Goal: Task Accomplishment & Management: Complete application form

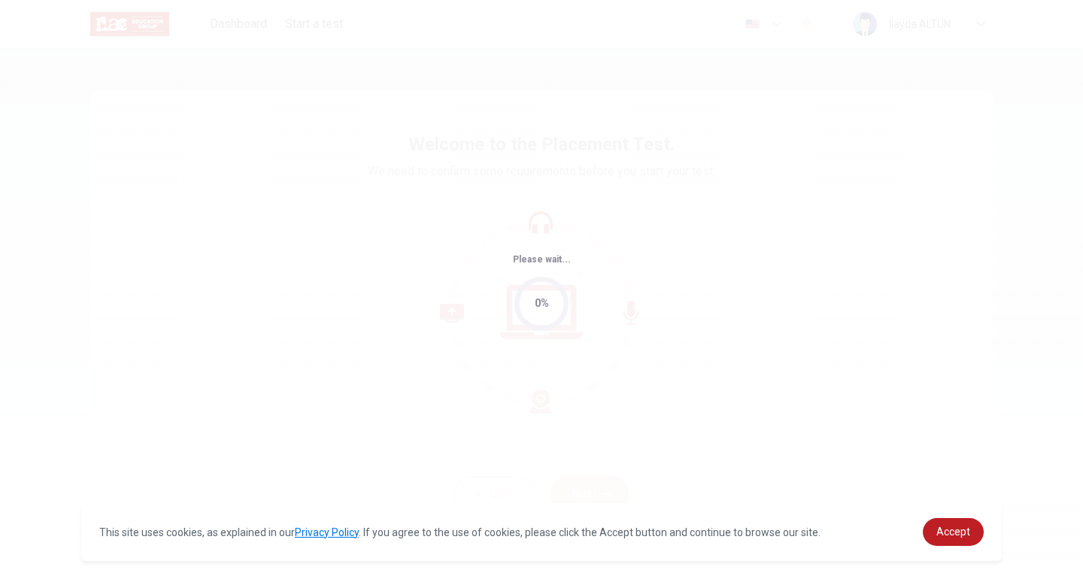
select select "English"
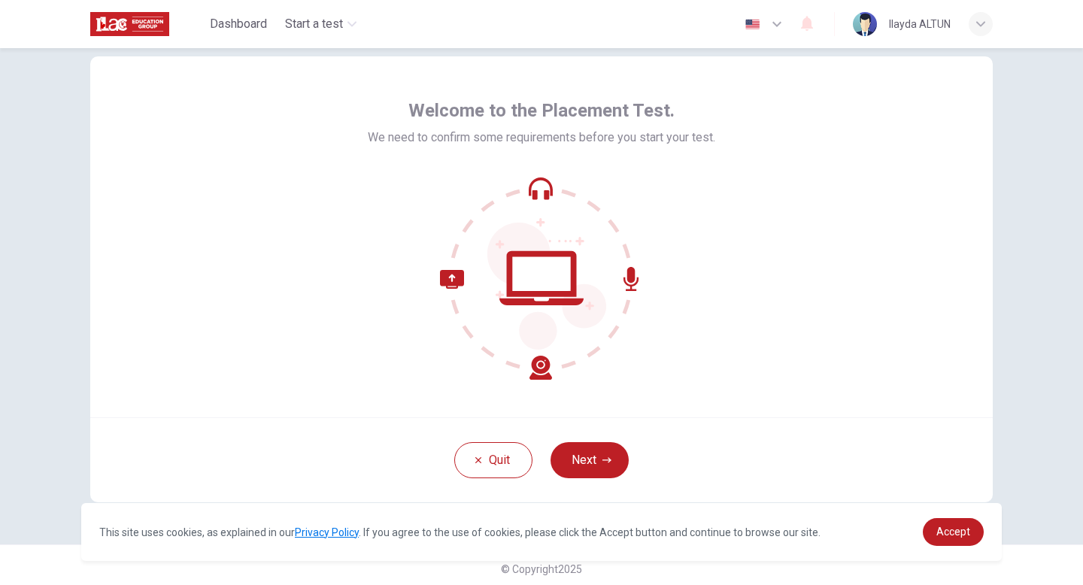
scroll to position [41, 0]
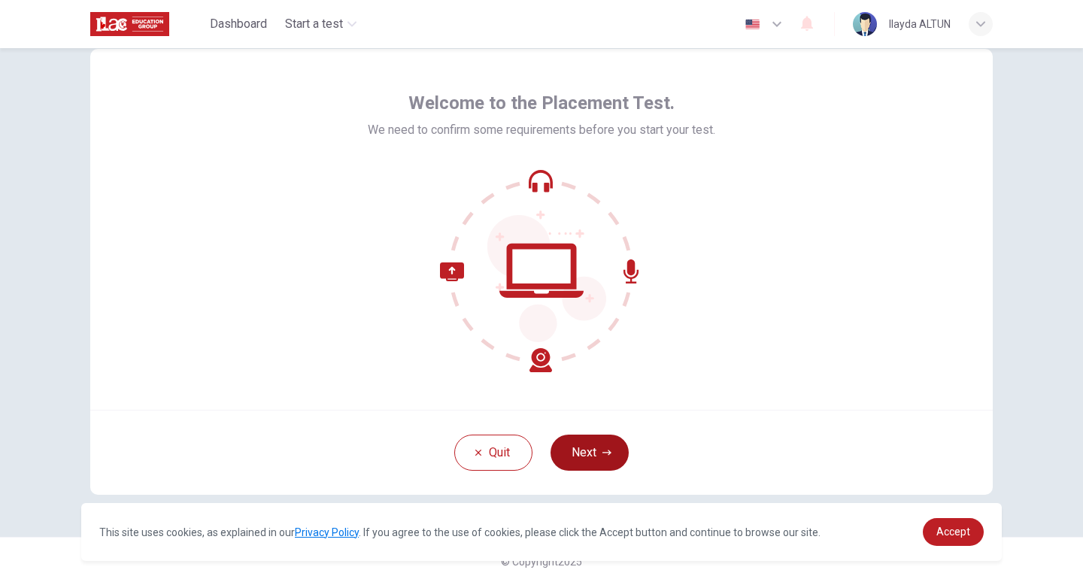
click at [586, 456] on button "Next" at bounding box center [590, 453] width 78 height 36
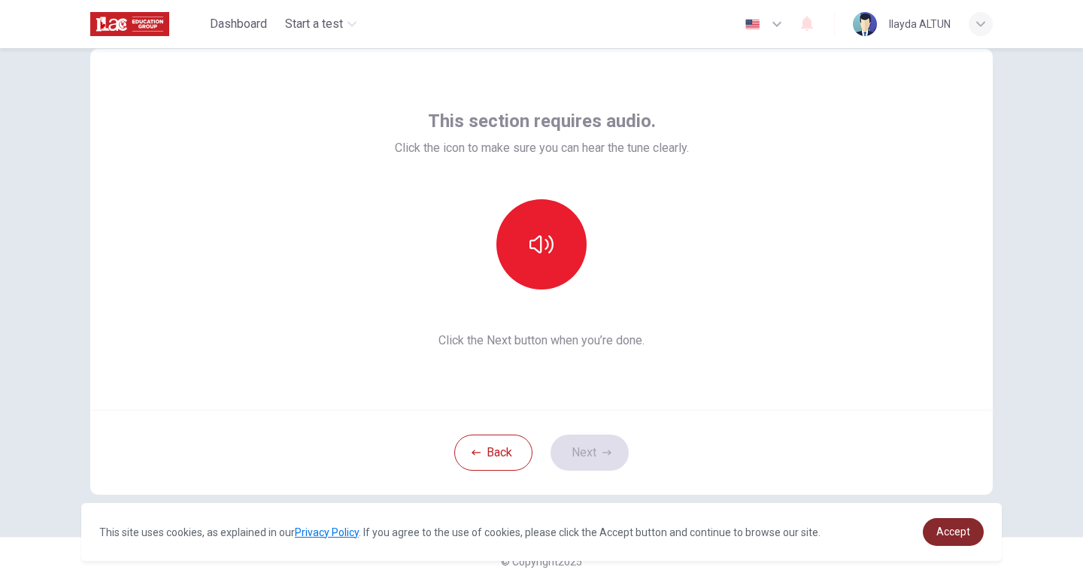
click at [956, 538] on span "Accept" at bounding box center [953, 532] width 34 height 12
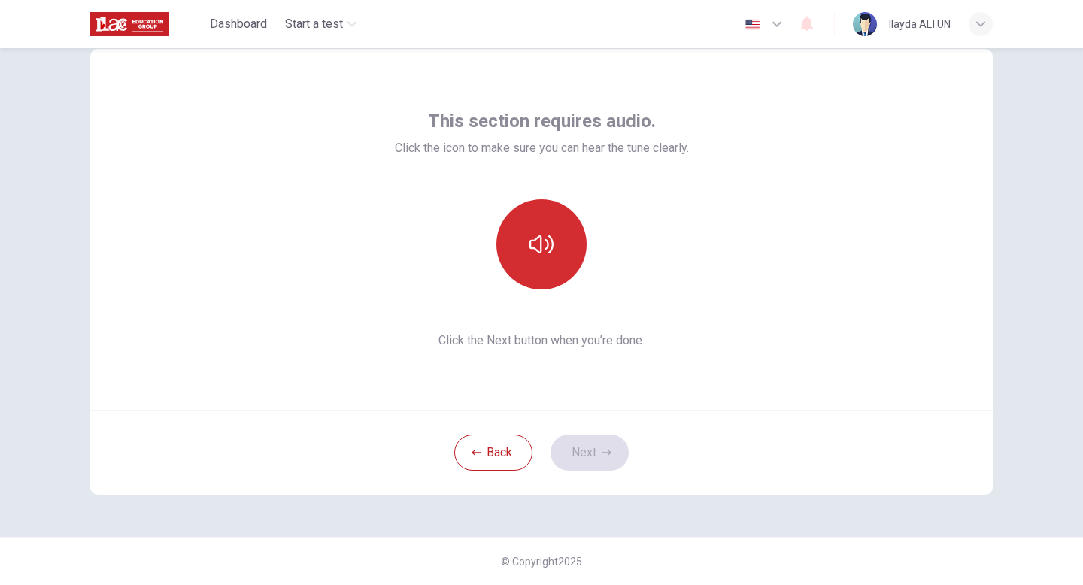
click at [528, 232] on button "button" at bounding box center [541, 244] width 90 height 90
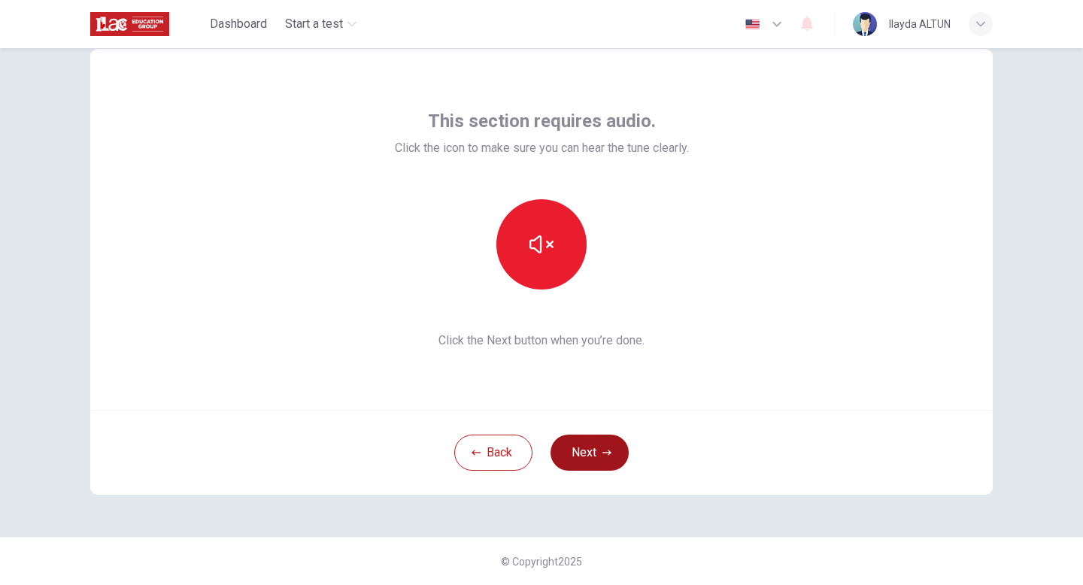
click at [577, 444] on button "Next" at bounding box center [590, 453] width 78 height 36
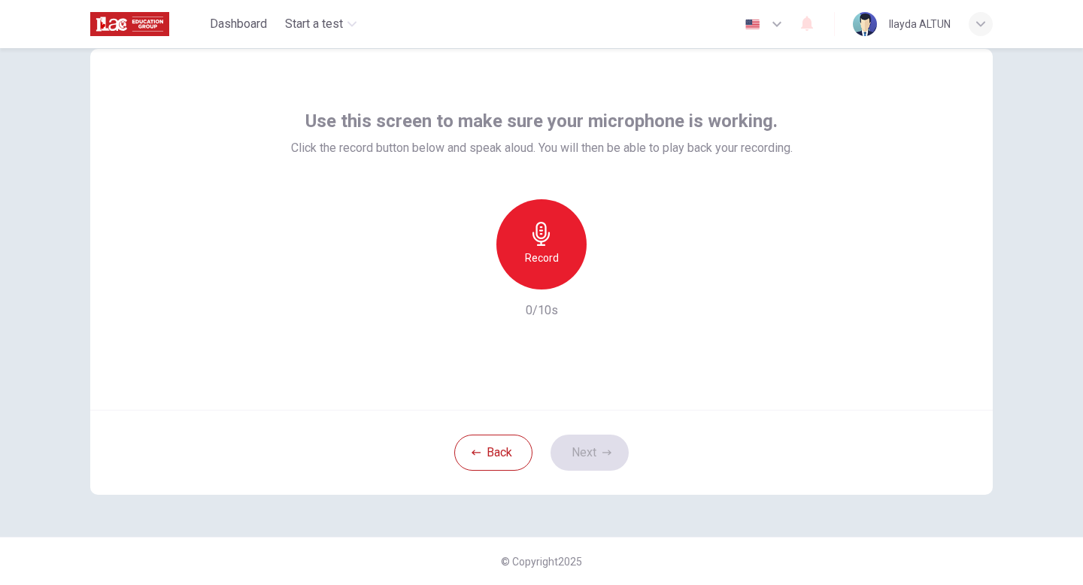
click at [559, 244] on div "Record" at bounding box center [541, 244] width 90 height 90
click at [559, 244] on div "Stop" at bounding box center [541, 244] width 90 height 90
click at [597, 445] on button "Next" at bounding box center [590, 453] width 78 height 36
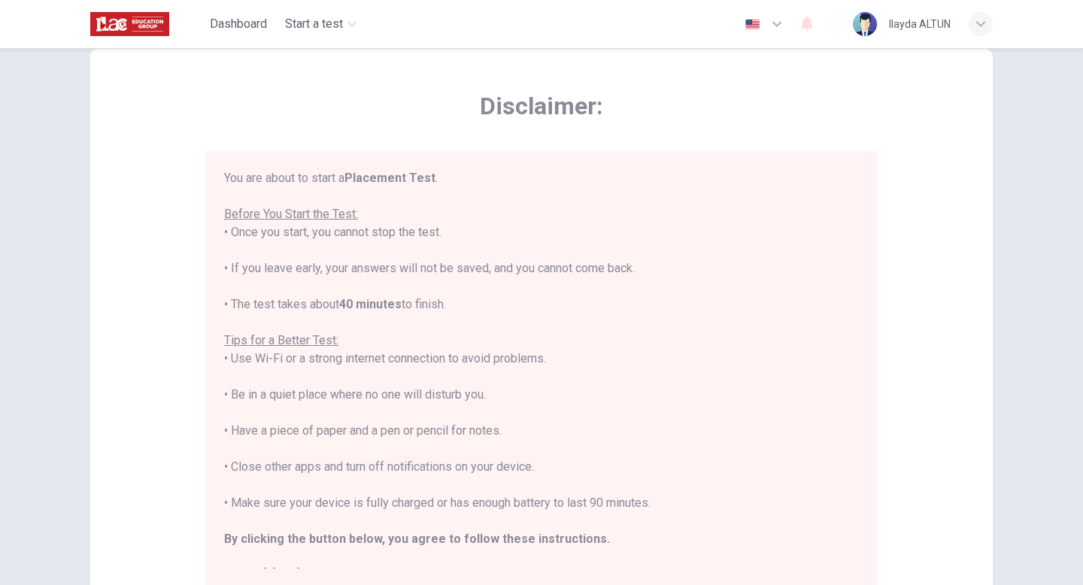
click at [314, 236] on div "You are about to start a Placement Test . Before You Start the Test: • Once you…" at bounding box center [541, 376] width 635 height 415
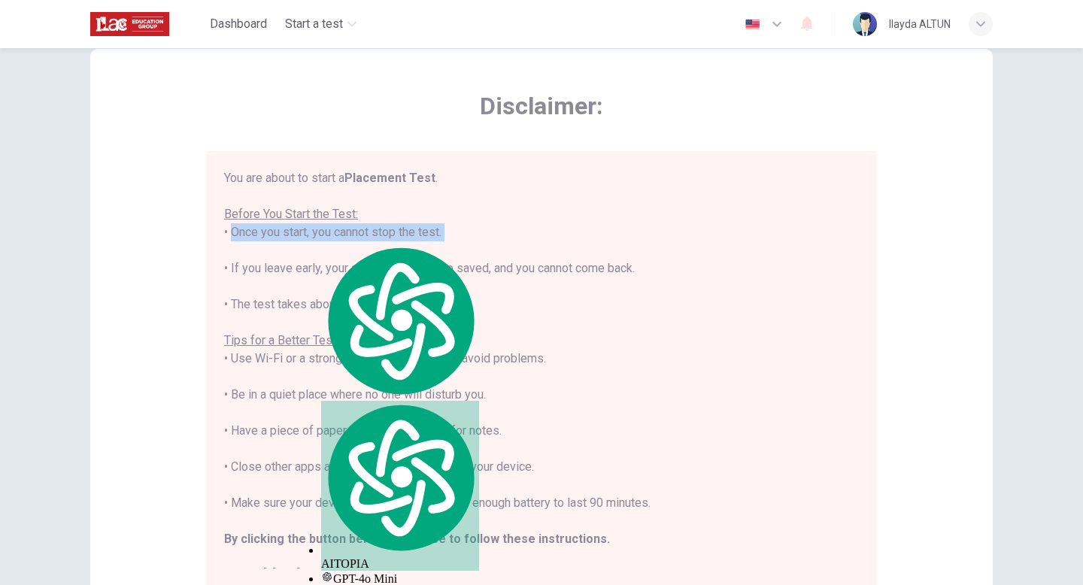
click at [256, 267] on div "You are about to start a Placement Test . Before You Start the Test: • Once you…" at bounding box center [541, 376] width 635 height 415
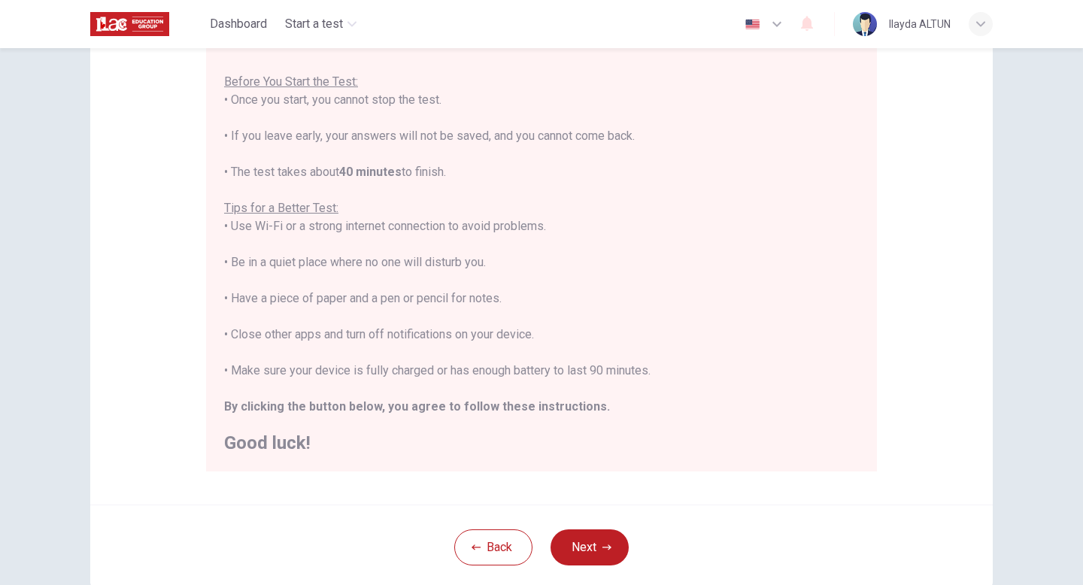
scroll to position [251, 0]
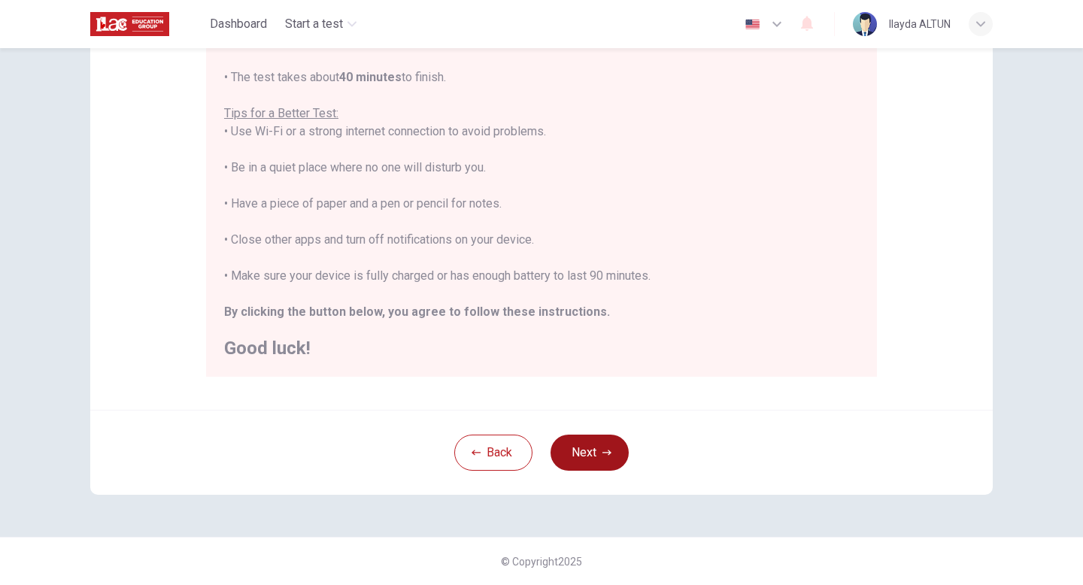
click at [590, 436] on button "Next" at bounding box center [590, 453] width 78 height 36
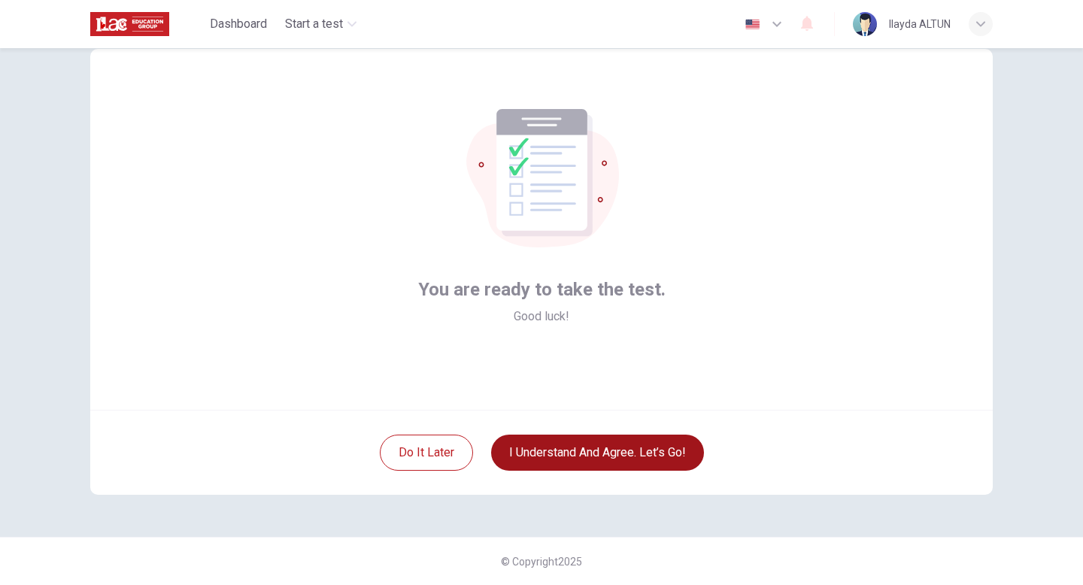
scroll to position [41, 0]
click at [587, 454] on button "I understand and agree. Let’s go!" at bounding box center [597, 453] width 213 height 36
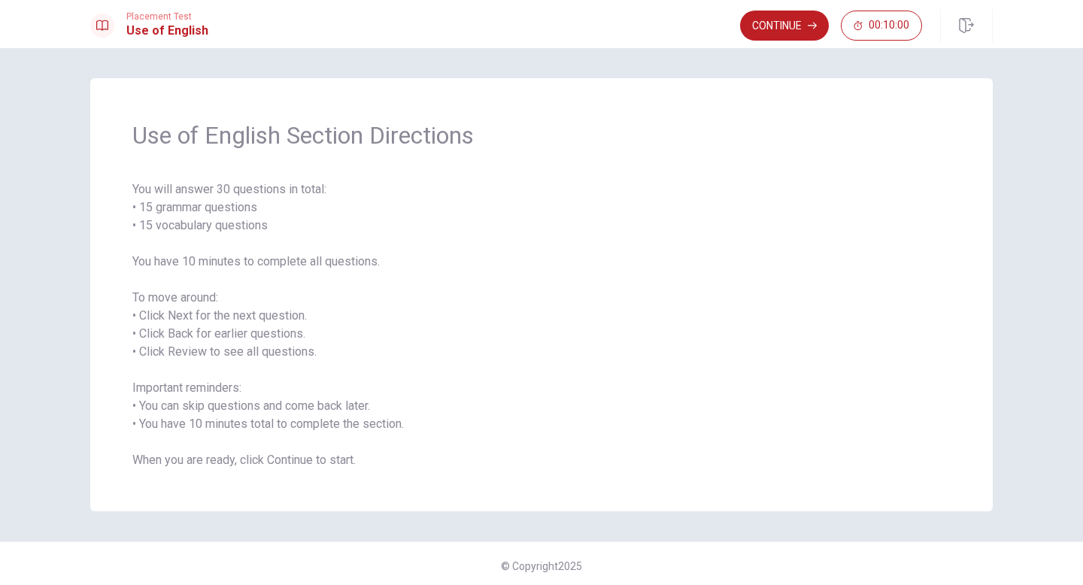
click at [235, 264] on span "You will answer 30 questions in total: • 15 grammar questions • 15 vocabulary q…" at bounding box center [541, 325] width 818 height 289
click at [794, 33] on button "Continue" at bounding box center [784, 26] width 89 height 30
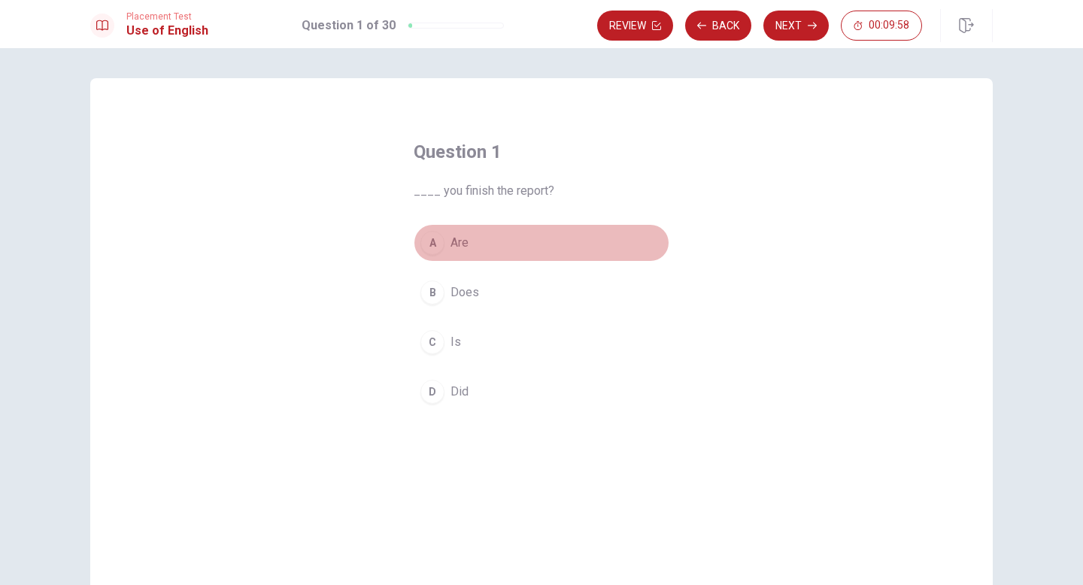
click at [451, 238] on span "Are" at bounding box center [460, 243] width 18 height 18
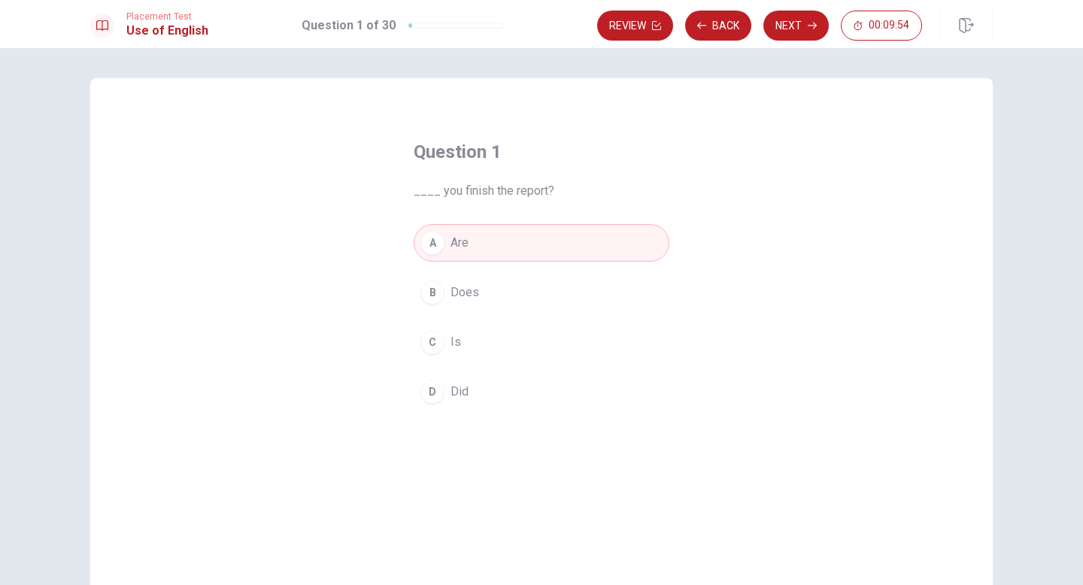
click at [475, 398] on button "D Did" at bounding box center [542, 392] width 256 height 38
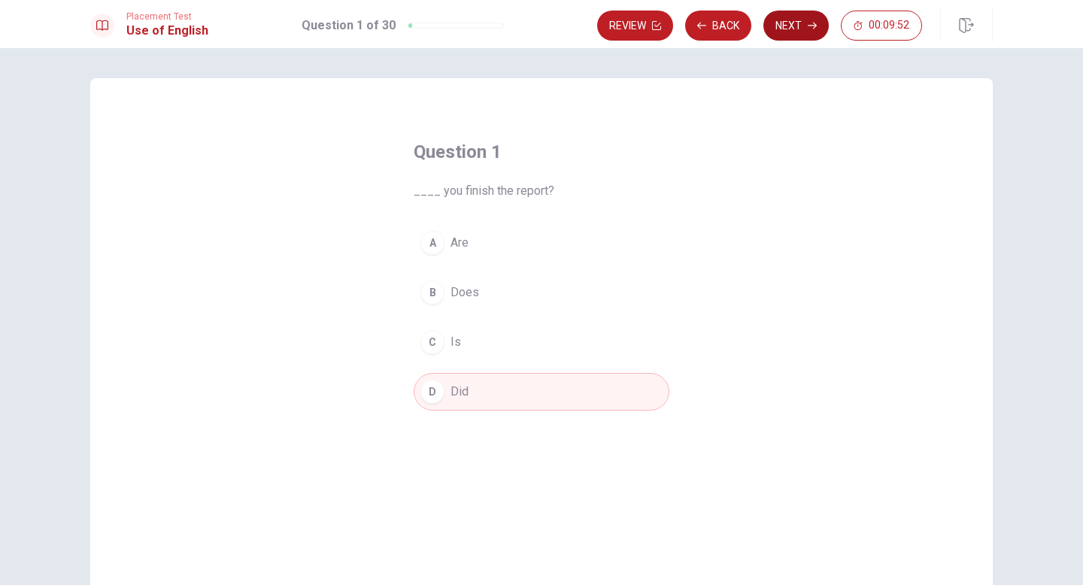
click at [804, 32] on button "Next" at bounding box center [795, 26] width 65 height 30
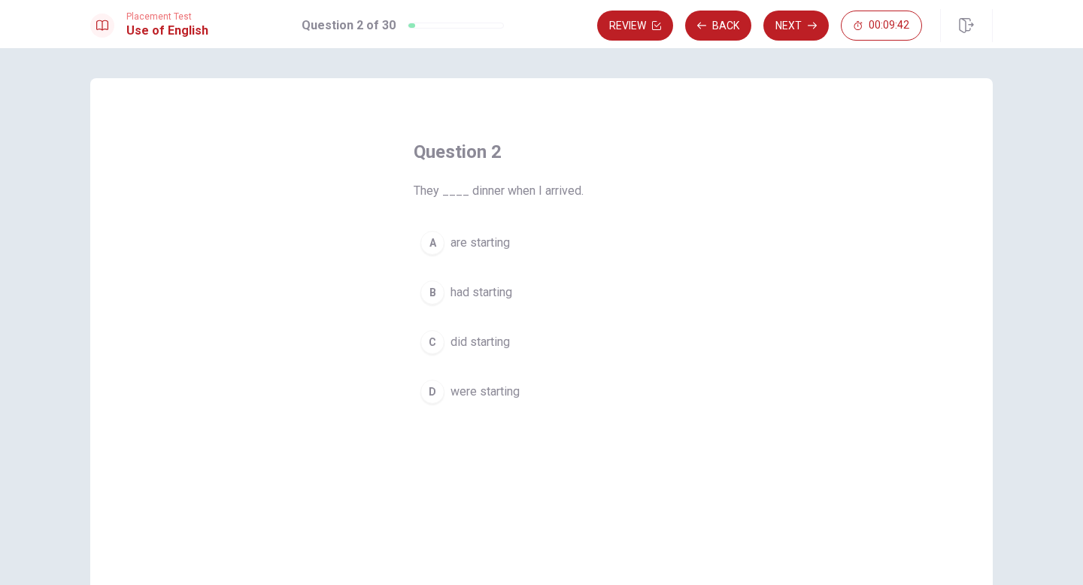
click at [471, 244] on span "are starting" at bounding box center [480, 243] width 59 height 18
click at [520, 385] on span "were starting" at bounding box center [485, 392] width 69 height 18
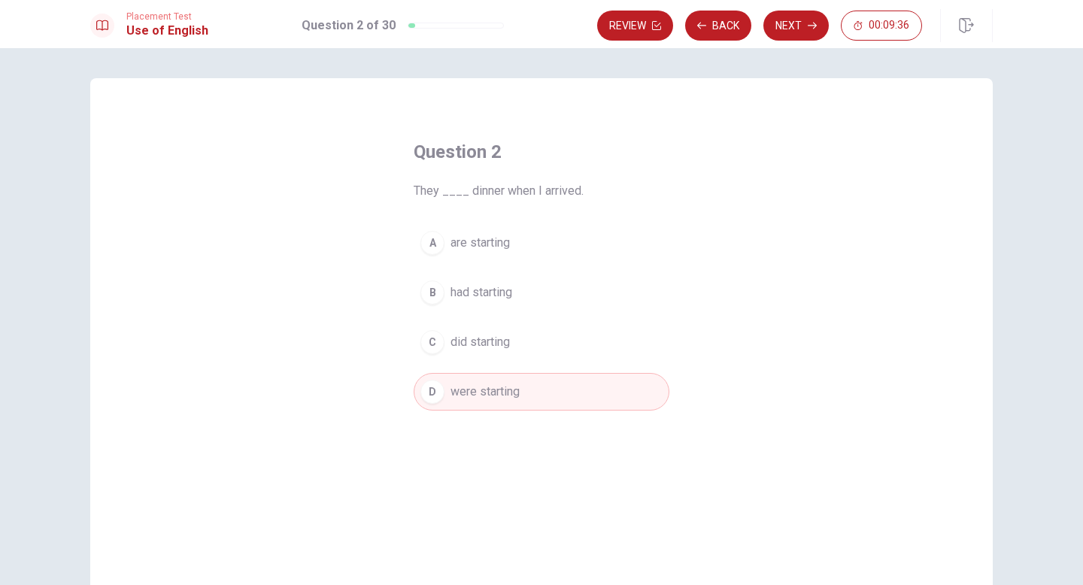
click at [546, 246] on button "A are starting" at bounding box center [542, 243] width 256 height 38
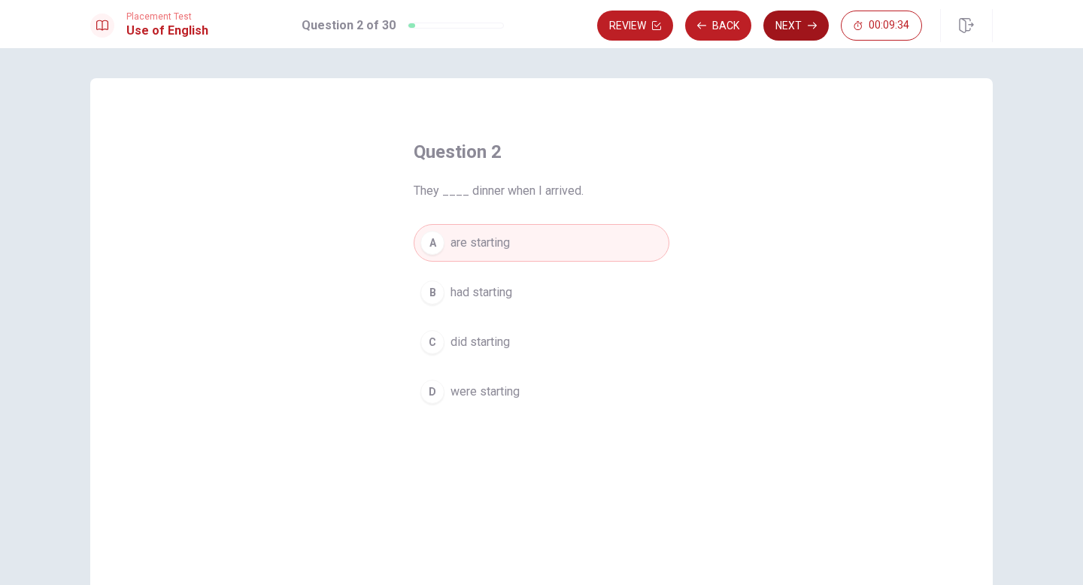
click at [806, 24] on button "Next" at bounding box center [795, 26] width 65 height 30
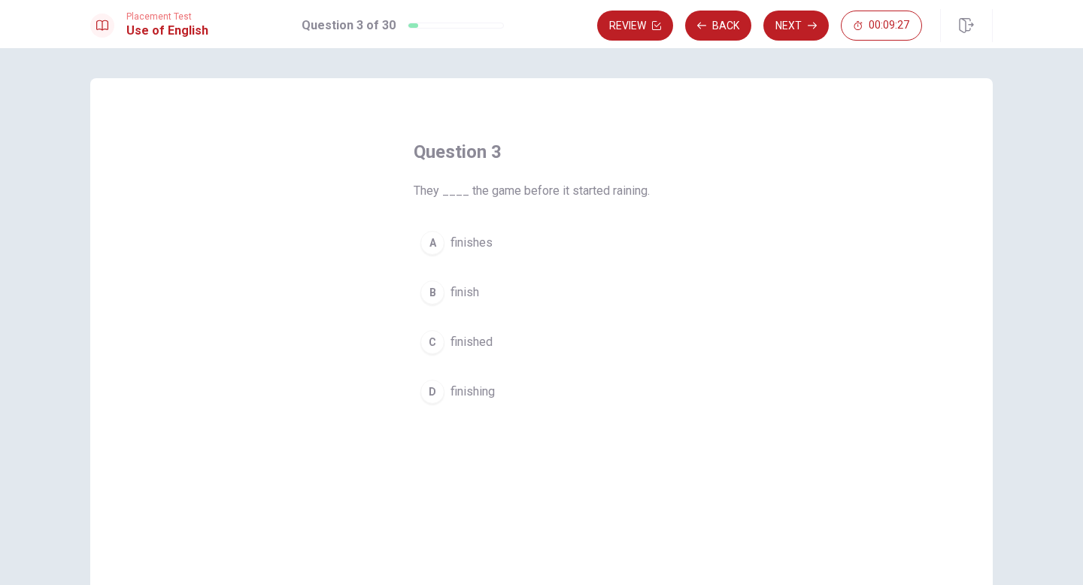
click at [482, 340] on span "finished" at bounding box center [472, 342] width 42 height 18
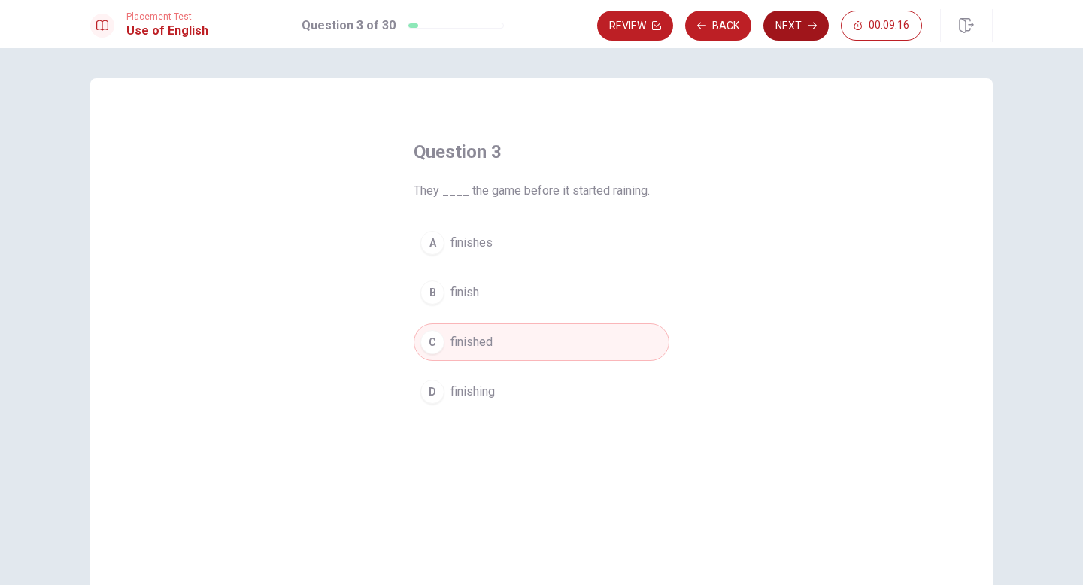
click at [801, 35] on button "Next" at bounding box center [795, 26] width 65 height 30
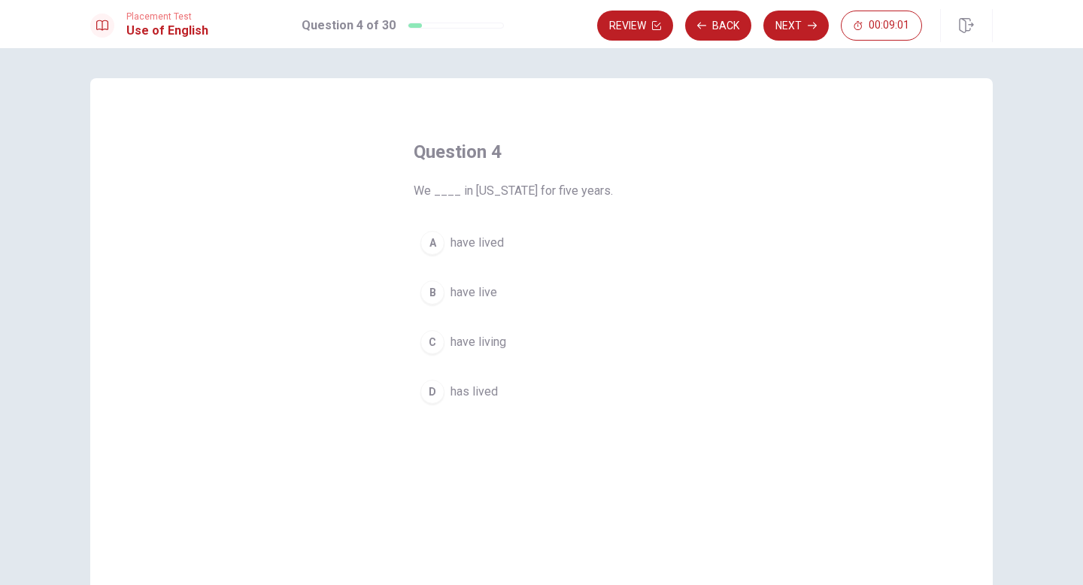
click at [456, 340] on span "have living" at bounding box center [479, 342] width 56 height 18
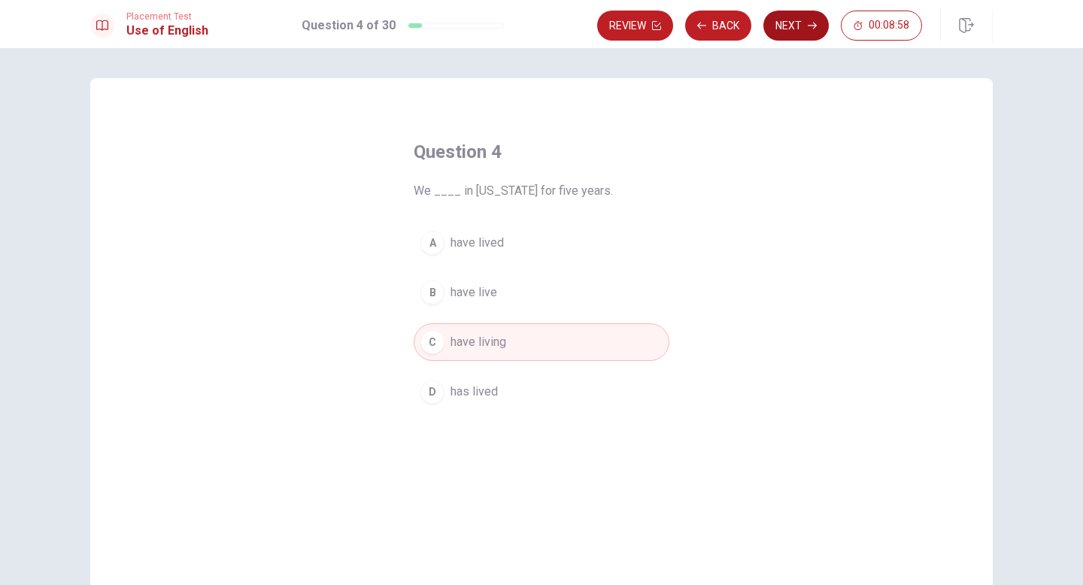
click at [805, 27] on button "Next" at bounding box center [795, 26] width 65 height 30
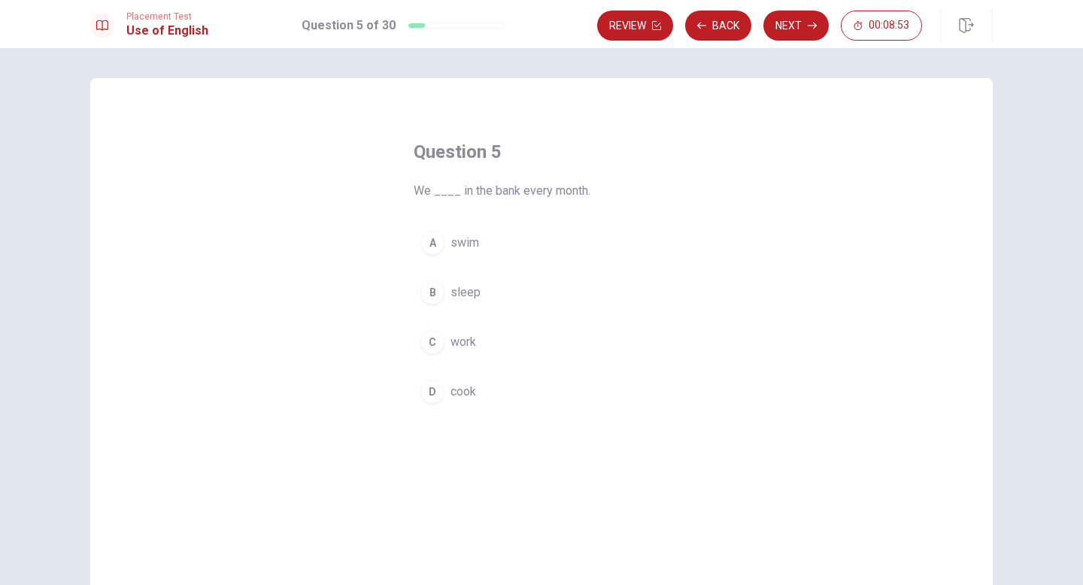
click at [459, 347] on span "work" at bounding box center [464, 342] width 26 height 18
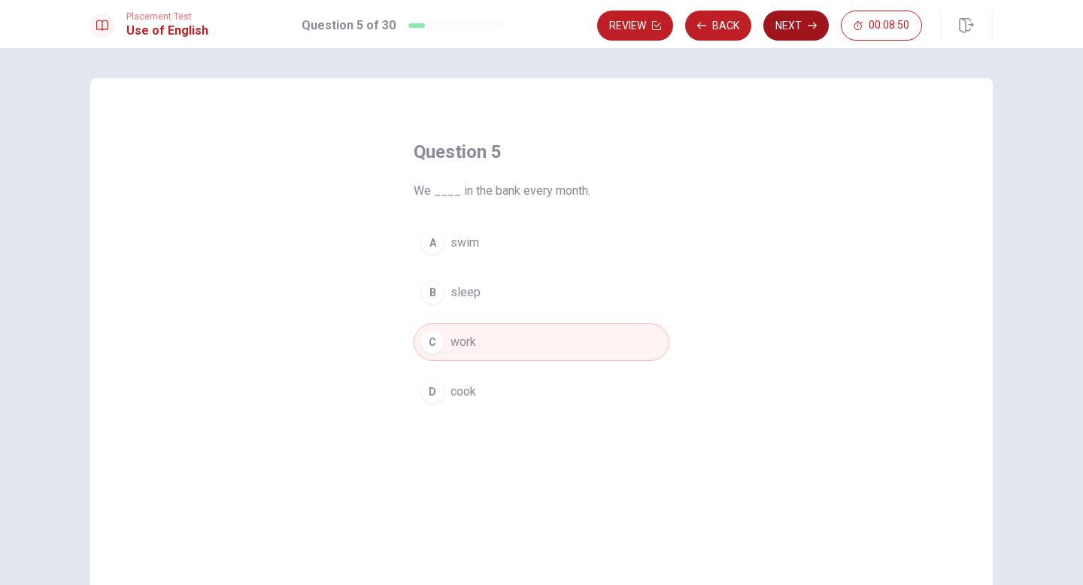
click at [803, 30] on button "Next" at bounding box center [795, 26] width 65 height 30
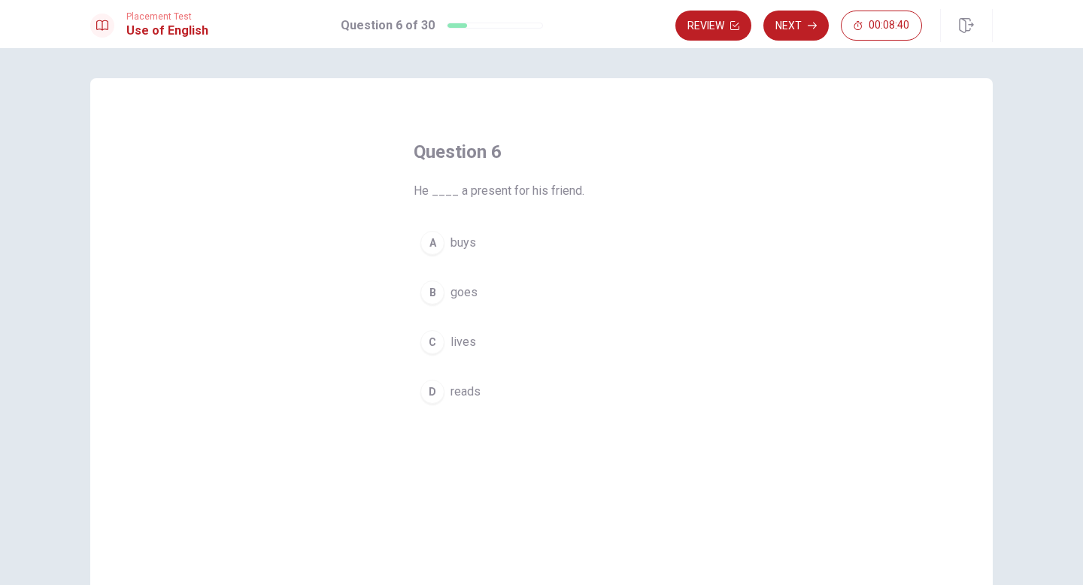
click at [465, 240] on span "buys" at bounding box center [464, 243] width 26 height 18
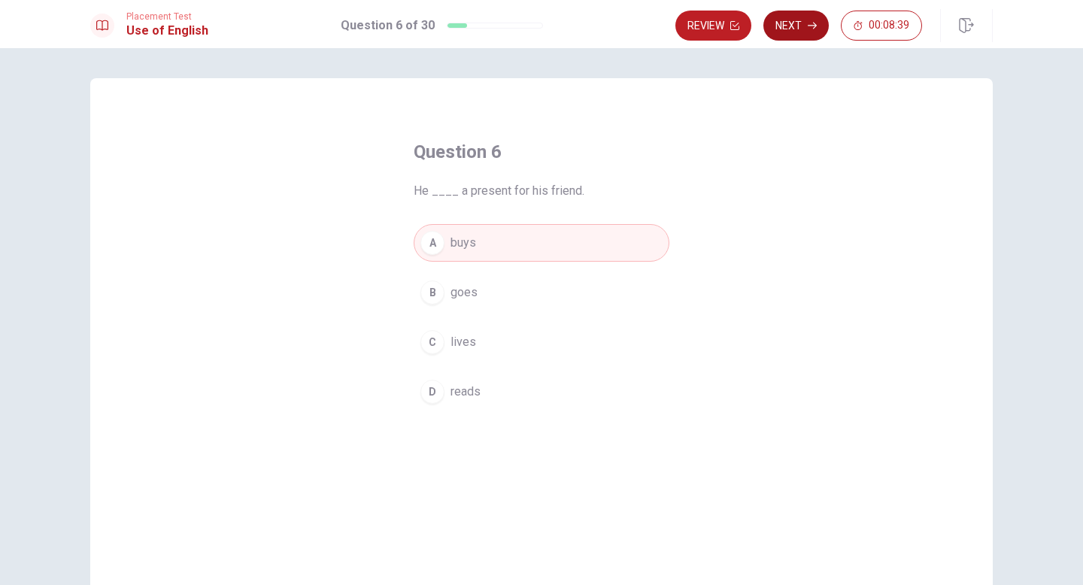
click at [801, 36] on button "Next" at bounding box center [795, 26] width 65 height 30
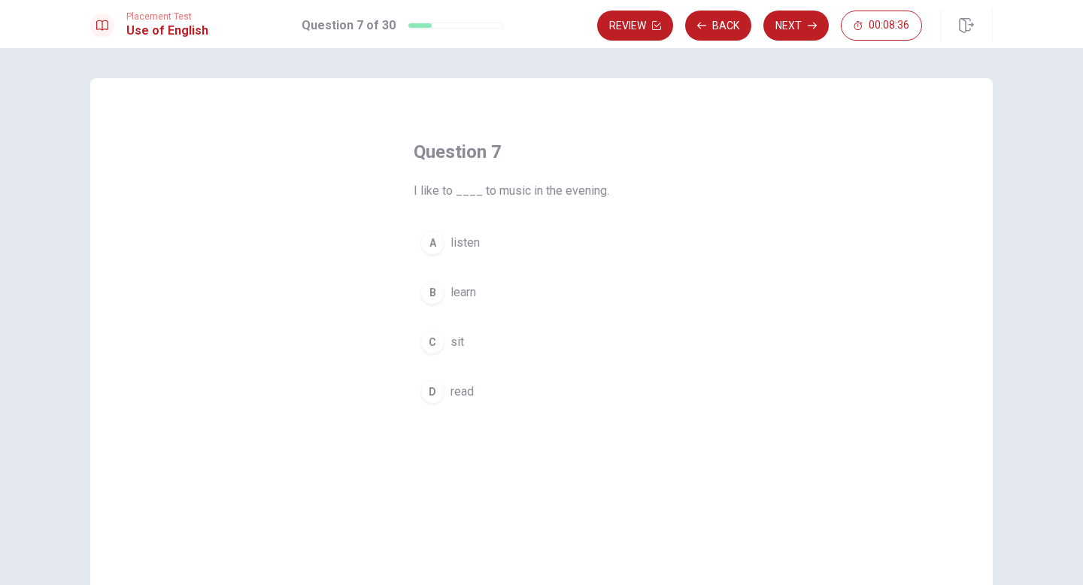
click at [467, 247] on span "listen" at bounding box center [465, 243] width 29 height 18
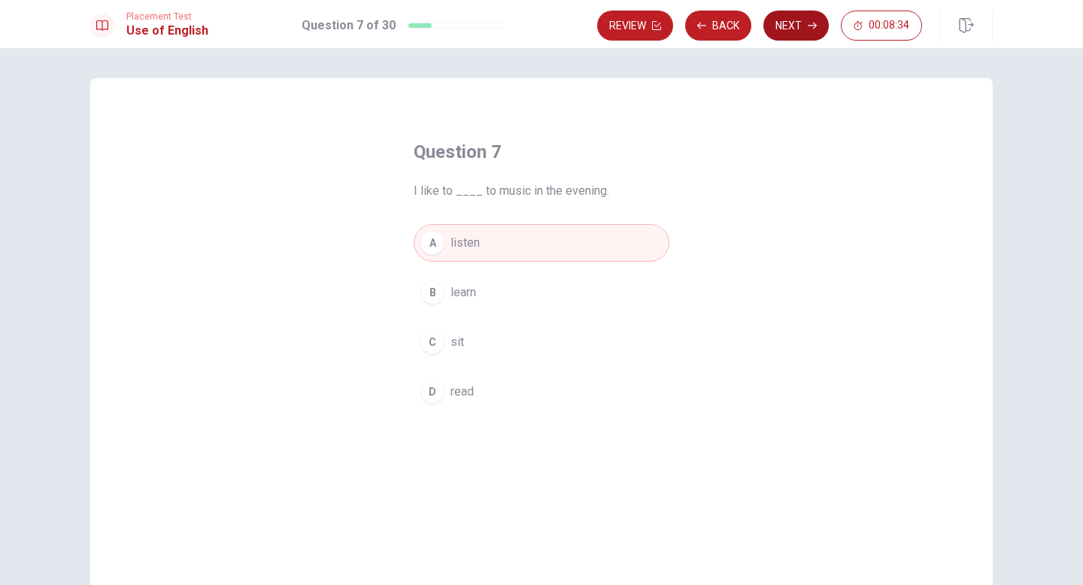
click at [788, 24] on button "Next" at bounding box center [795, 26] width 65 height 30
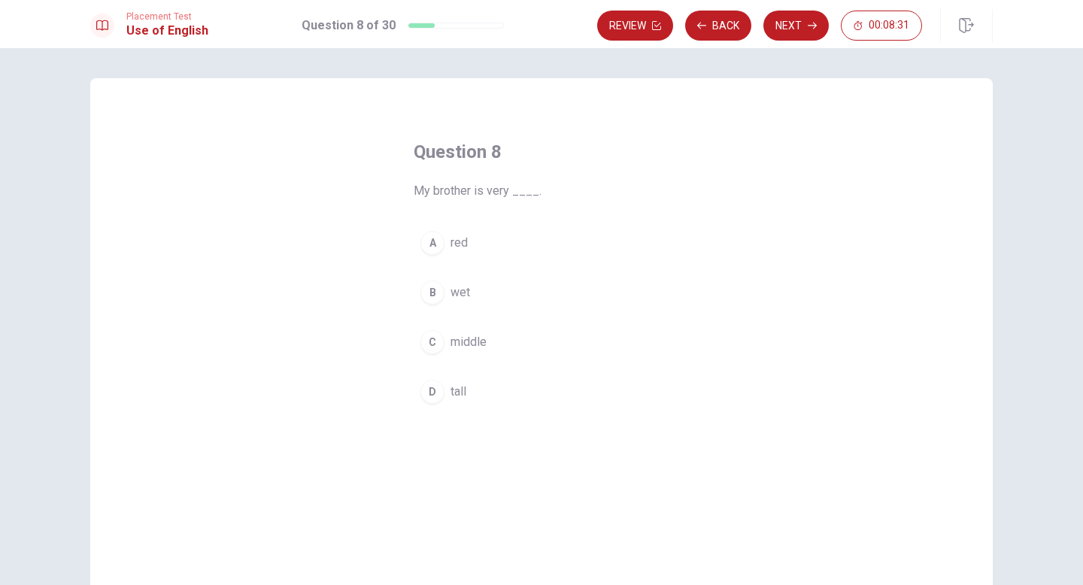
click at [458, 384] on span "tall" at bounding box center [459, 392] width 16 height 18
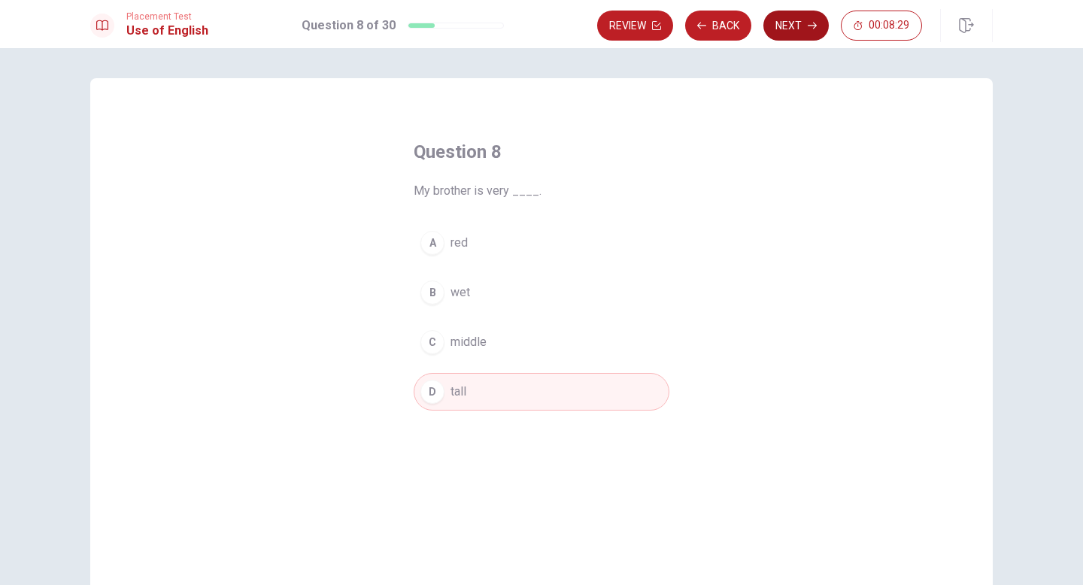
click at [801, 22] on button "Next" at bounding box center [795, 26] width 65 height 30
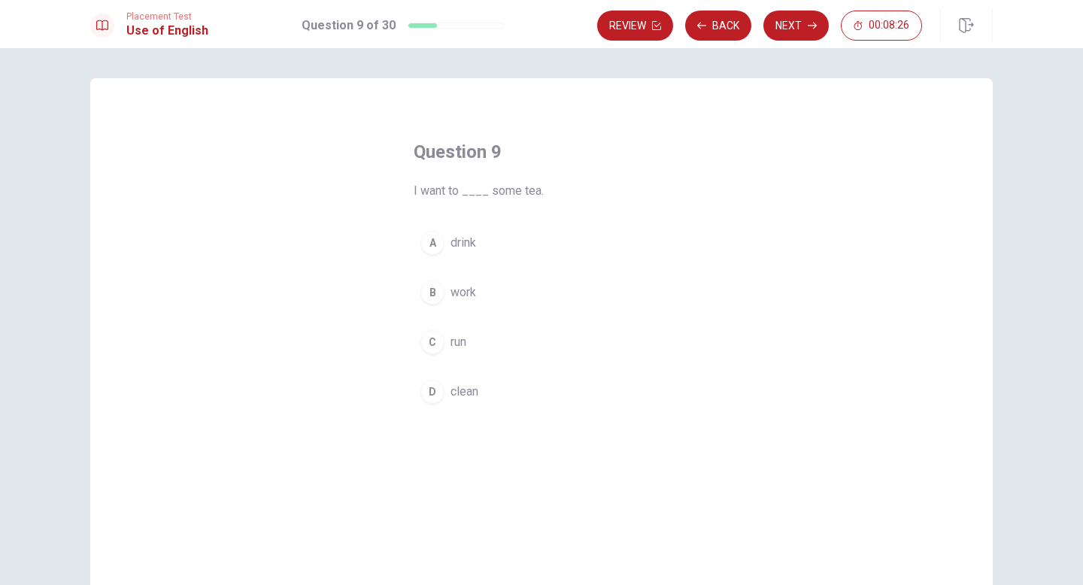
click at [459, 238] on span "drink" at bounding box center [464, 243] width 26 height 18
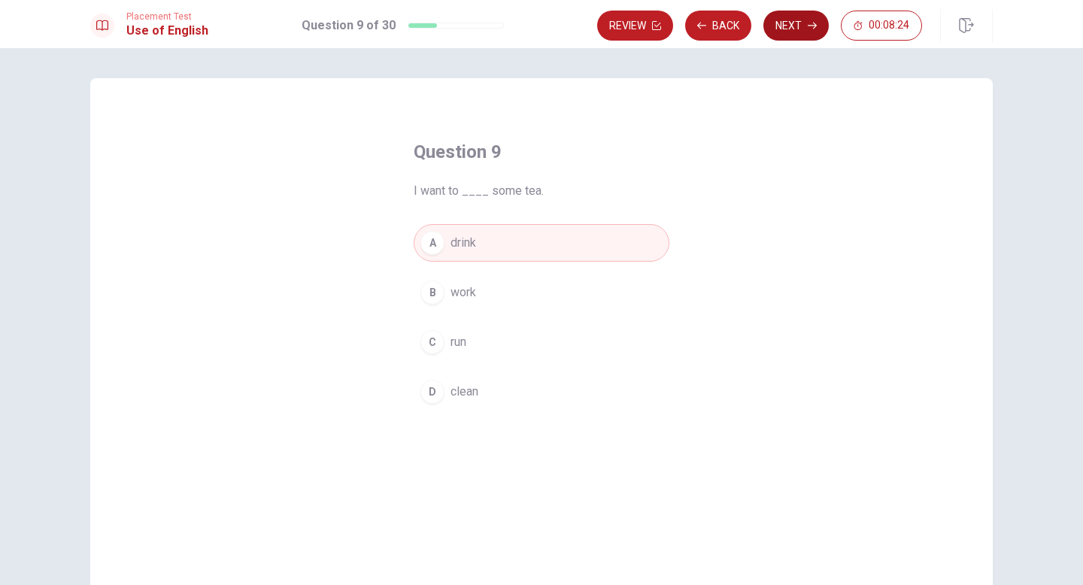
click at [797, 32] on button "Next" at bounding box center [795, 26] width 65 height 30
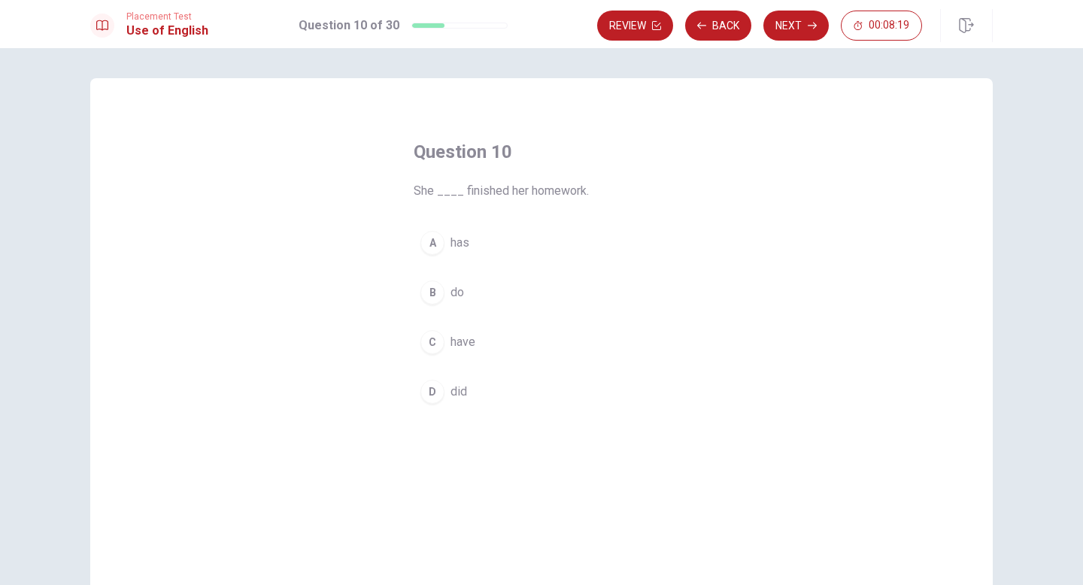
click at [464, 245] on span "has" at bounding box center [460, 243] width 19 height 18
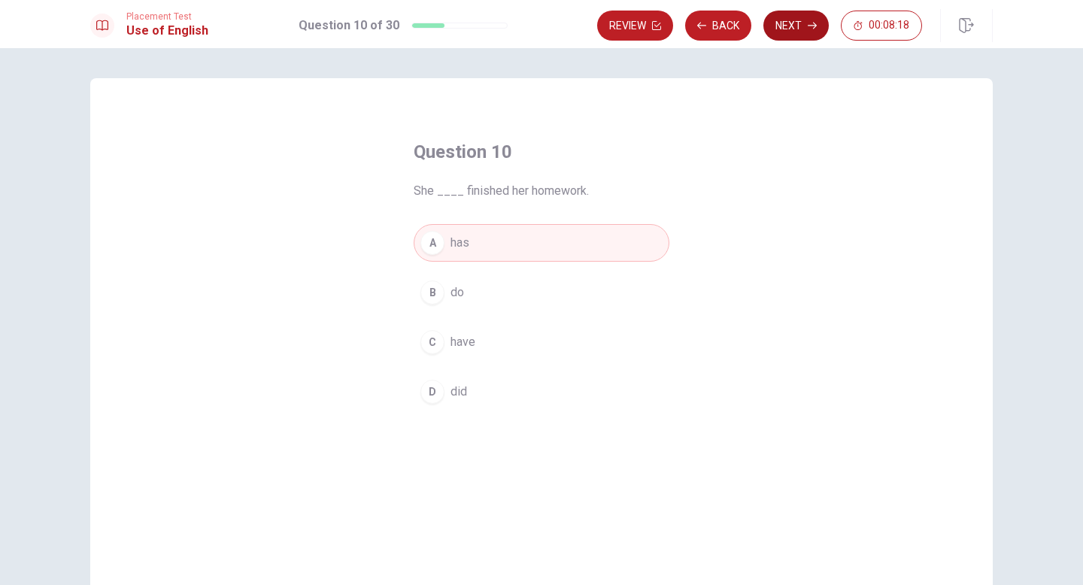
click at [804, 38] on button "Next" at bounding box center [795, 26] width 65 height 30
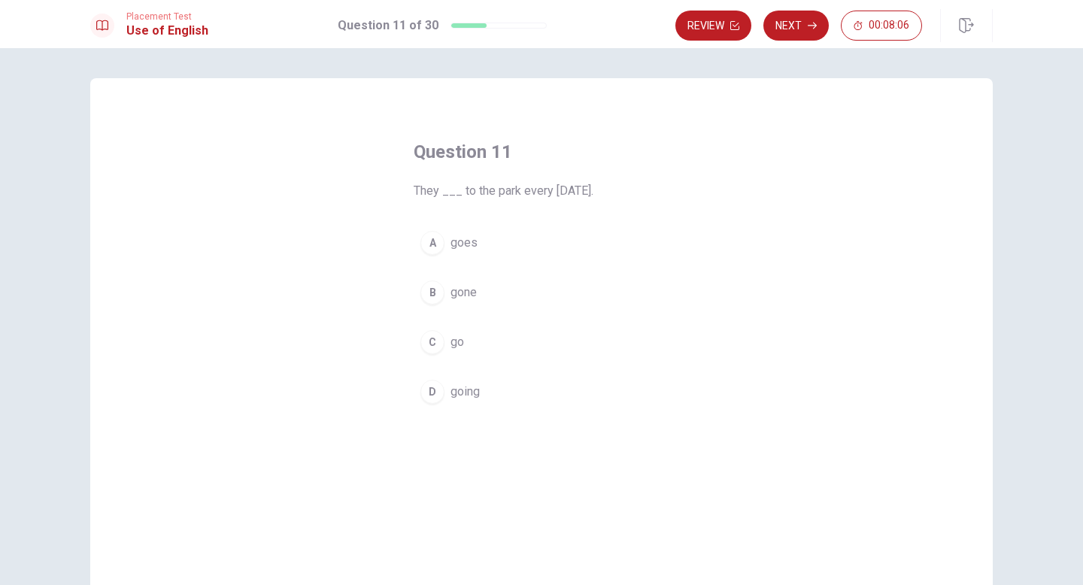
click at [472, 251] on span "goes" at bounding box center [464, 243] width 27 height 18
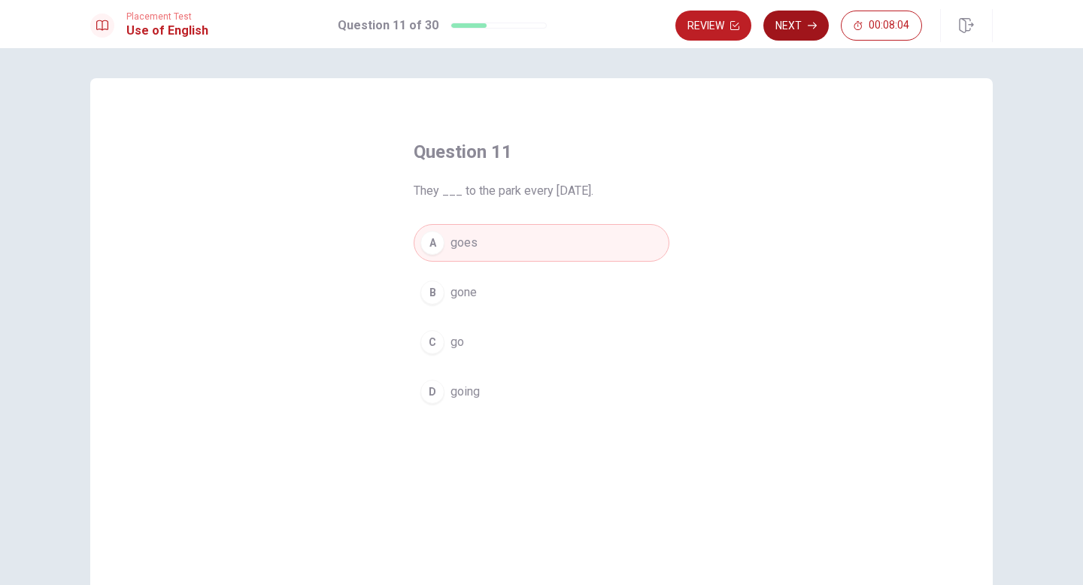
click at [807, 32] on button "Next" at bounding box center [795, 26] width 65 height 30
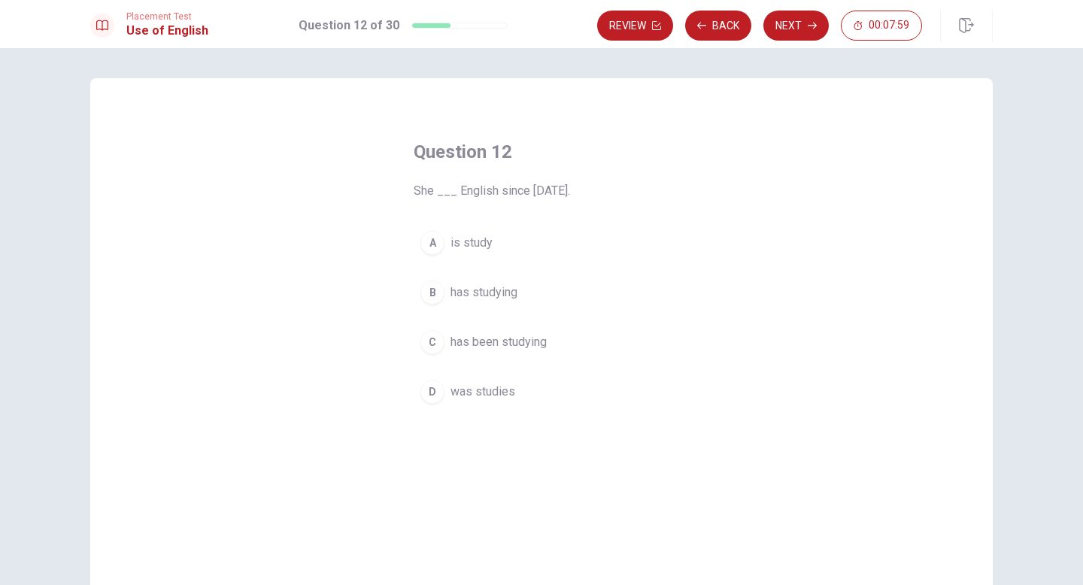
click at [505, 293] on span "has studying" at bounding box center [484, 293] width 67 height 18
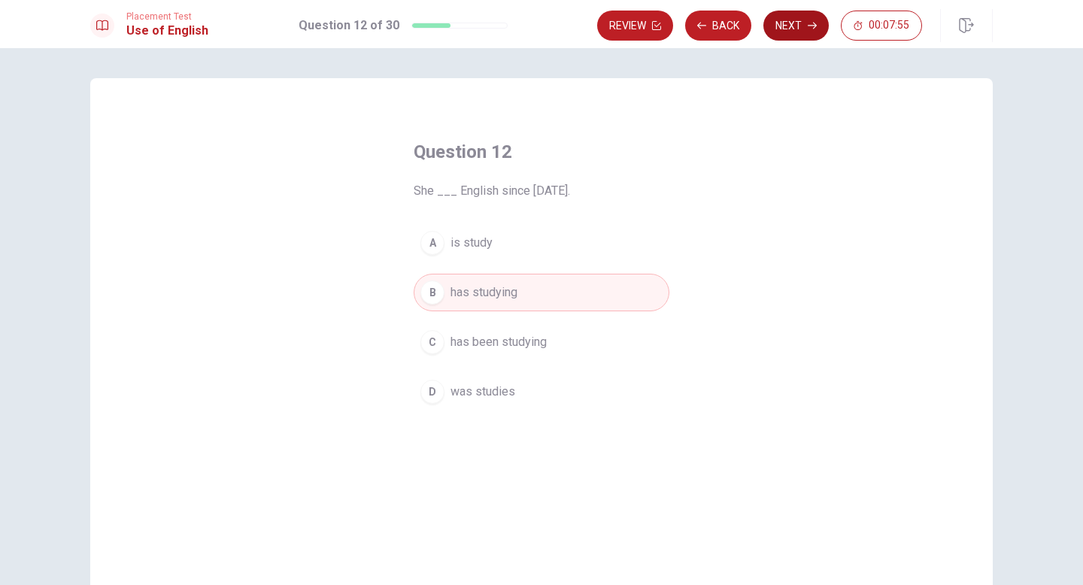
click at [798, 27] on button "Next" at bounding box center [795, 26] width 65 height 30
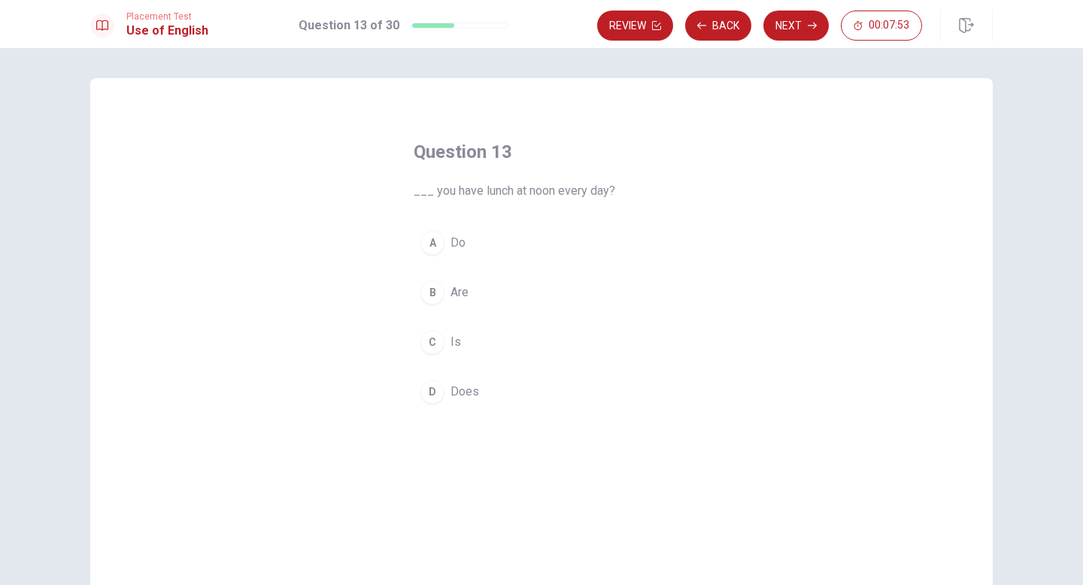
click at [462, 241] on span "Do" at bounding box center [458, 243] width 15 height 18
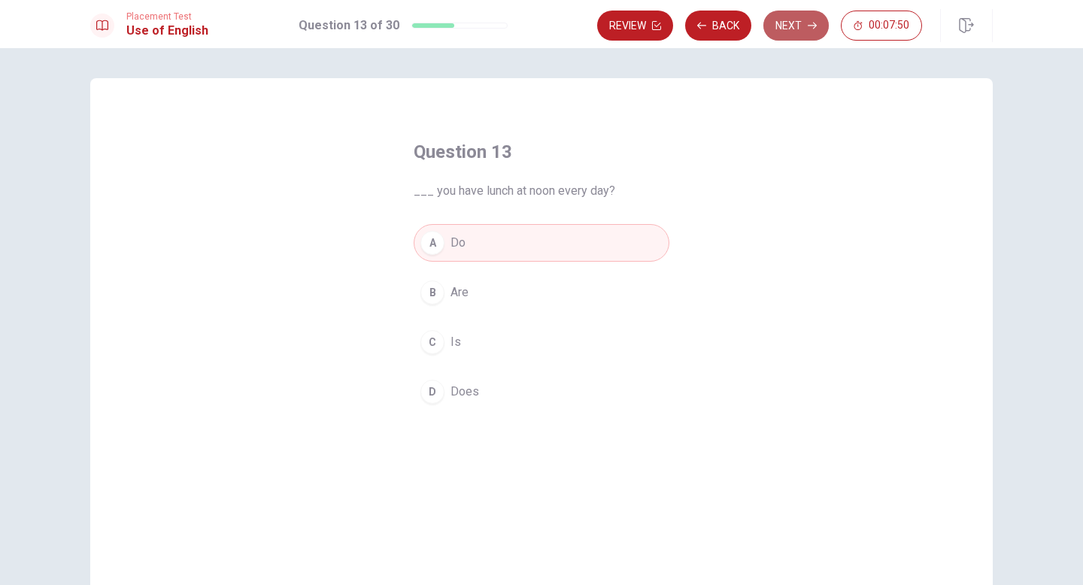
click at [791, 34] on button "Next" at bounding box center [795, 26] width 65 height 30
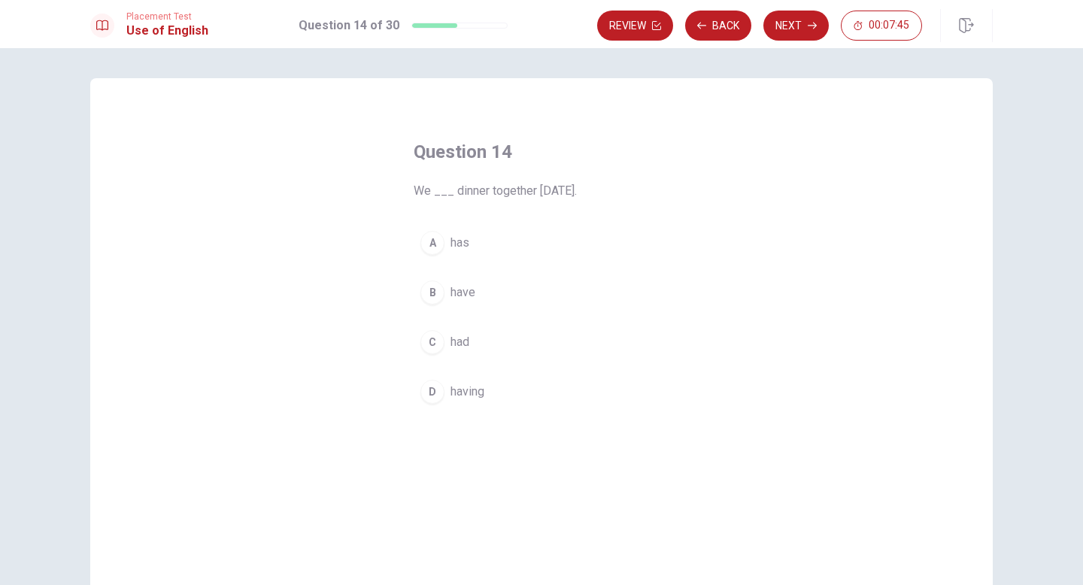
click at [464, 300] on span "have" at bounding box center [463, 293] width 25 height 18
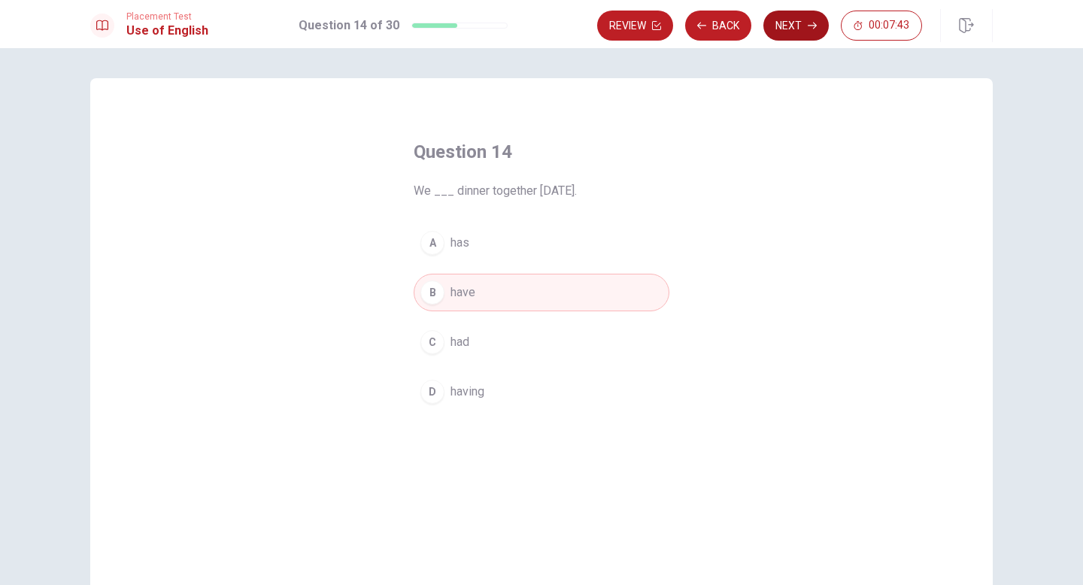
click at [795, 38] on button "Next" at bounding box center [795, 26] width 65 height 30
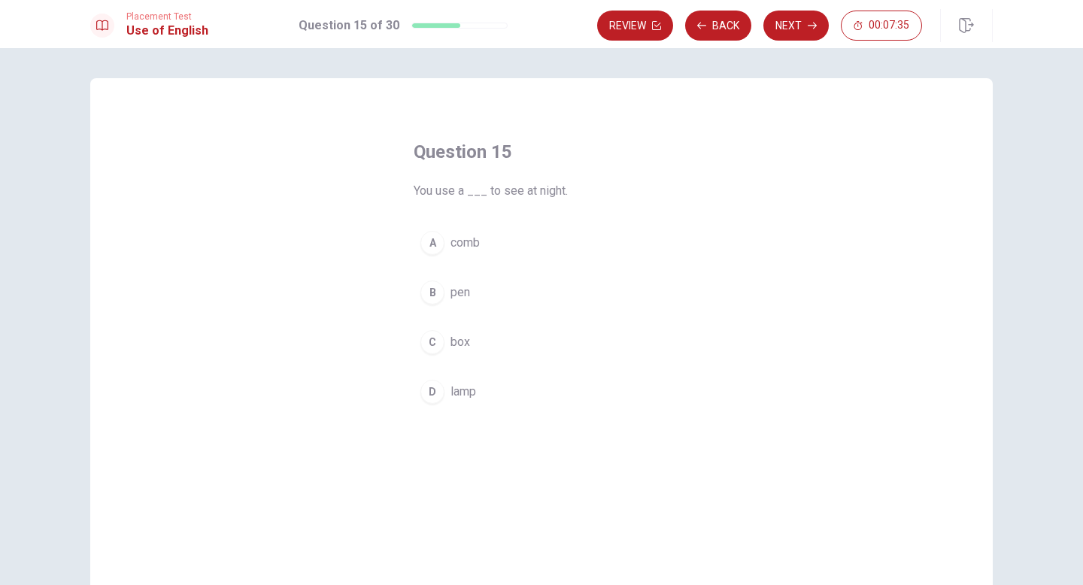
click at [452, 392] on span "lamp" at bounding box center [464, 392] width 26 height 18
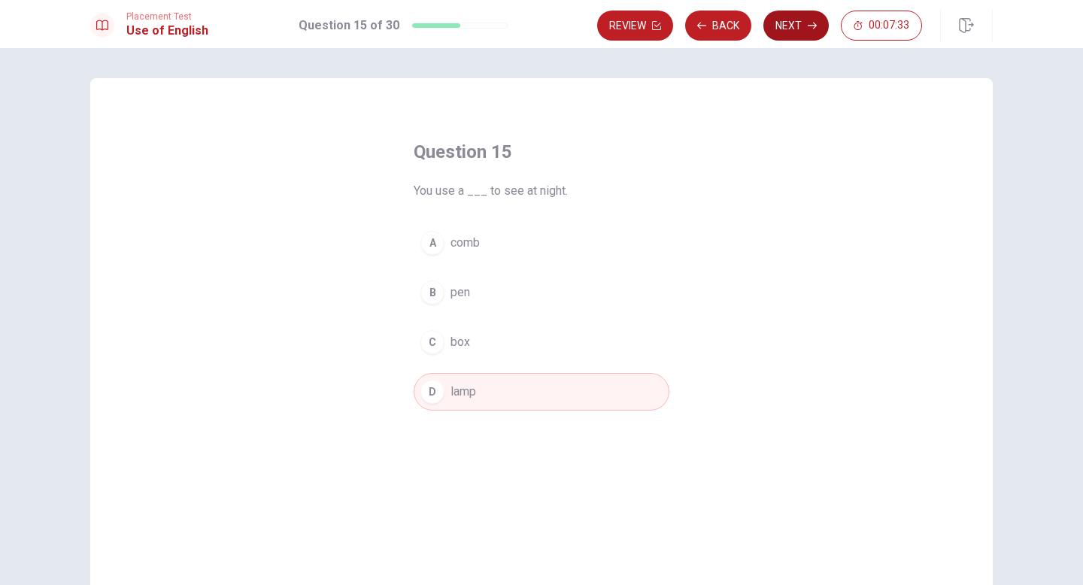
click at [800, 26] on button "Next" at bounding box center [795, 26] width 65 height 30
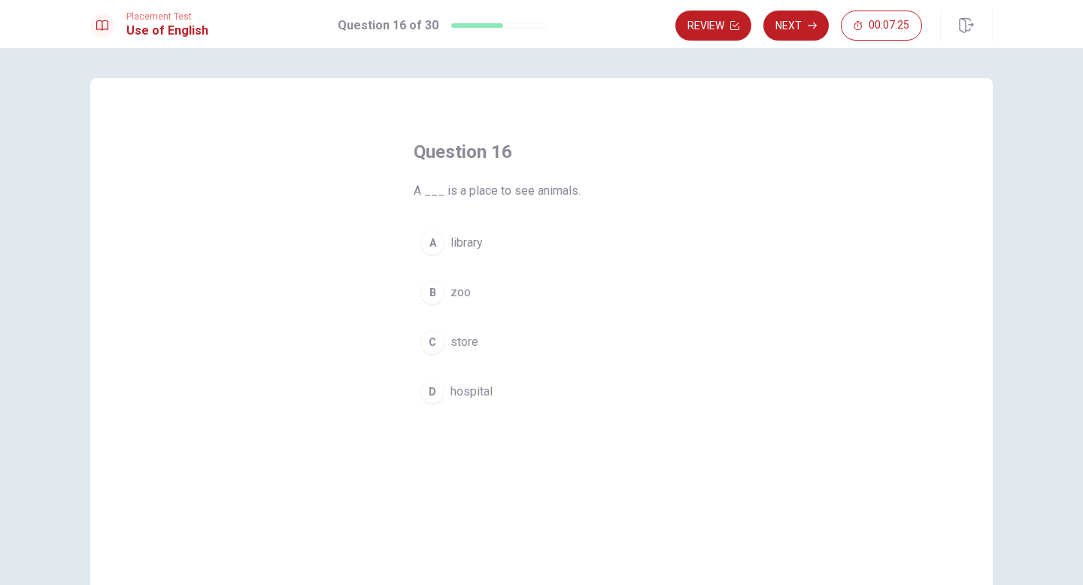
click at [432, 302] on div "B" at bounding box center [432, 293] width 24 height 24
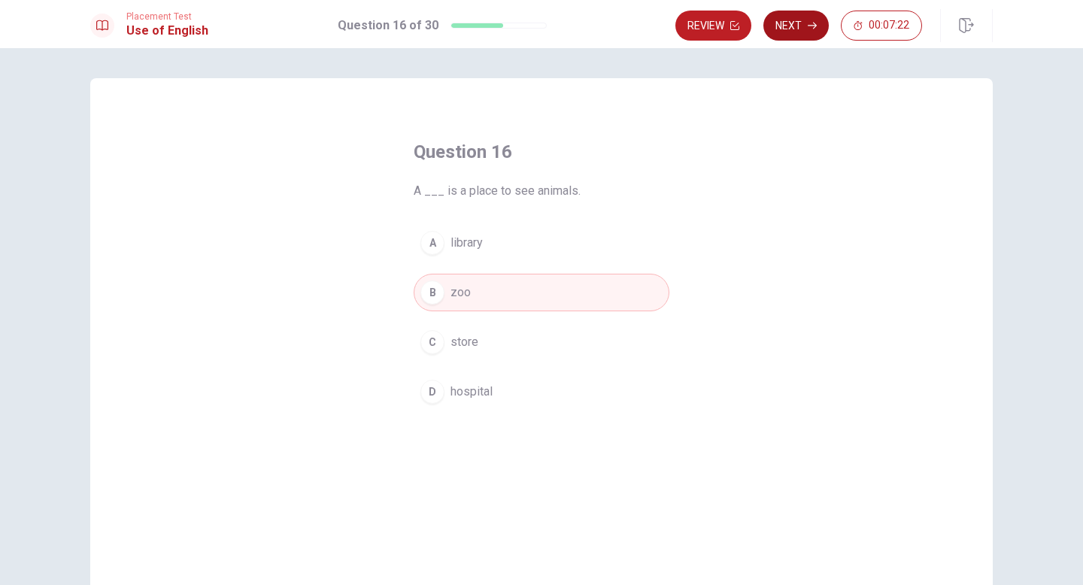
click at [804, 29] on button "Next" at bounding box center [795, 26] width 65 height 30
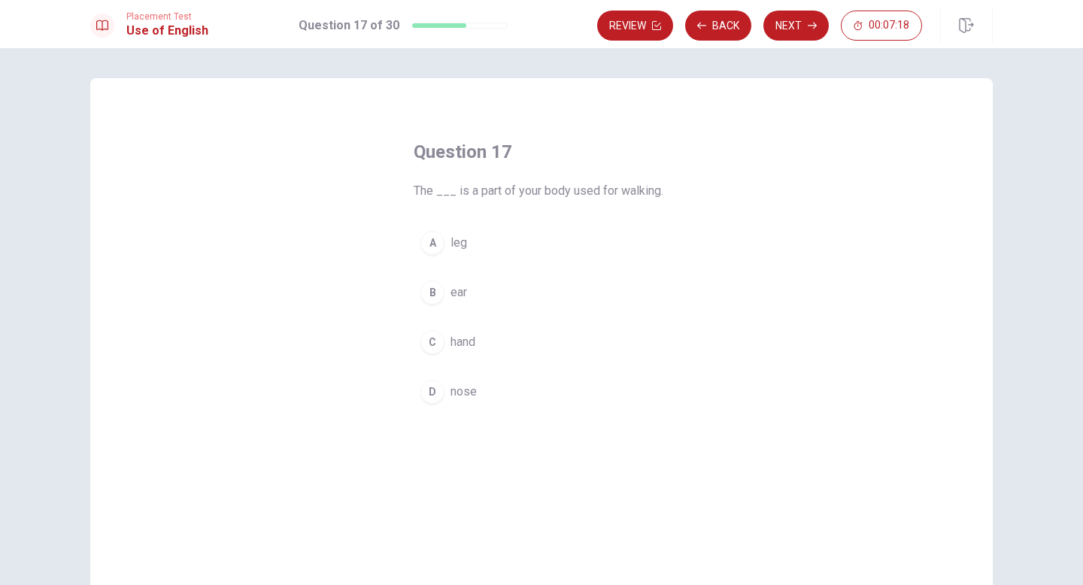
click at [466, 244] on span "leg" at bounding box center [459, 243] width 17 height 18
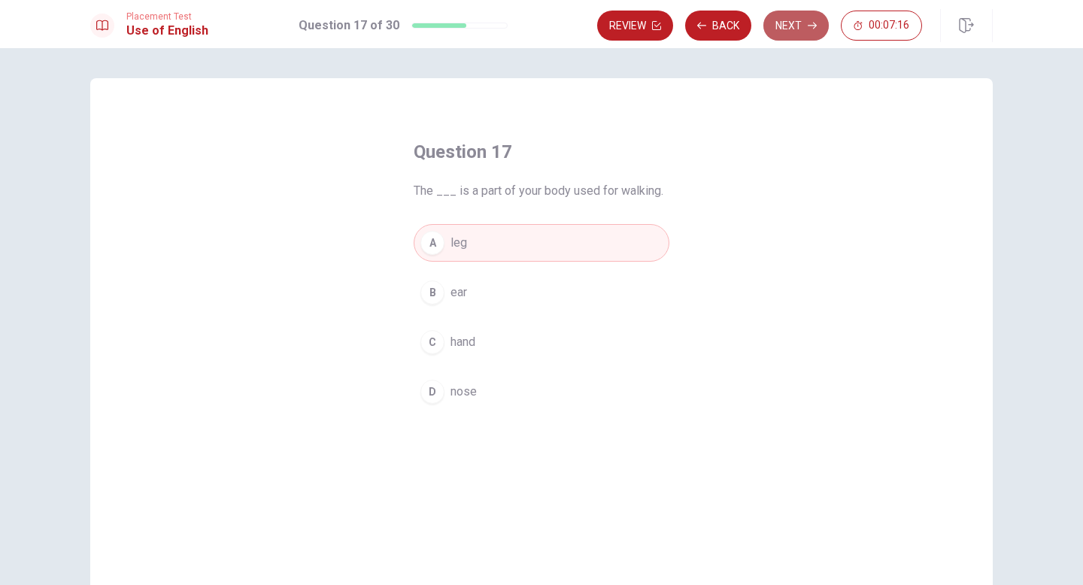
click at [803, 29] on button "Next" at bounding box center [795, 26] width 65 height 30
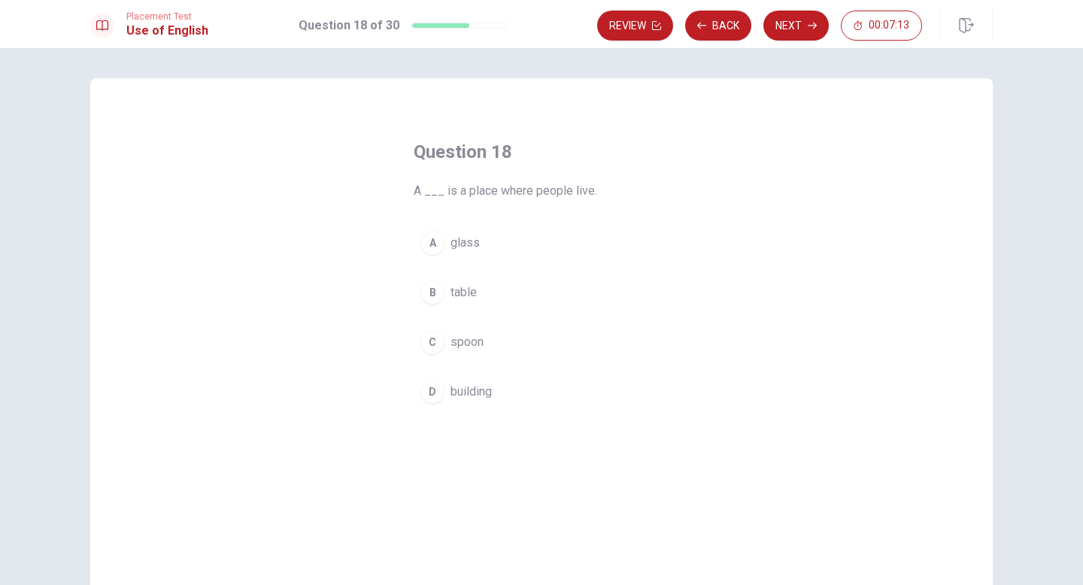
click at [445, 398] on button "D building" at bounding box center [542, 392] width 256 height 38
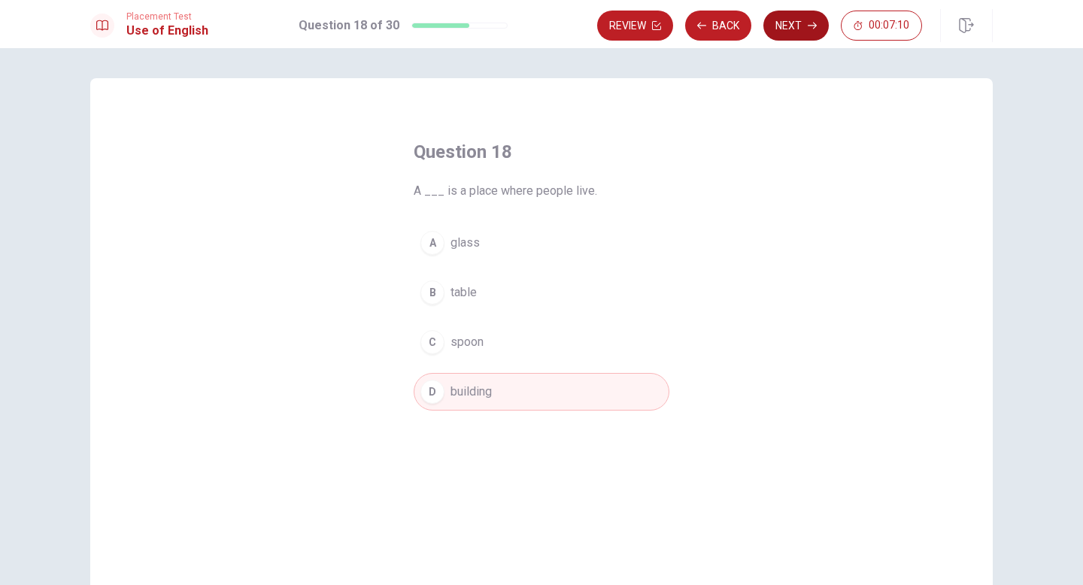
click at [791, 33] on button "Next" at bounding box center [795, 26] width 65 height 30
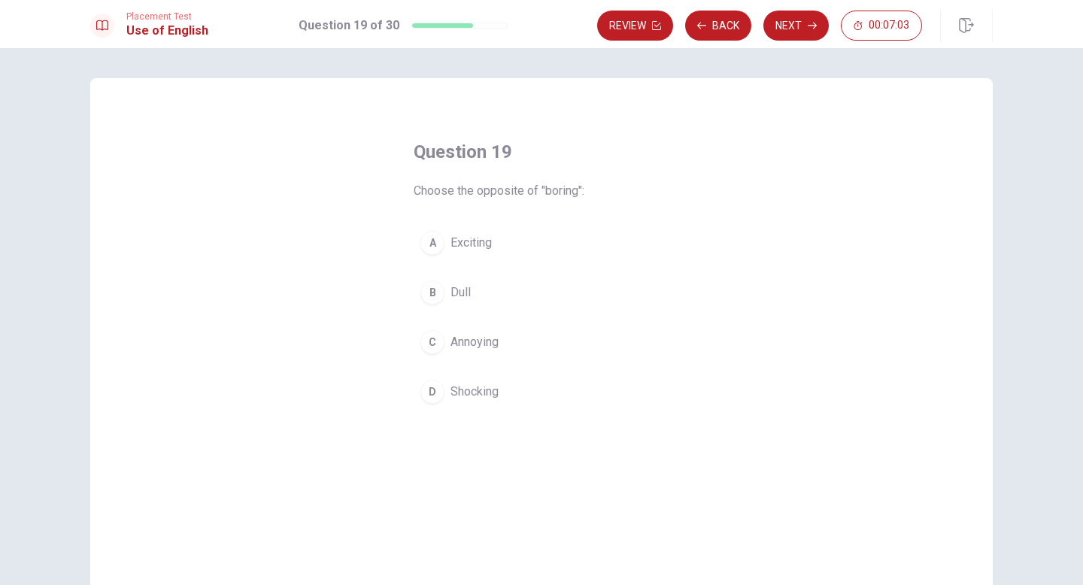
click at [477, 248] on span "Exciting" at bounding box center [471, 243] width 41 height 18
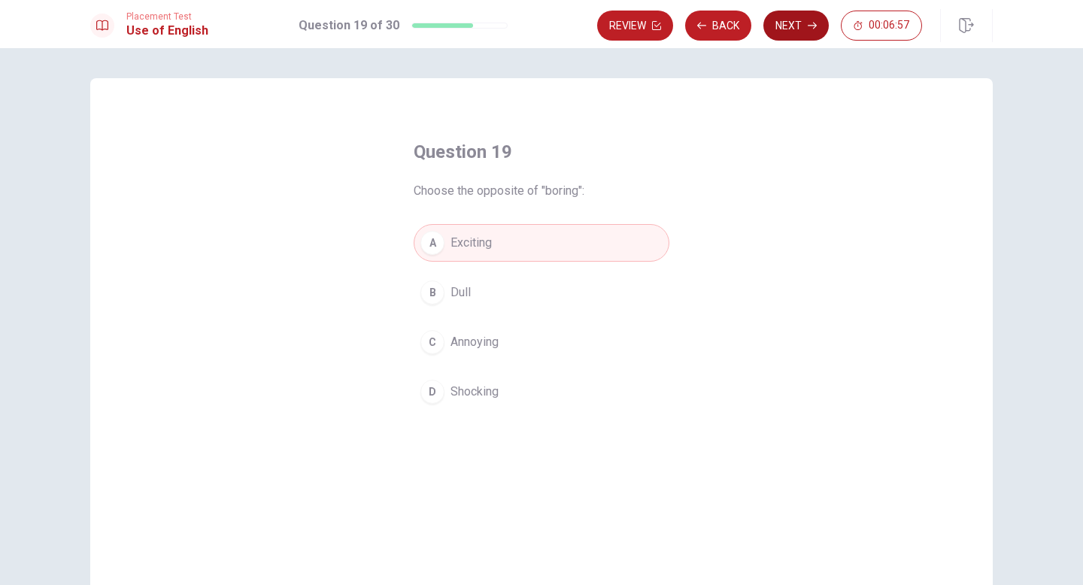
click at [799, 35] on button "Next" at bounding box center [795, 26] width 65 height 30
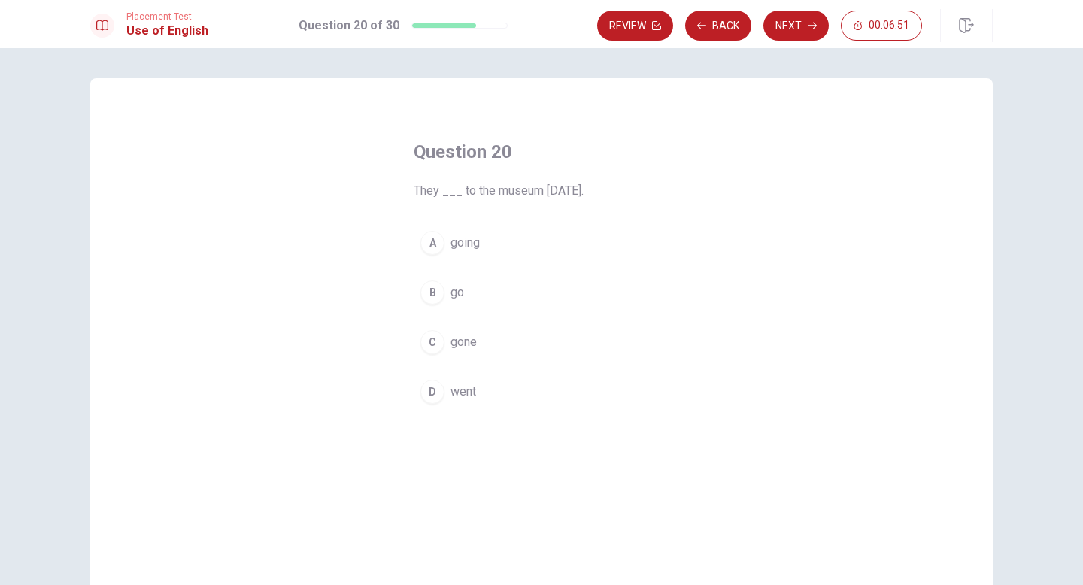
click at [454, 391] on span "went" at bounding box center [464, 392] width 26 height 18
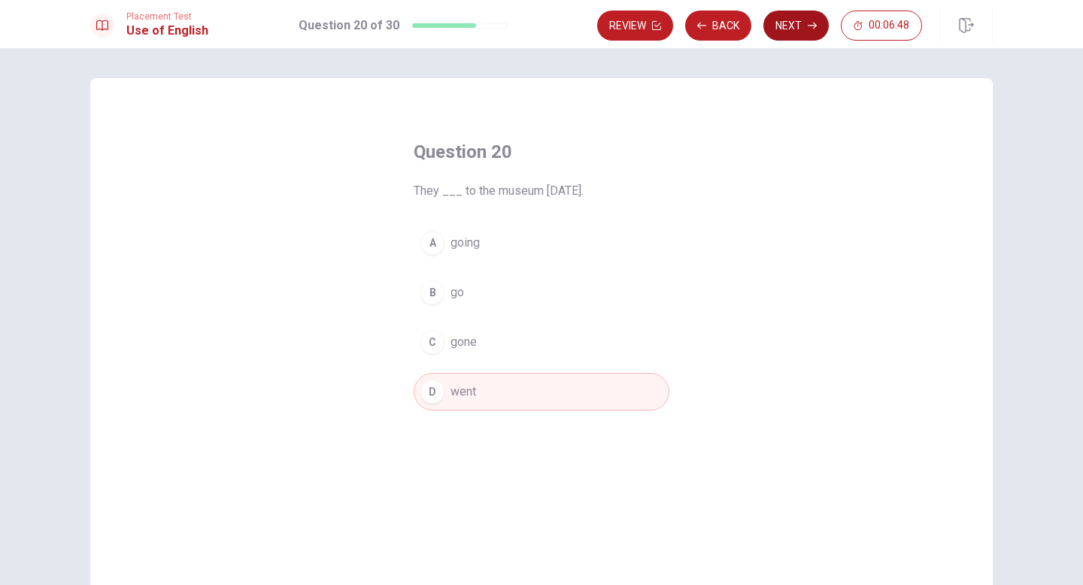
click at [800, 37] on button "Next" at bounding box center [795, 26] width 65 height 30
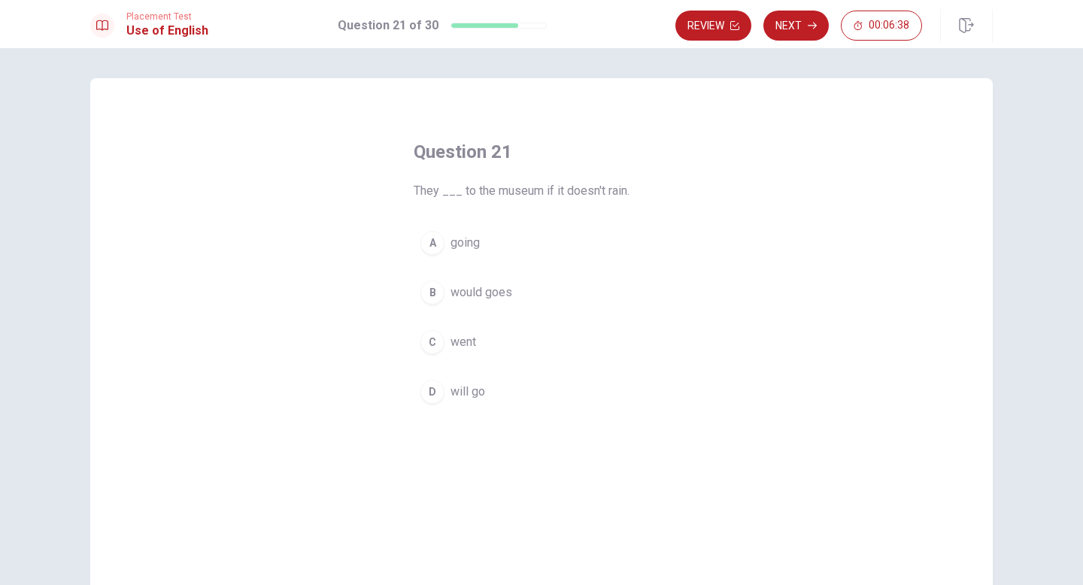
click at [457, 399] on span "will go" at bounding box center [468, 392] width 35 height 18
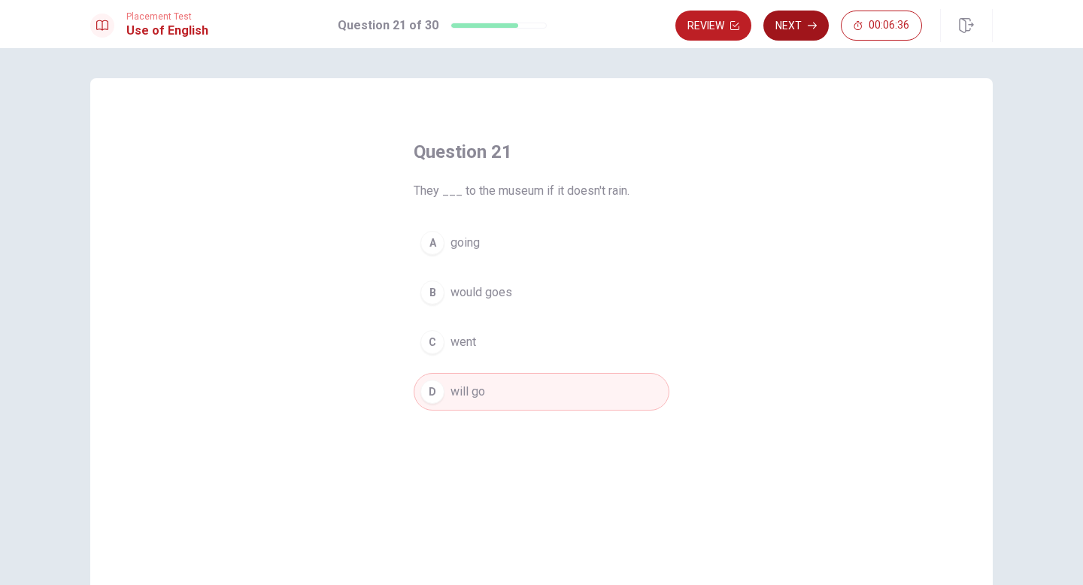
click at [799, 35] on button "Next" at bounding box center [795, 26] width 65 height 30
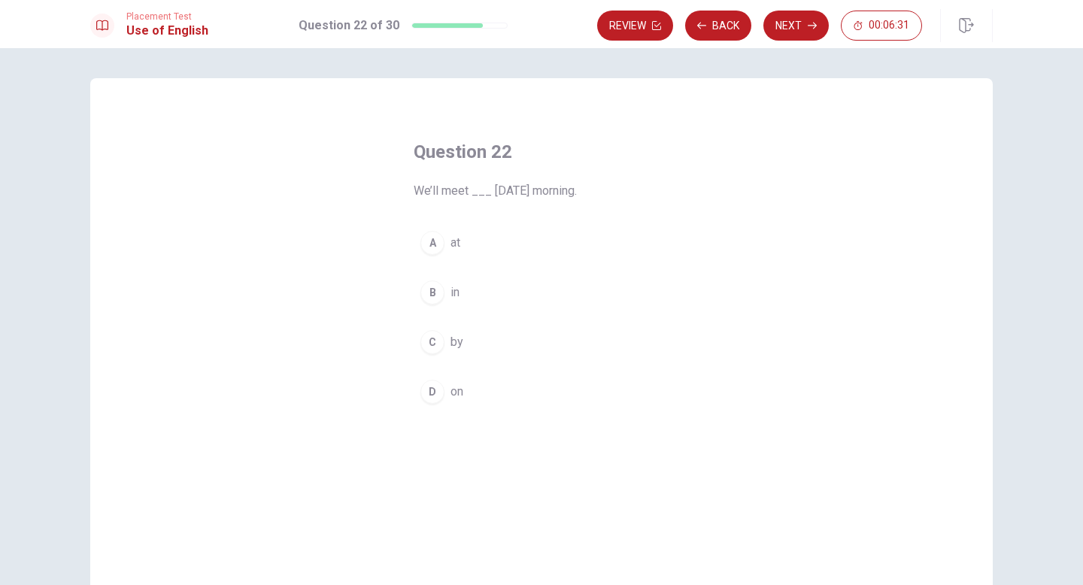
click at [439, 298] on div "B" at bounding box center [432, 293] width 24 height 24
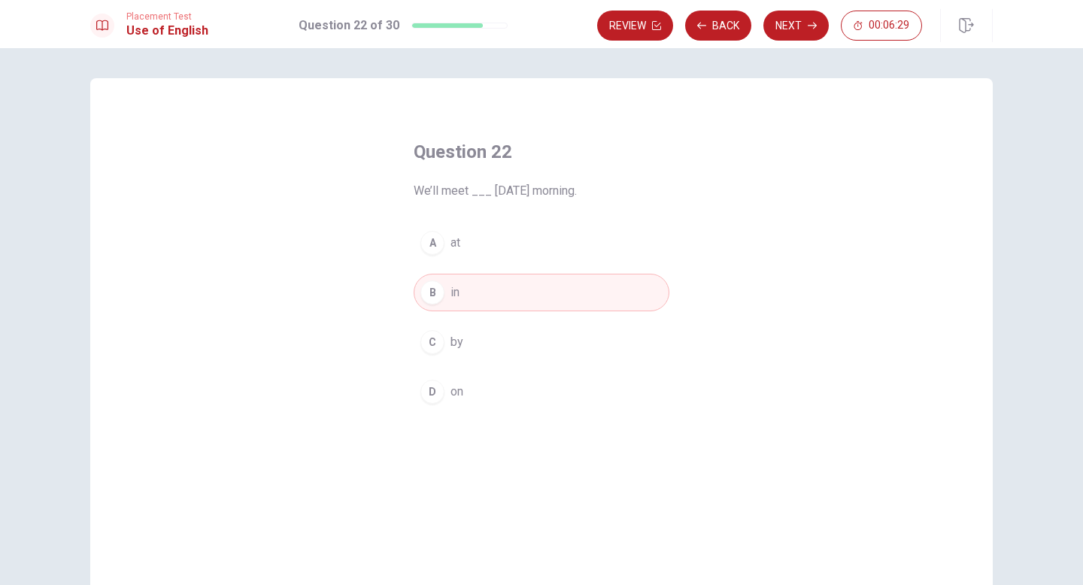
click at [534, 384] on button "D on" at bounding box center [542, 392] width 256 height 38
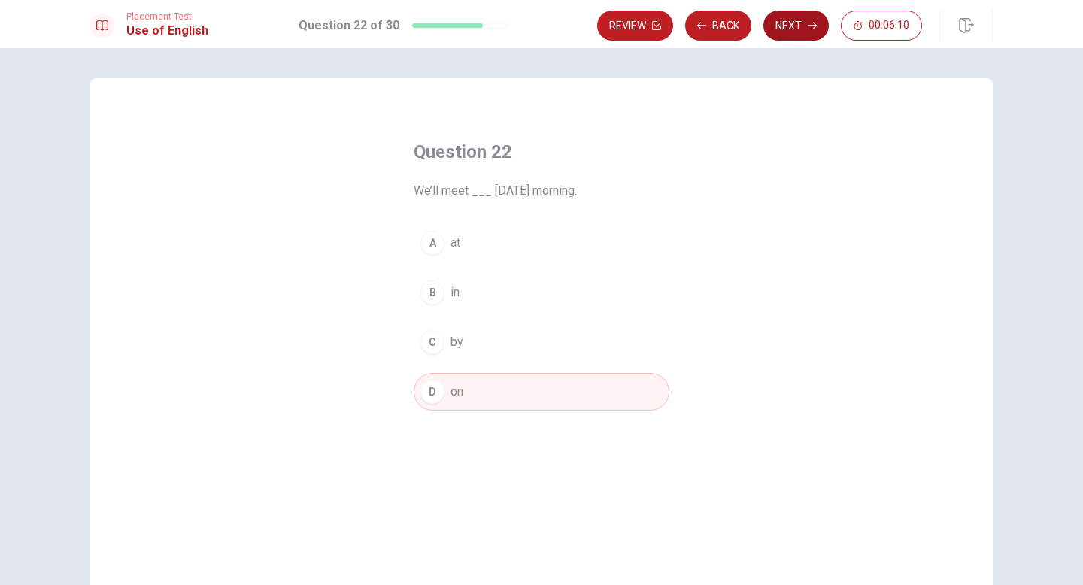
click at [795, 38] on button "Next" at bounding box center [795, 26] width 65 height 30
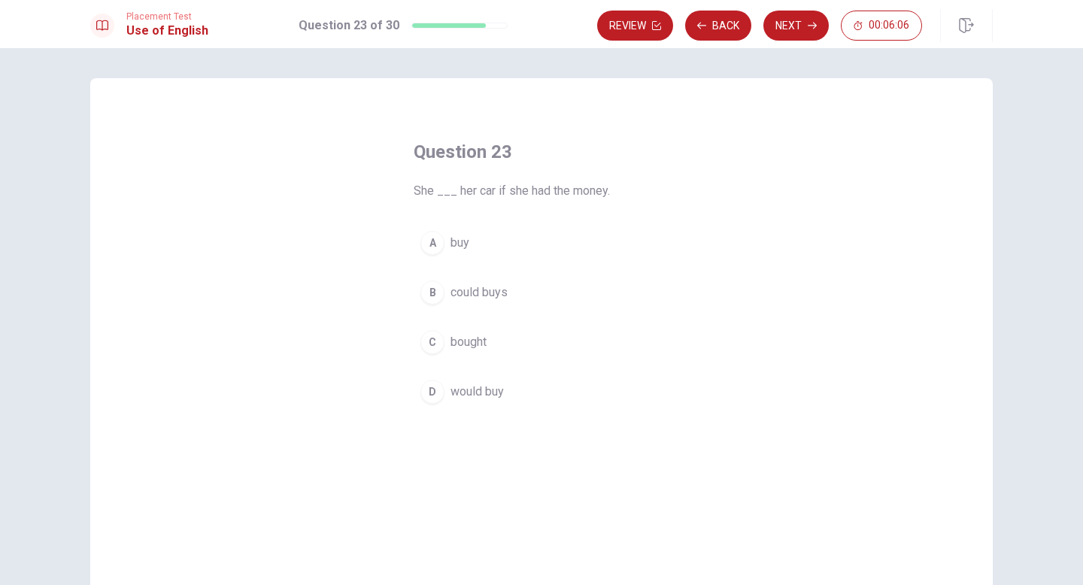
click at [457, 244] on span "buy" at bounding box center [460, 243] width 19 height 18
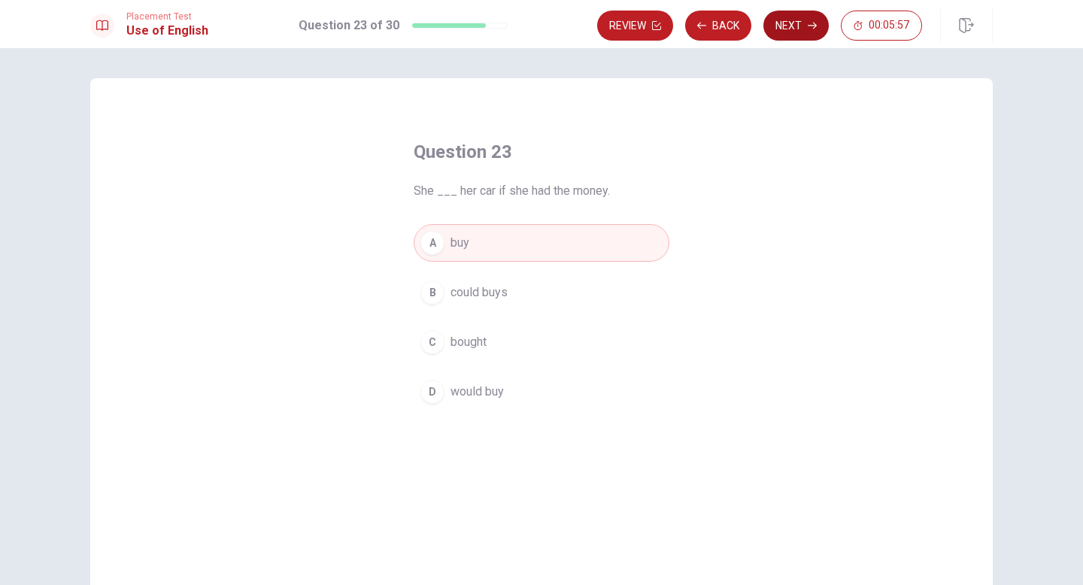
click at [794, 29] on button "Next" at bounding box center [795, 26] width 65 height 30
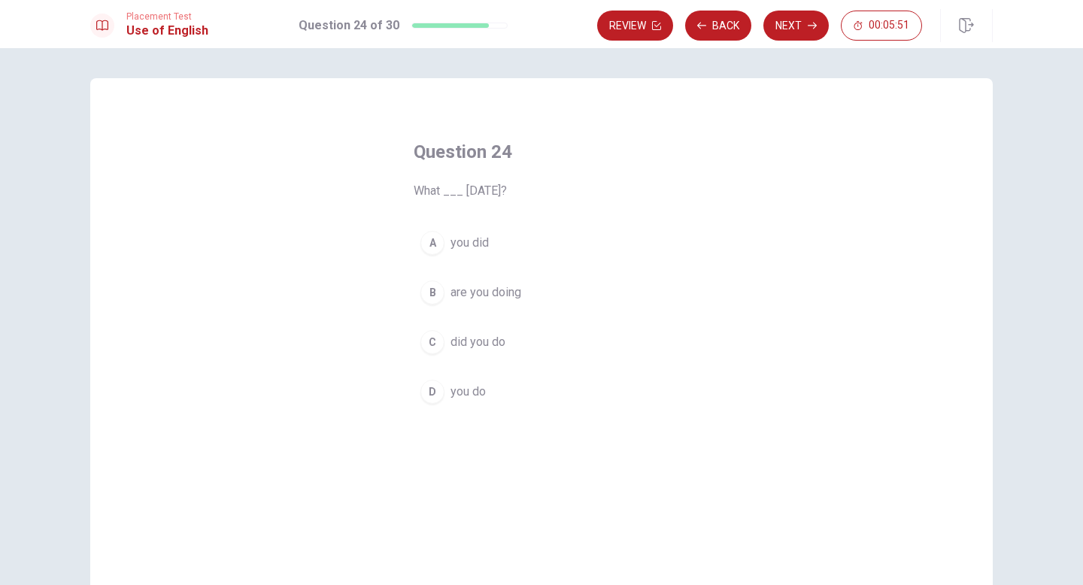
click at [469, 293] on span "are you doing" at bounding box center [486, 293] width 71 height 18
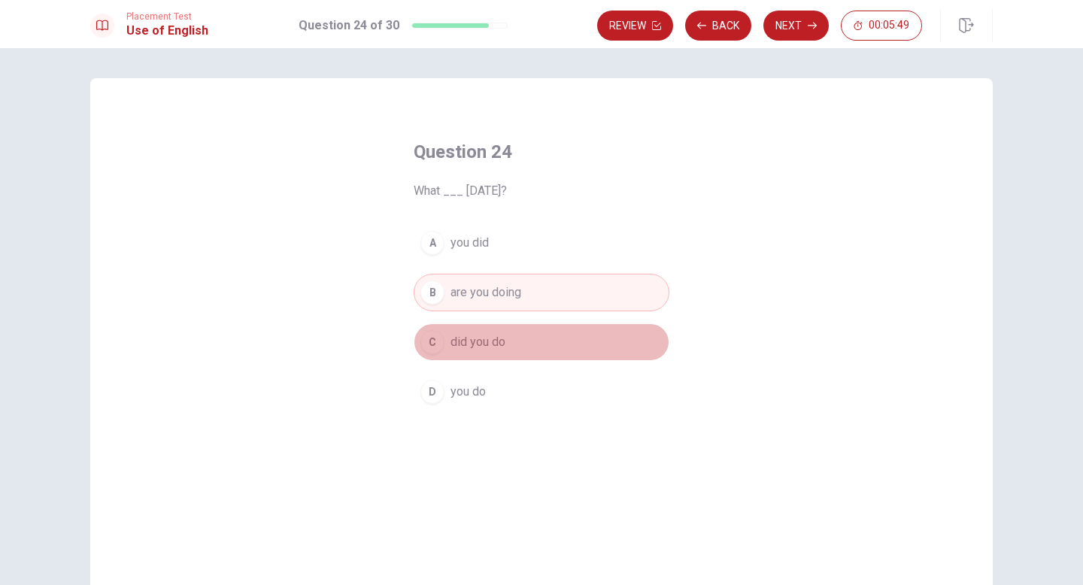
click at [457, 340] on span "did you do" at bounding box center [478, 342] width 55 height 18
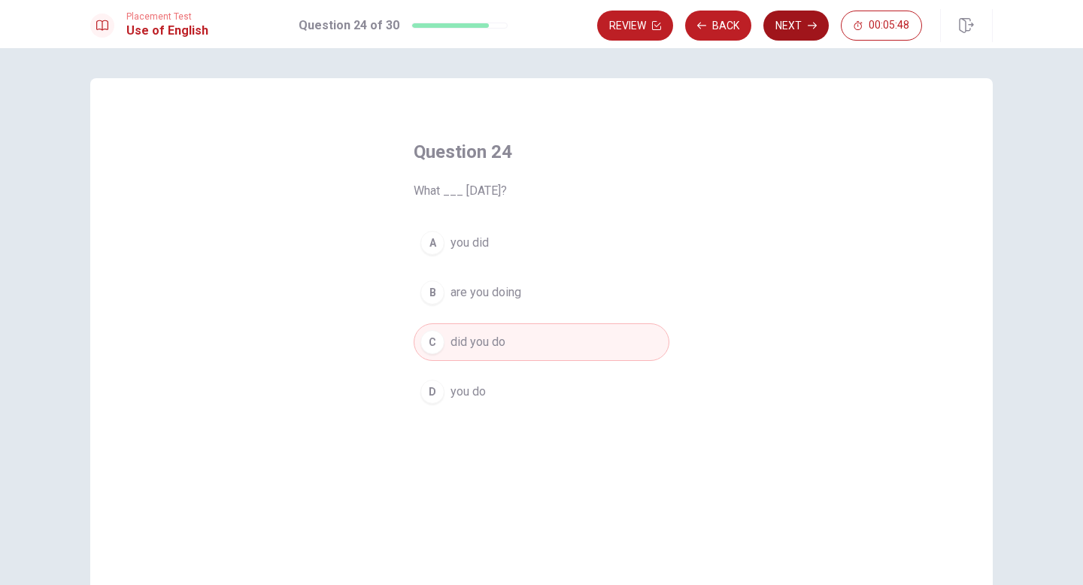
click at [799, 36] on button "Next" at bounding box center [795, 26] width 65 height 30
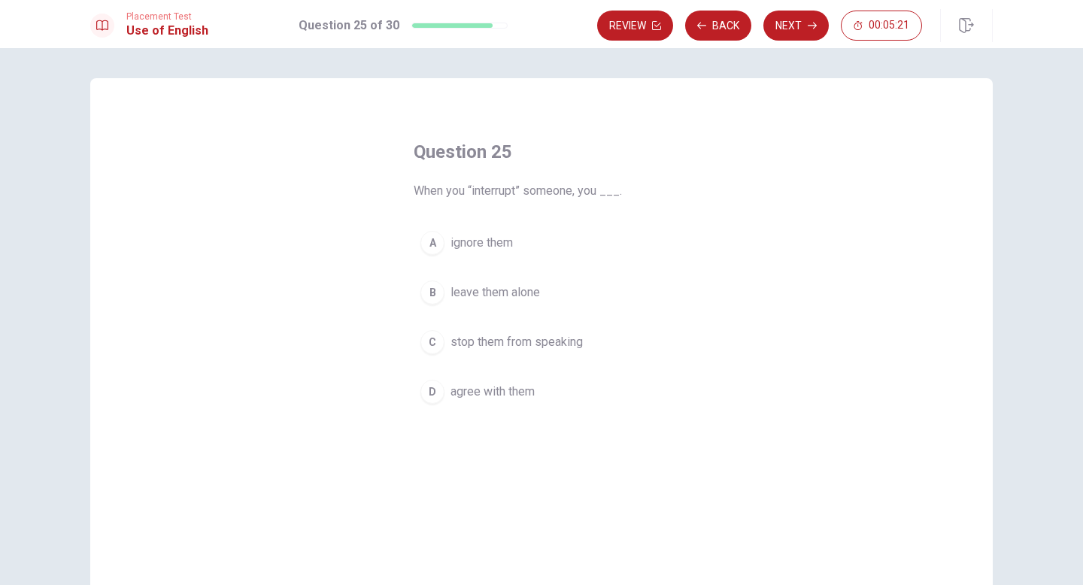
click at [505, 339] on span "stop them from speaking" at bounding box center [517, 342] width 132 height 18
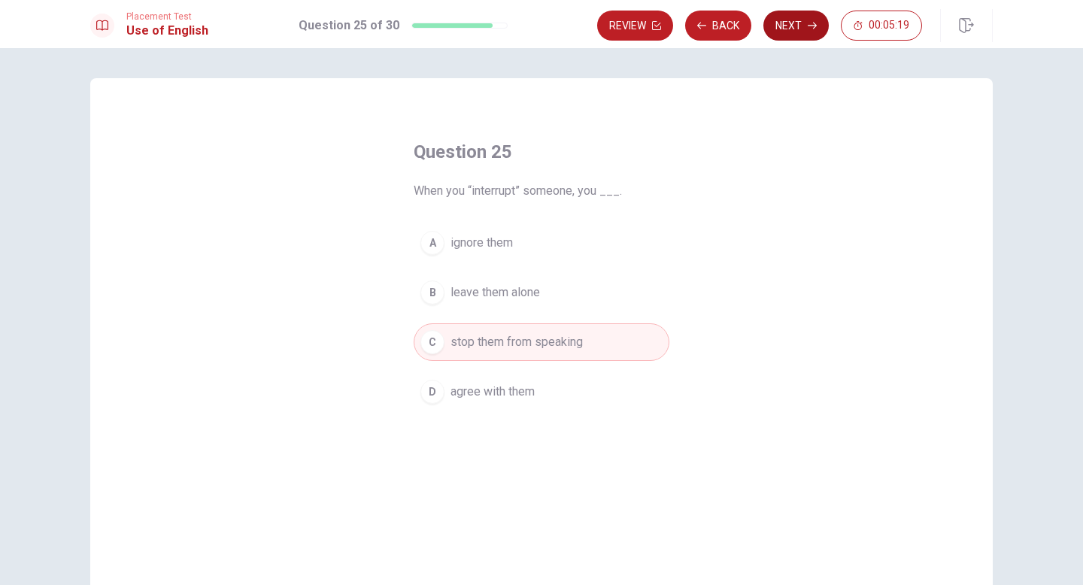
click at [792, 35] on button "Next" at bounding box center [795, 26] width 65 height 30
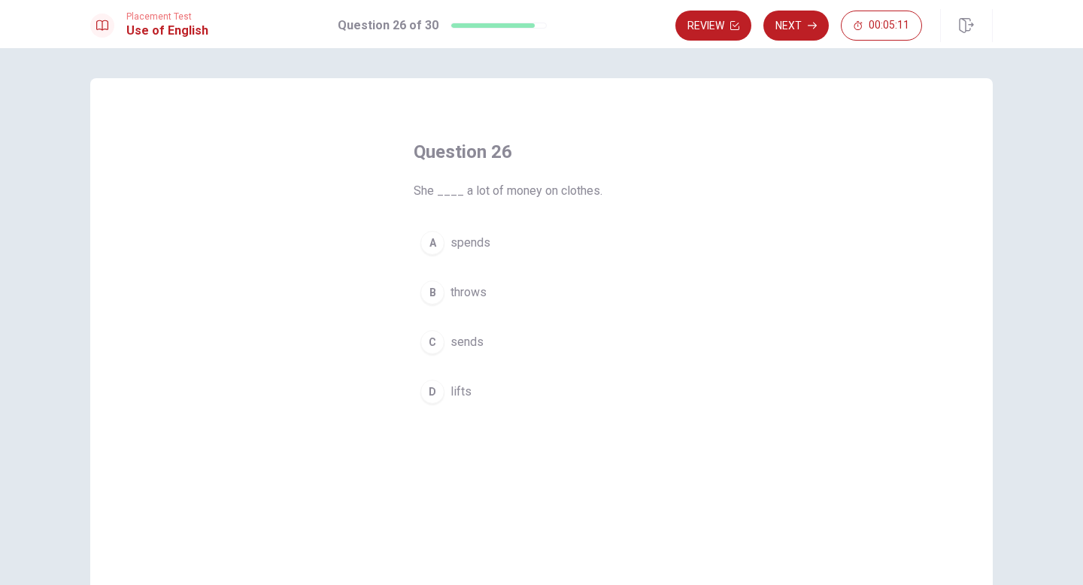
click at [484, 237] on span "spends" at bounding box center [471, 243] width 40 height 18
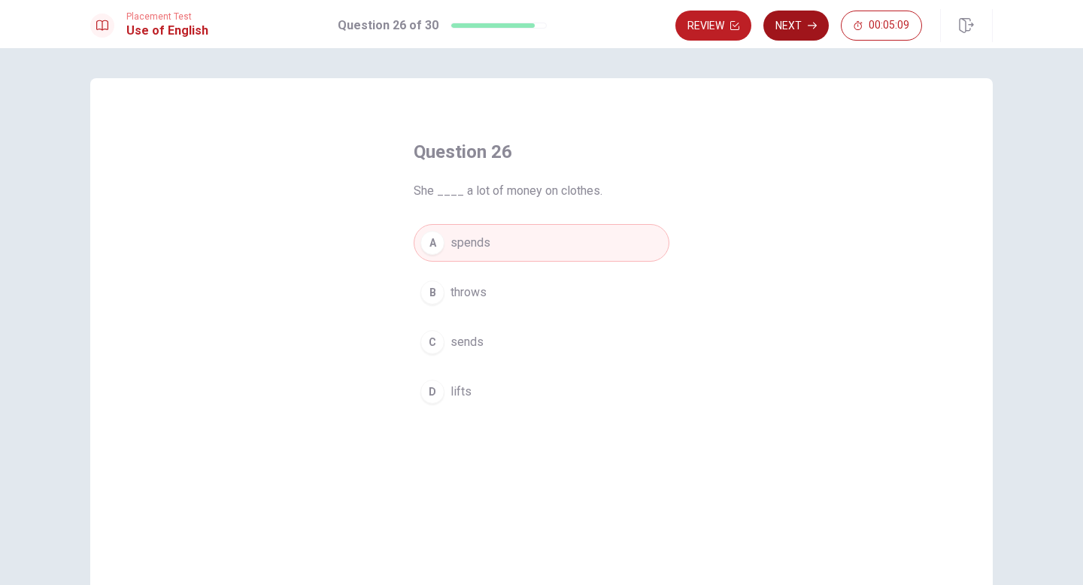
click at [797, 32] on button "Next" at bounding box center [795, 26] width 65 height 30
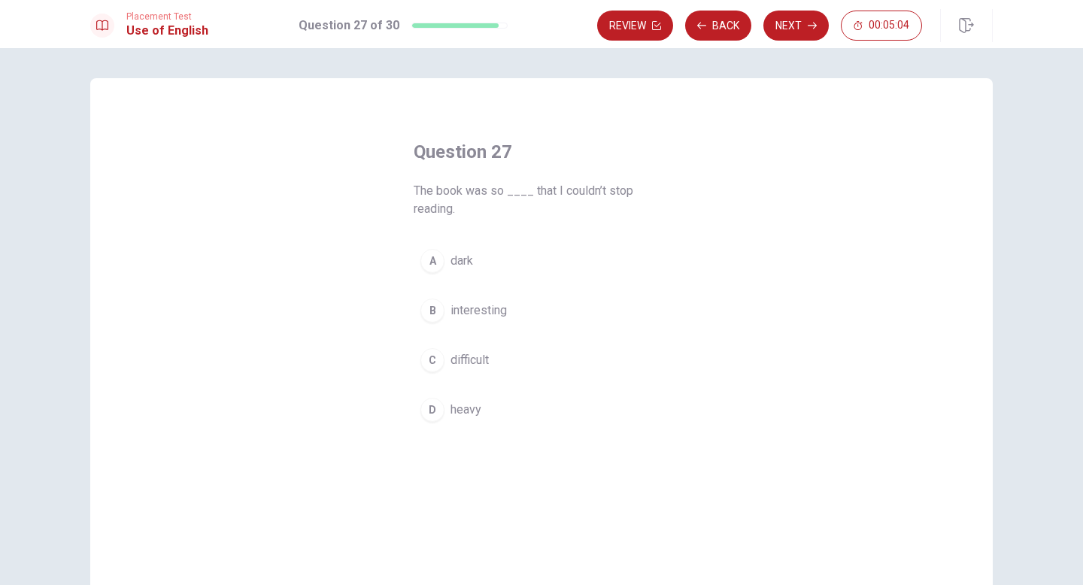
click at [508, 310] on button "B interesting" at bounding box center [542, 311] width 256 height 38
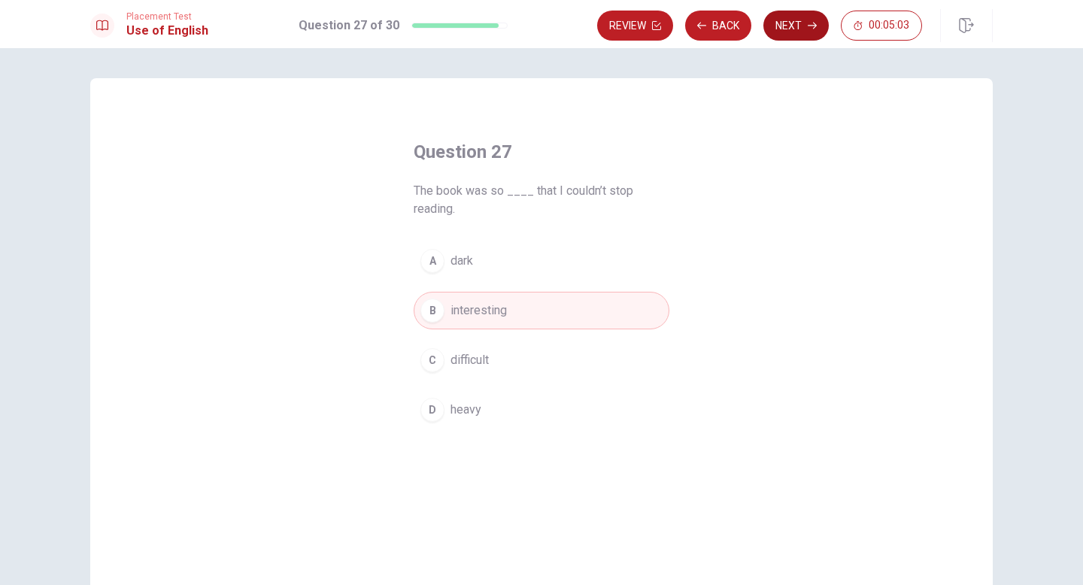
click at [799, 35] on button "Next" at bounding box center [795, 26] width 65 height 30
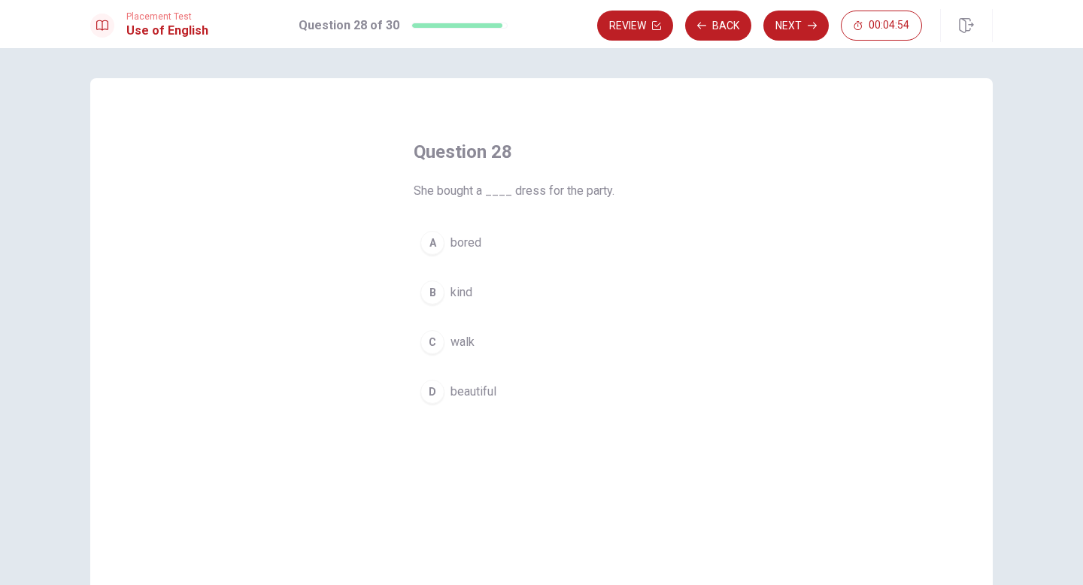
click at [469, 397] on span "beautiful" at bounding box center [474, 392] width 46 height 18
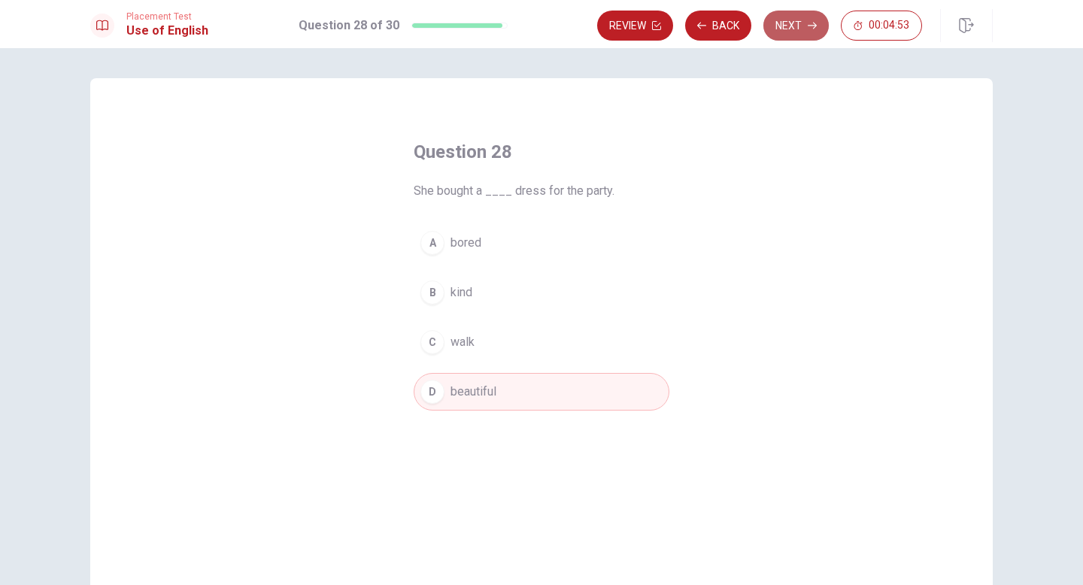
click at [800, 36] on button "Next" at bounding box center [795, 26] width 65 height 30
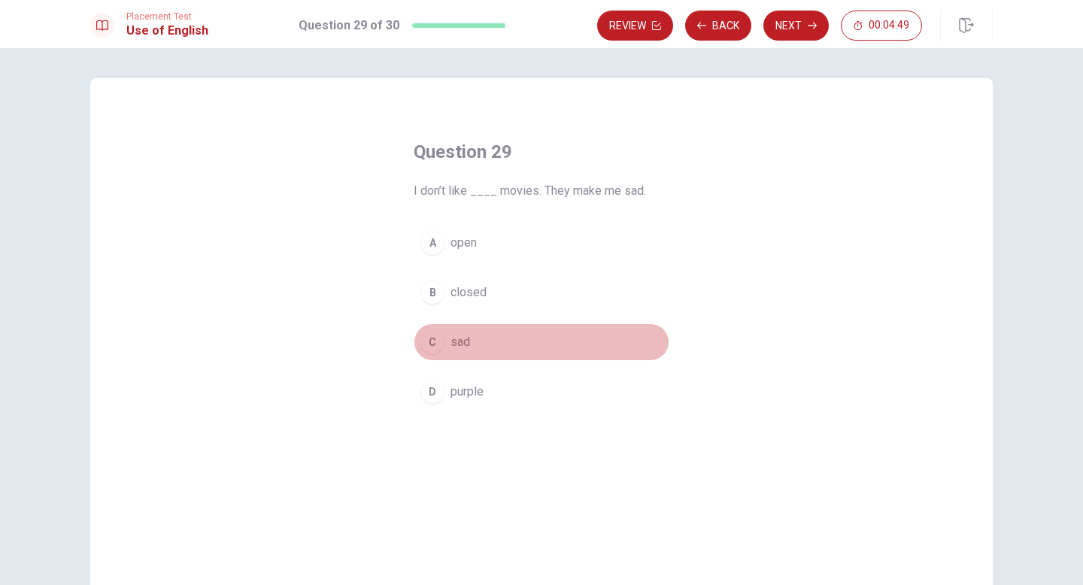
click at [454, 348] on span "sad" at bounding box center [461, 342] width 20 height 18
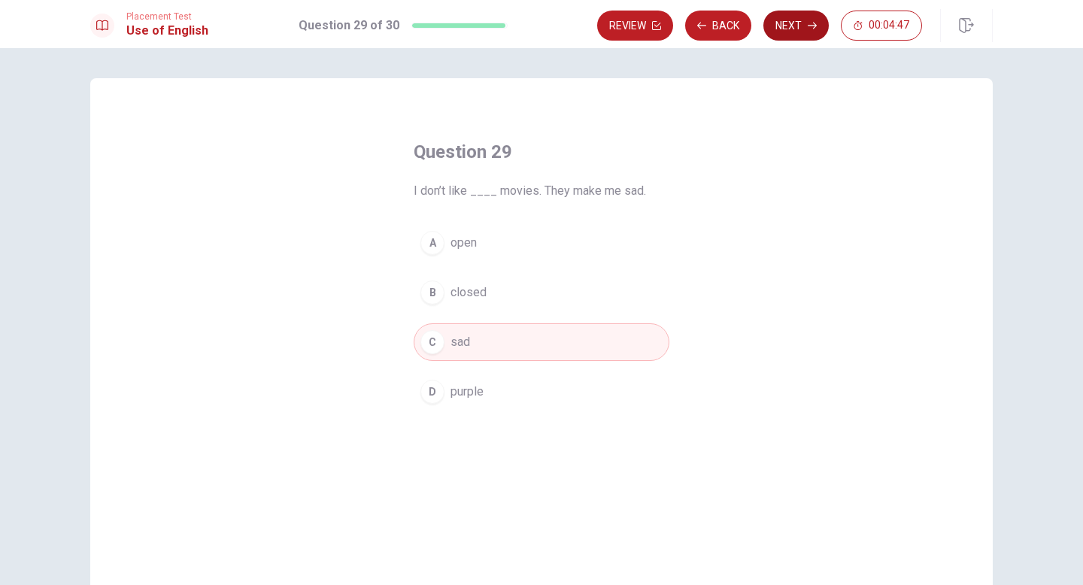
click at [810, 29] on icon "button" at bounding box center [812, 25] width 9 height 9
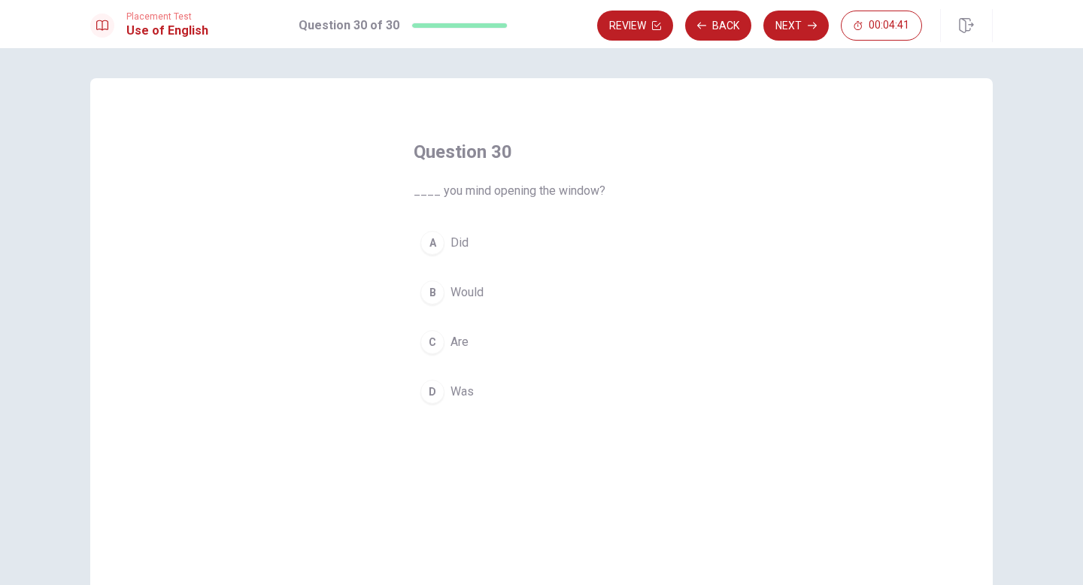
click at [478, 287] on span "Would" at bounding box center [467, 293] width 33 height 18
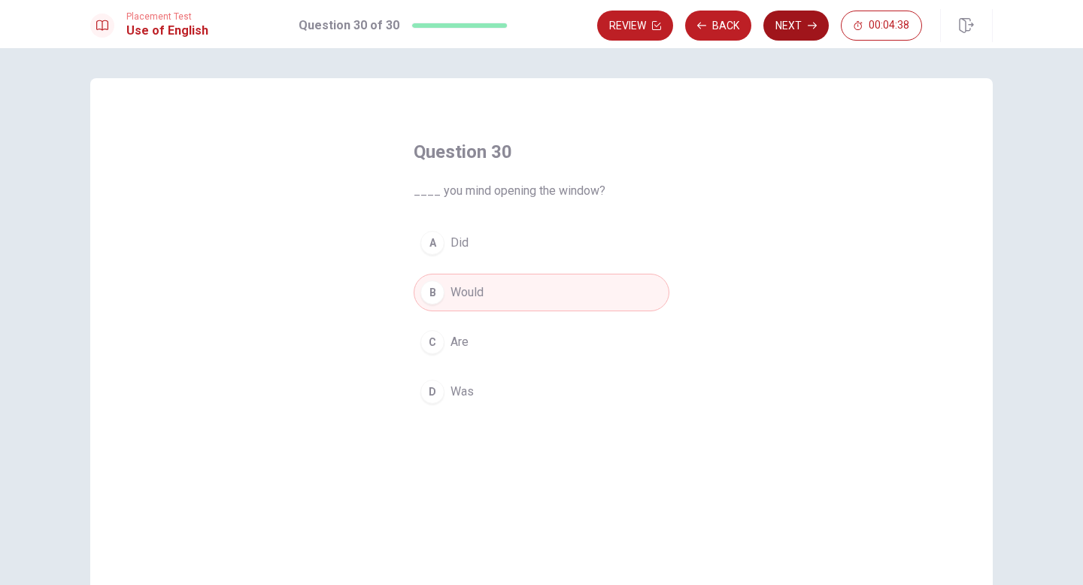
click at [800, 23] on button "Next" at bounding box center [795, 26] width 65 height 30
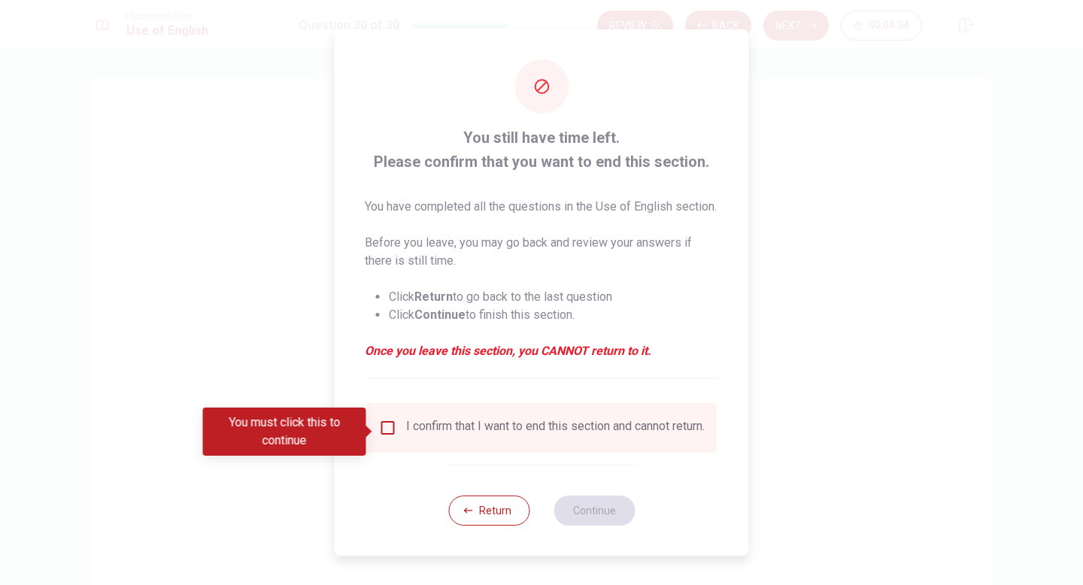
click at [381, 428] on input "You must click this to continue" at bounding box center [388, 428] width 18 height 18
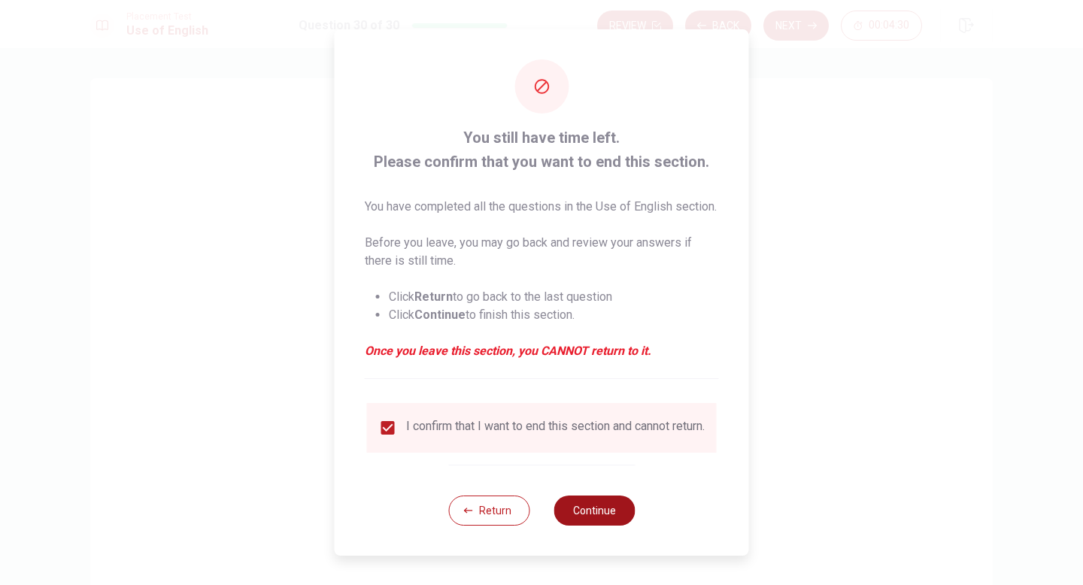
click at [606, 526] on button "Continue" at bounding box center [594, 511] width 81 height 30
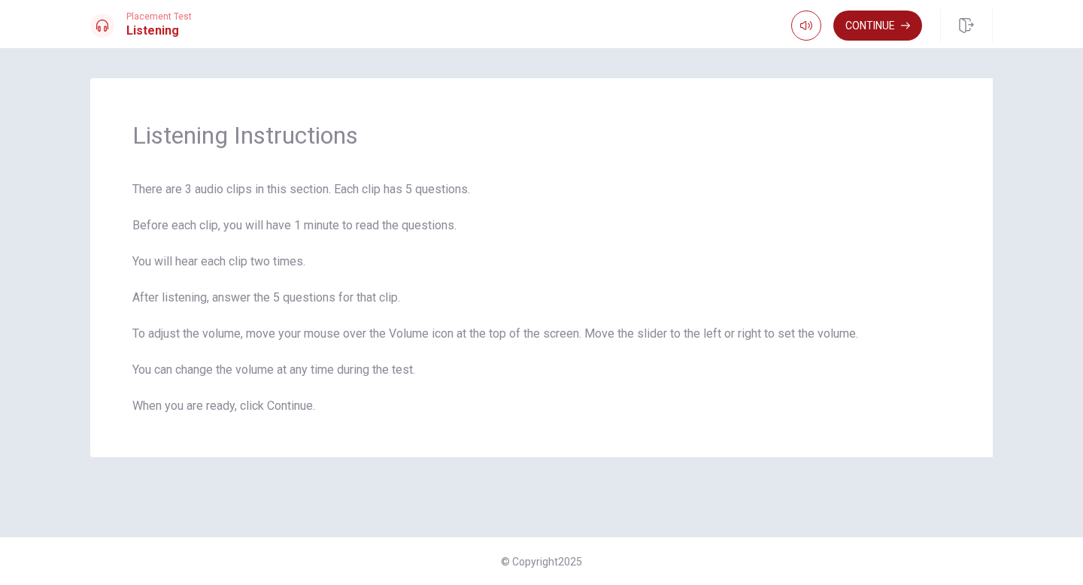
click at [887, 33] on button "Continue" at bounding box center [877, 26] width 89 height 30
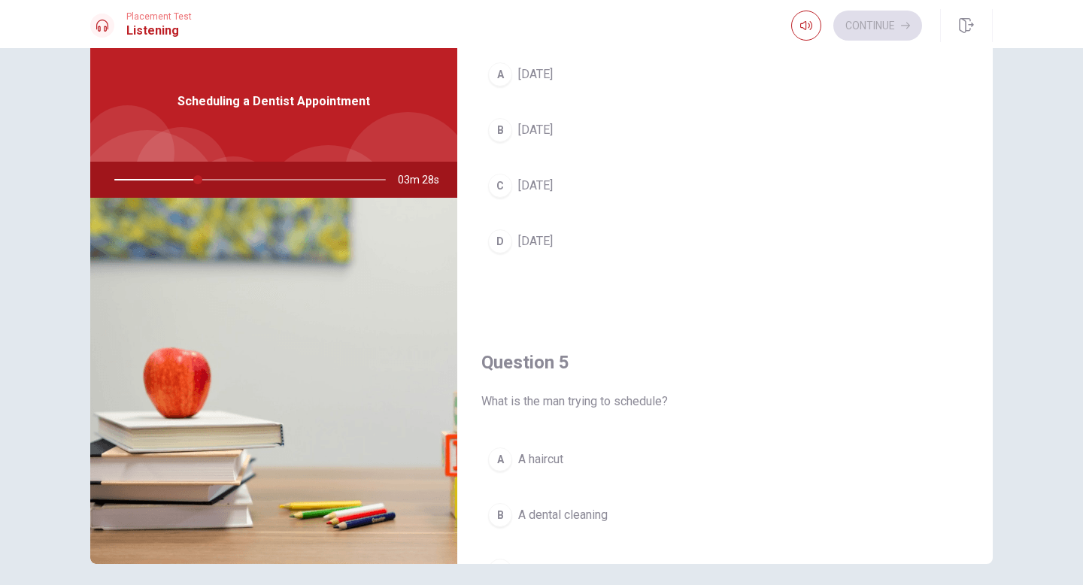
scroll to position [1403, 0]
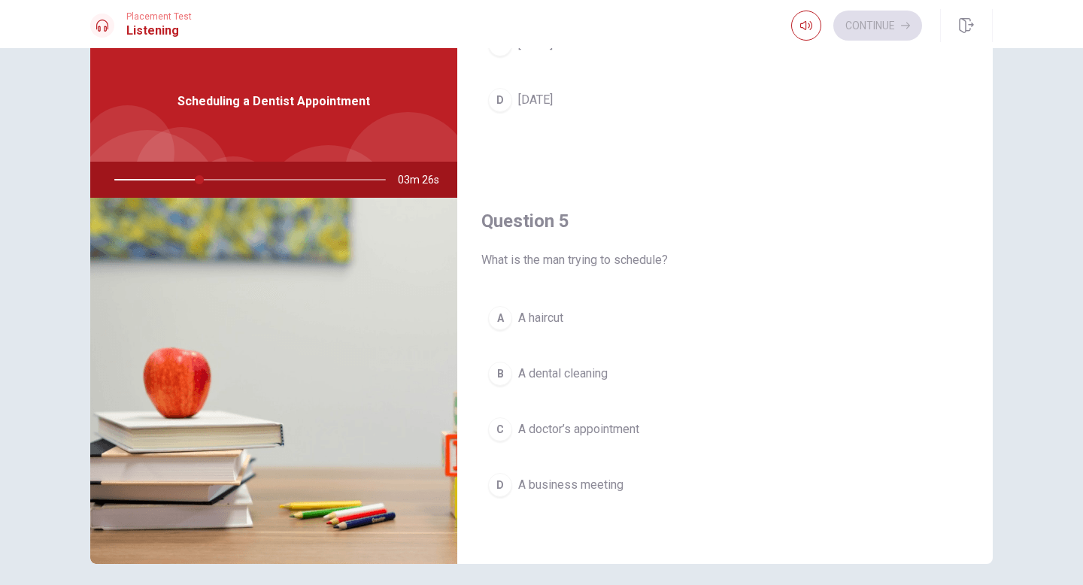
click at [560, 373] on span "A dental cleaning" at bounding box center [563, 374] width 90 height 18
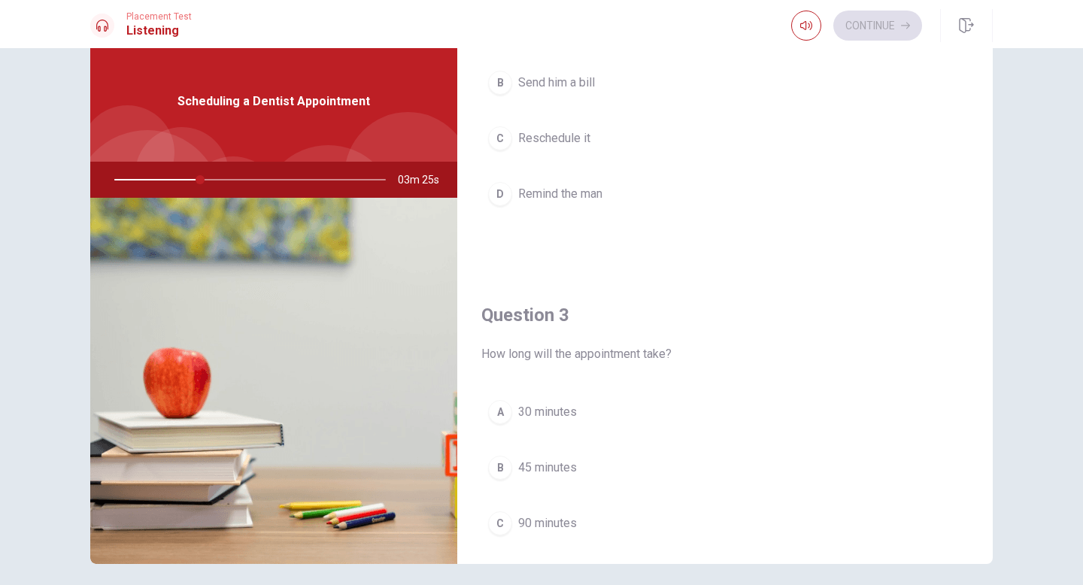
scroll to position [0, 0]
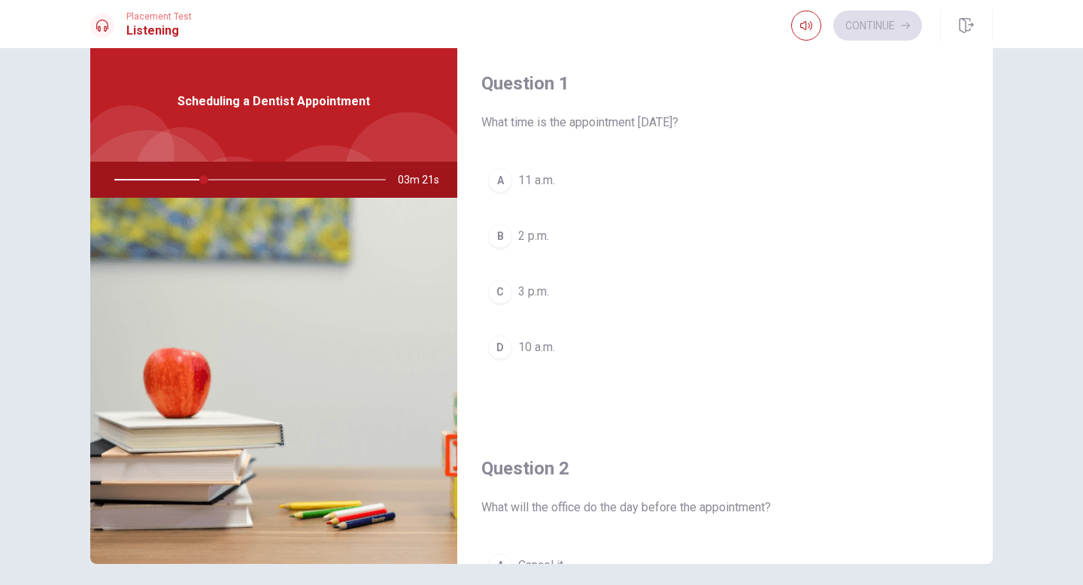
click at [522, 293] on span "3 p.m." at bounding box center [533, 292] width 31 height 18
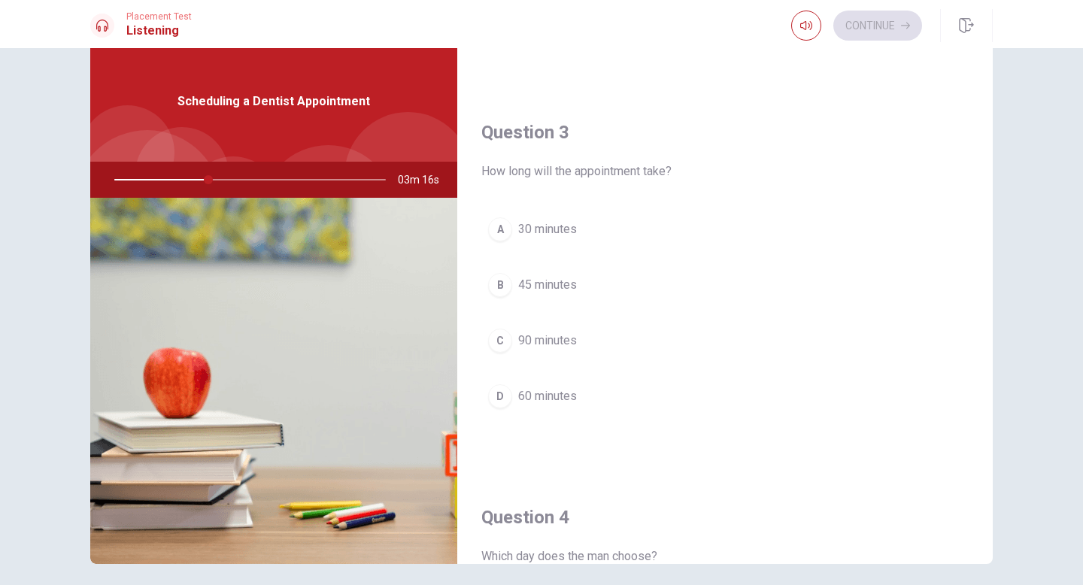
scroll to position [724, 0]
click at [535, 283] on span "45 minutes" at bounding box center [547, 283] width 59 height 18
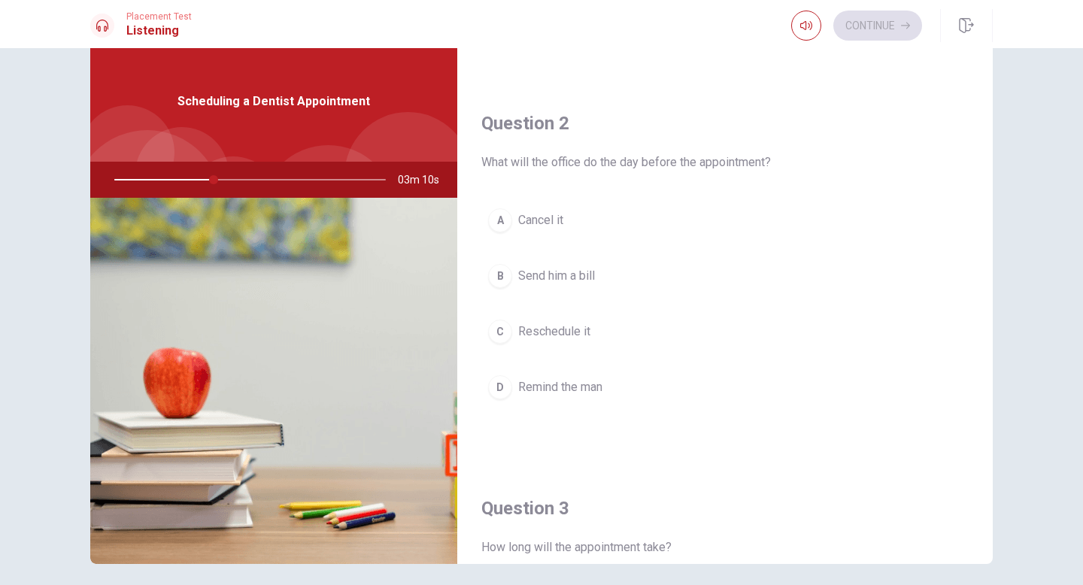
scroll to position [344, 0]
click at [574, 326] on span "Reschedule it" at bounding box center [554, 332] width 72 height 18
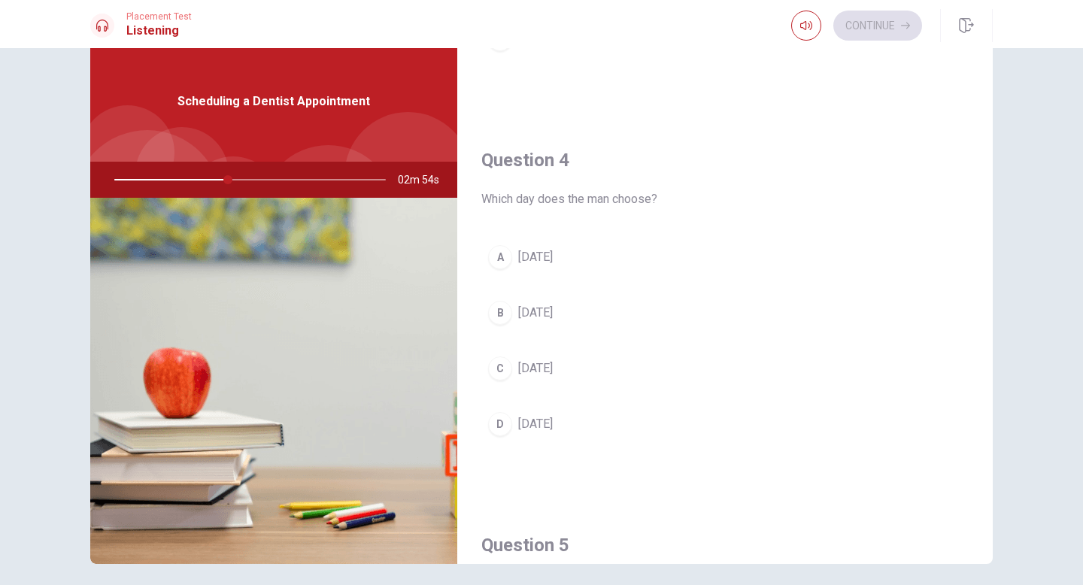
scroll to position [1082, 0]
click at [548, 310] on span "[DATE]" at bounding box center [535, 310] width 35 height 18
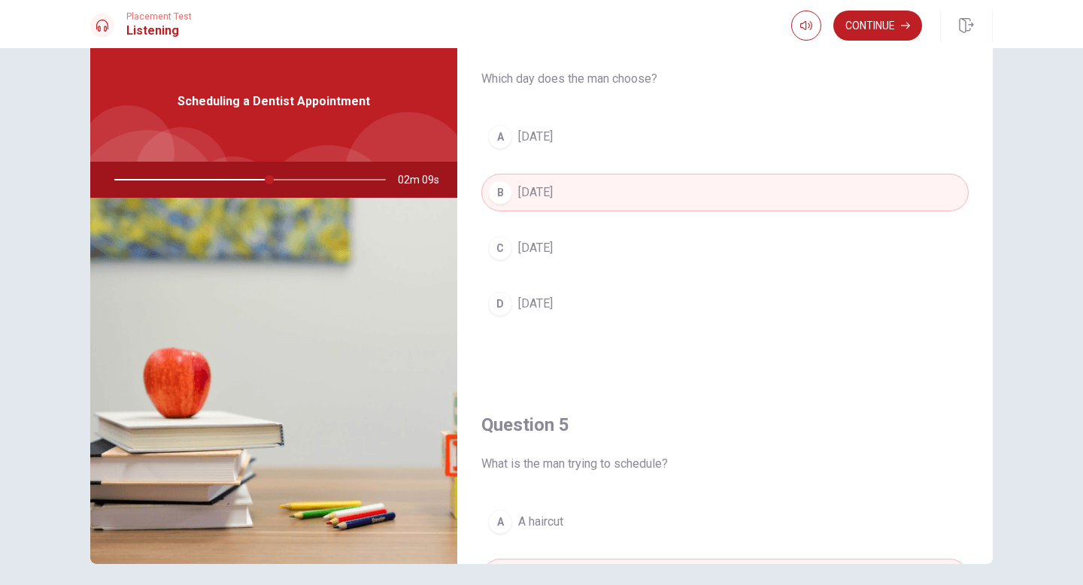
scroll to position [1403, 0]
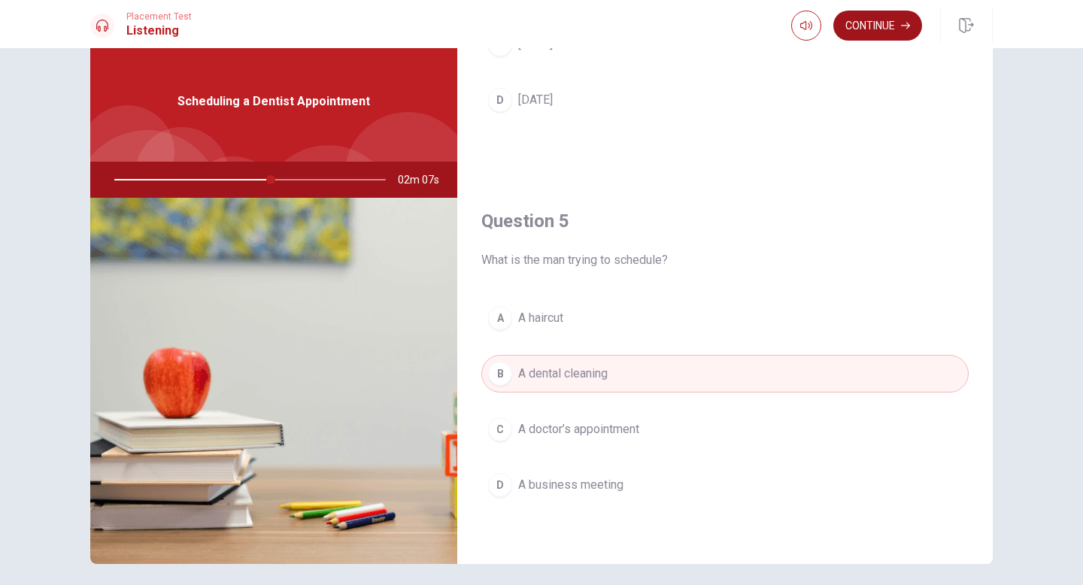
click at [885, 31] on button "Continue" at bounding box center [877, 26] width 89 height 30
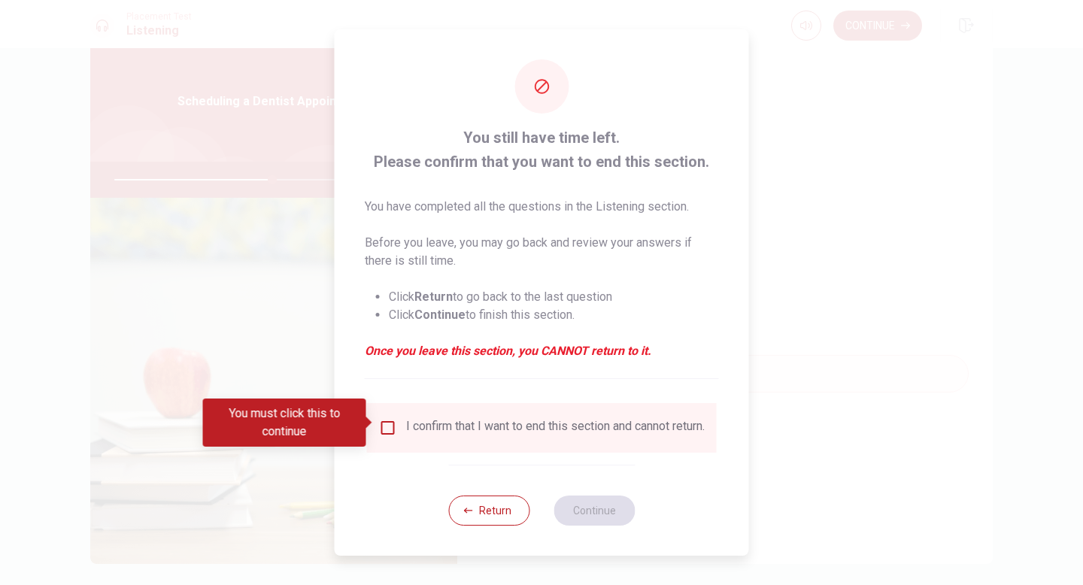
click at [388, 427] on input "You must click this to continue" at bounding box center [388, 428] width 18 height 18
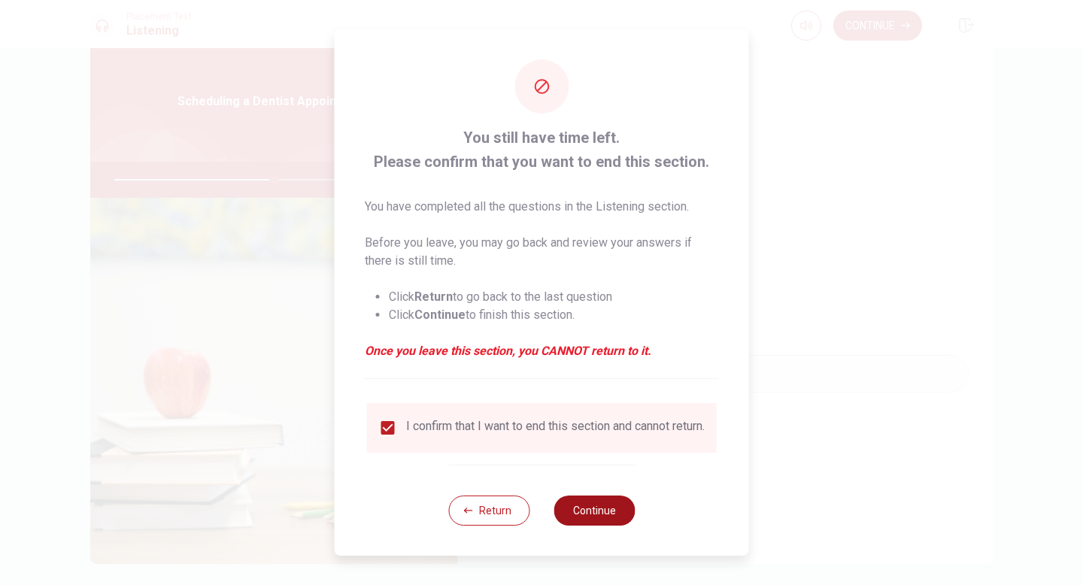
click at [584, 505] on button "Continue" at bounding box center [594, 511] width 81 height 30
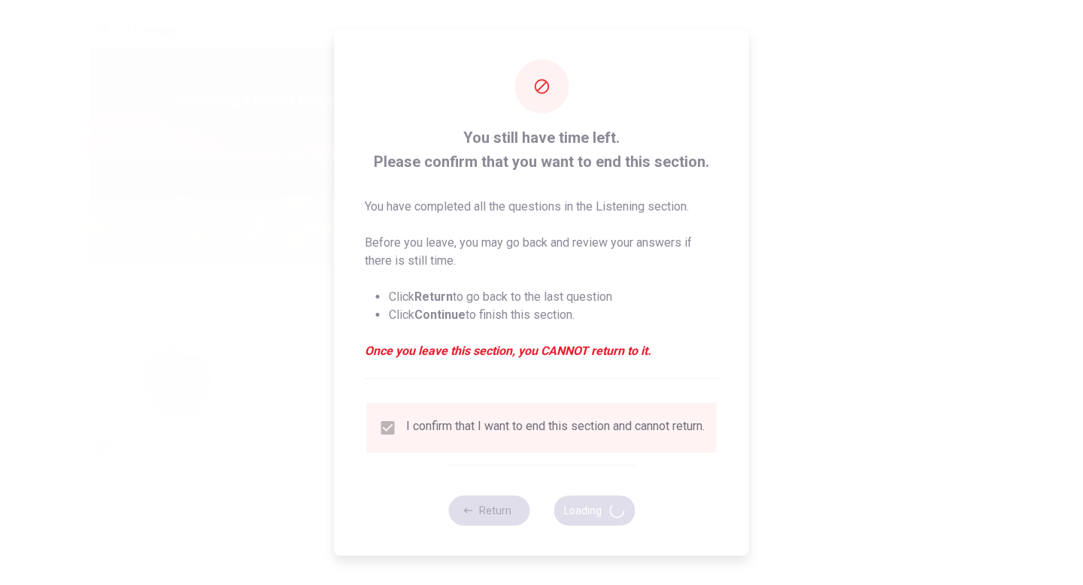
type input "59"
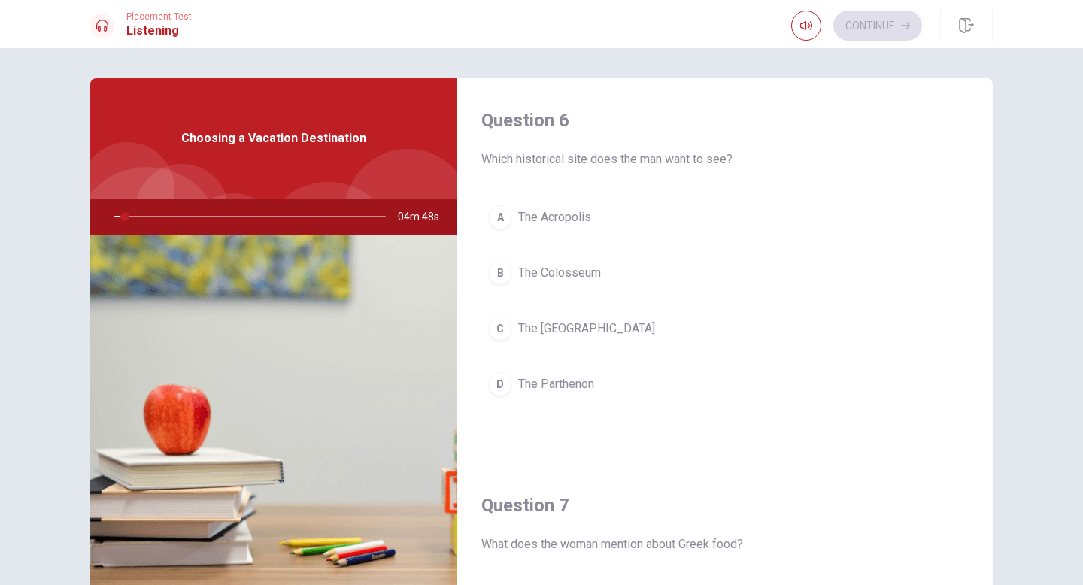
click at [662, 157] on span "Which historical site does the man want to see?" at bounding box center [724, 159] width 487 height 18
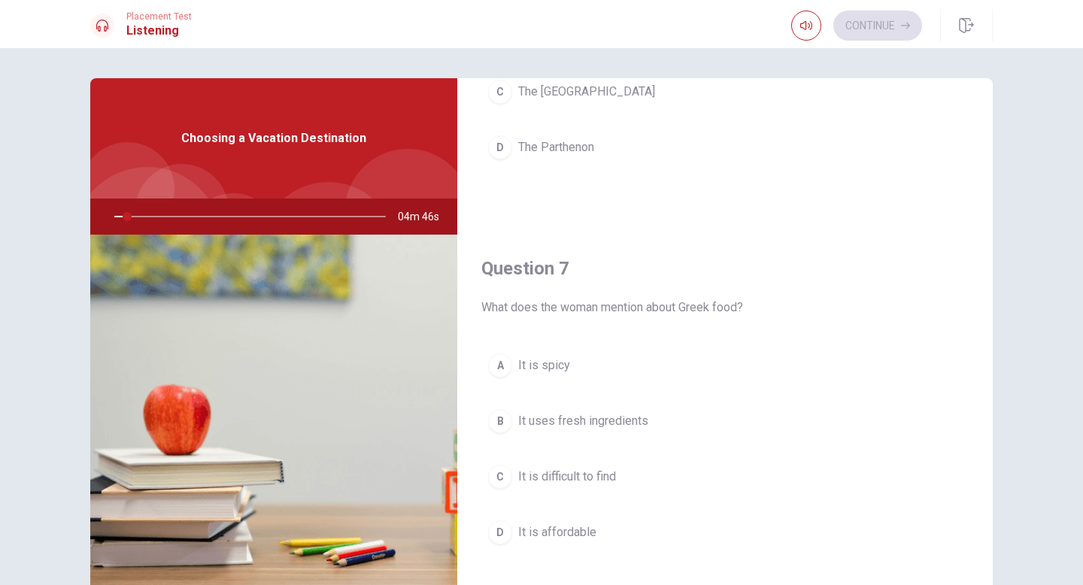
scroll to position [310, 0]
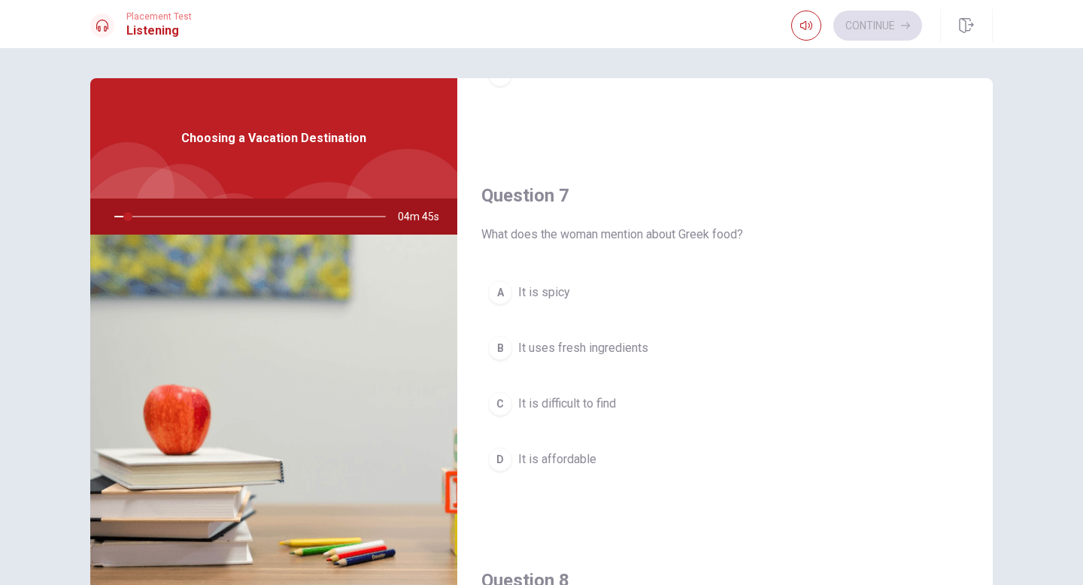
click at [602, 233] on span "What does the woman mention about Greek food?" at bounding box center [724, 235] width 487 height 18
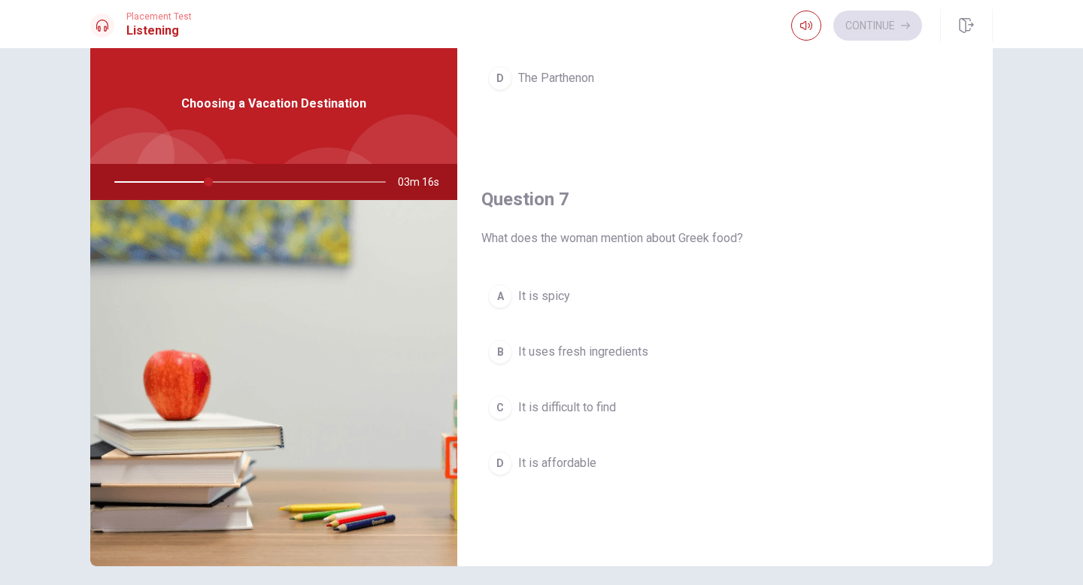
scroll to position [274, 0]
click at [572, 344] on span "It uses fresh ingredients" at bounding box center [583, 350] width 130 height 18
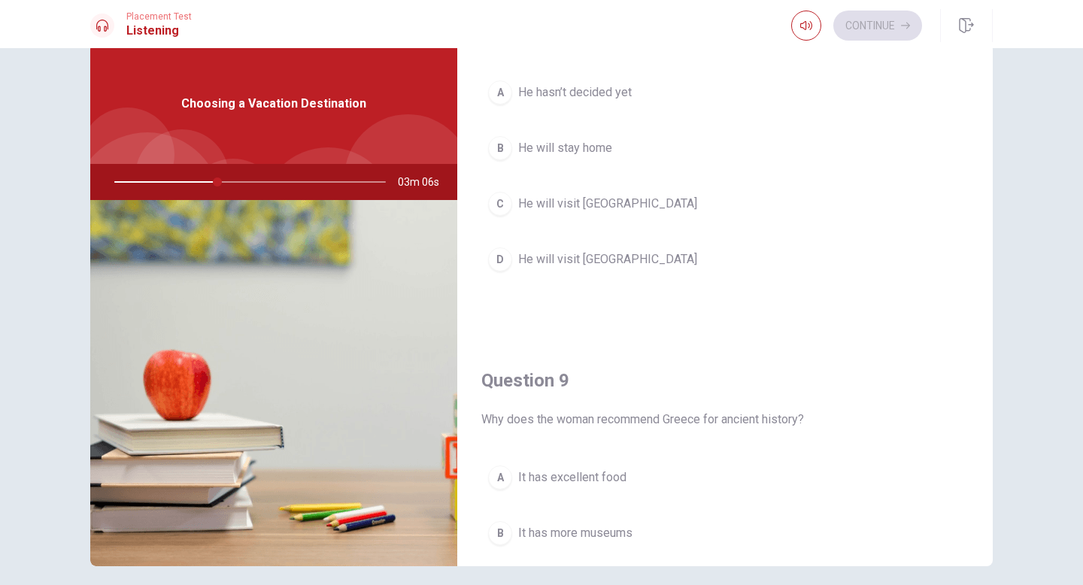
scroll to position [867, 0]
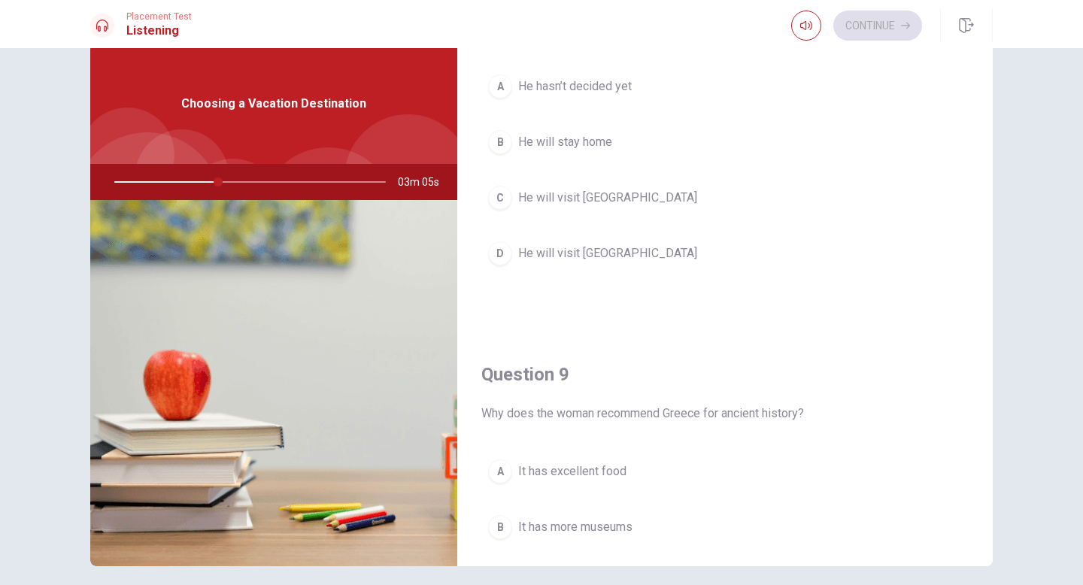
click at [611, 256] on span "He will visit [GEOGRAPHIC_DATA]" at bounding box center [607, 253] width 179 height 18
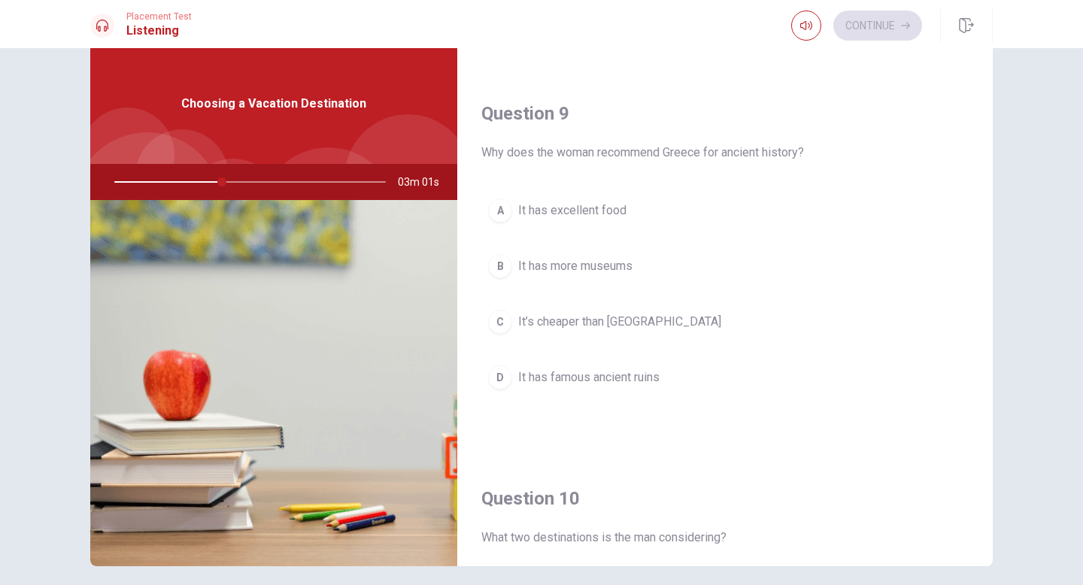
scroll to position [1146, 0]
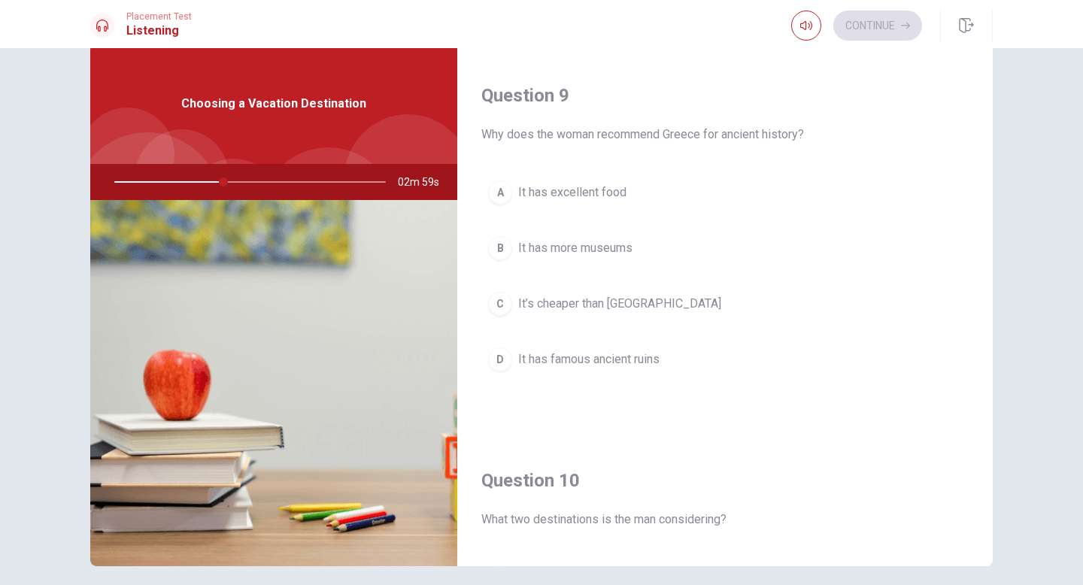
click at [618, 198] on span "It has excellent food" at bounding box center [572, 193] width 108 height 18
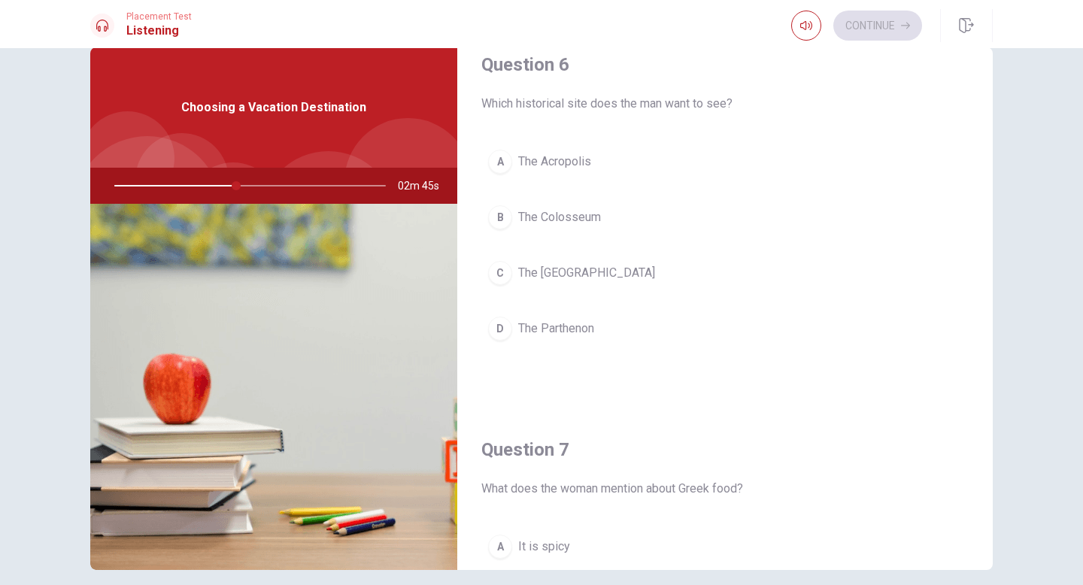
scroll to position [0, 0]
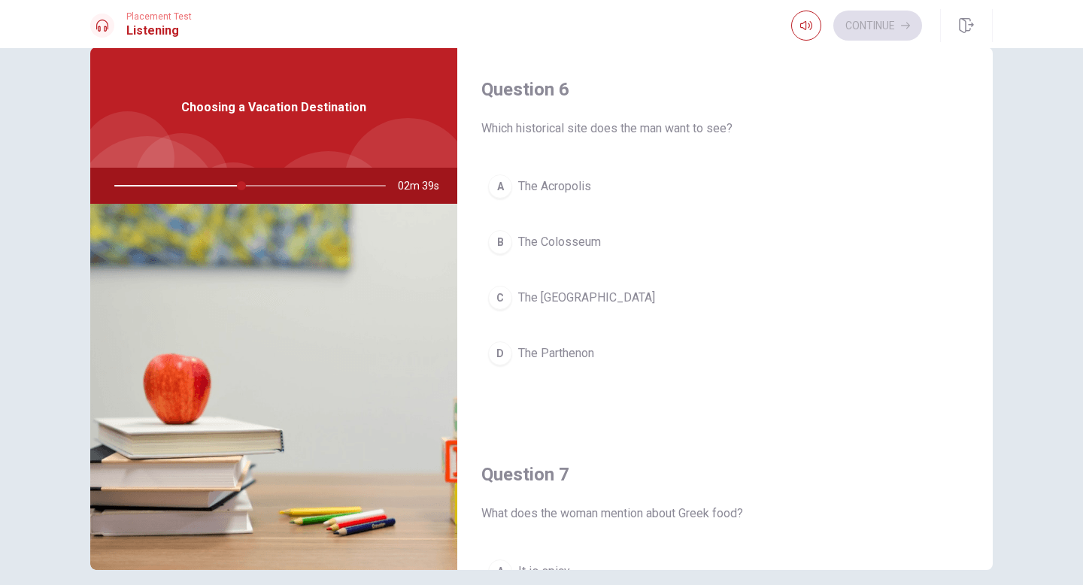
click at [563, 353] on span "The Parthenon" at bounding box center [556, 353] width 76 height 18
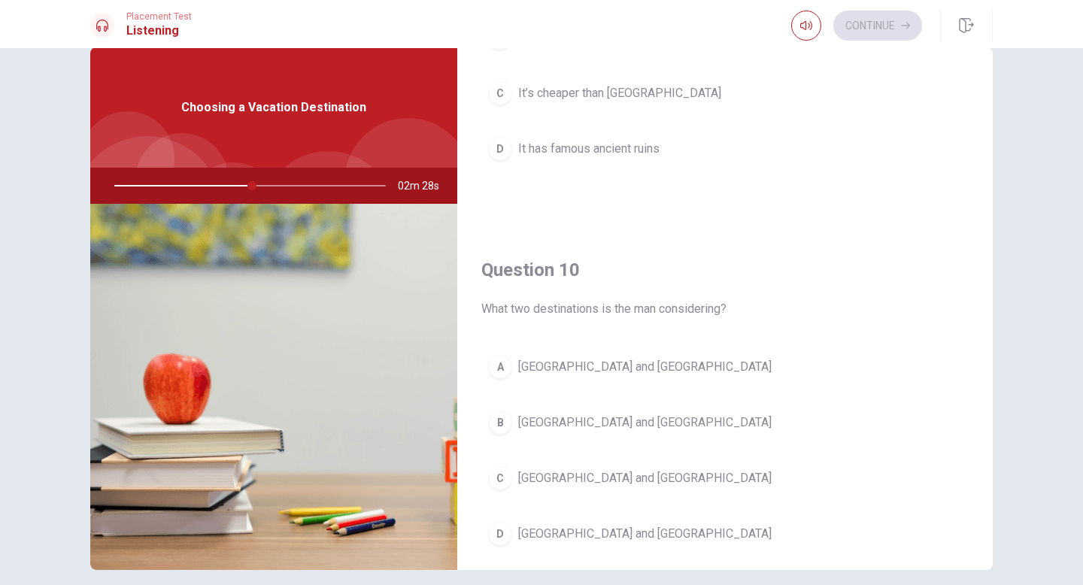
scroll to position [1403, 0]
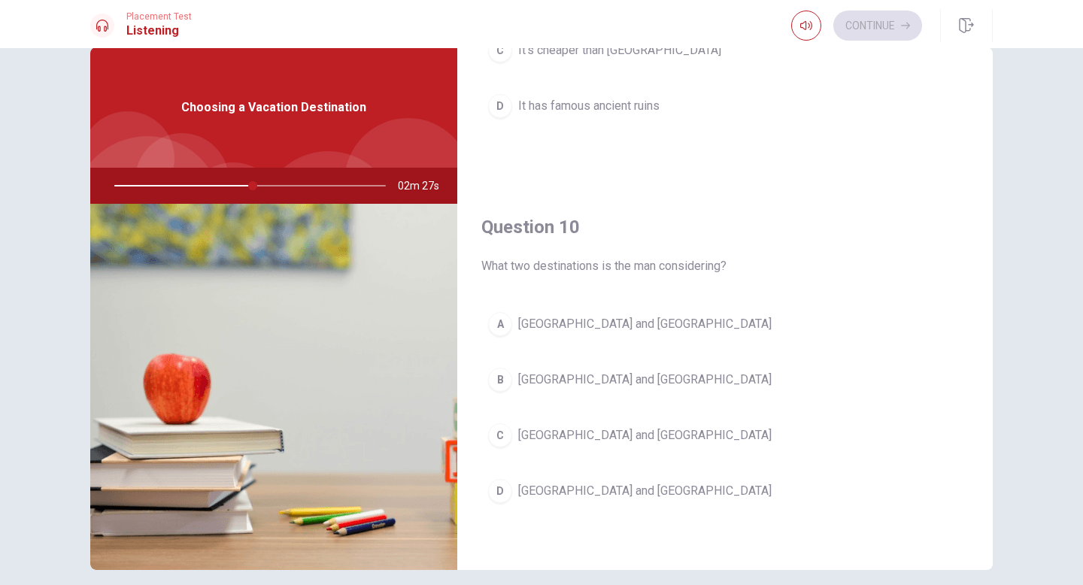
click at [562, 484] on span "[GEOGRAPHIC_DATA] and [GEOGRAPHIC_DATA]" at bounding box center [644, 491] width 253 height 18
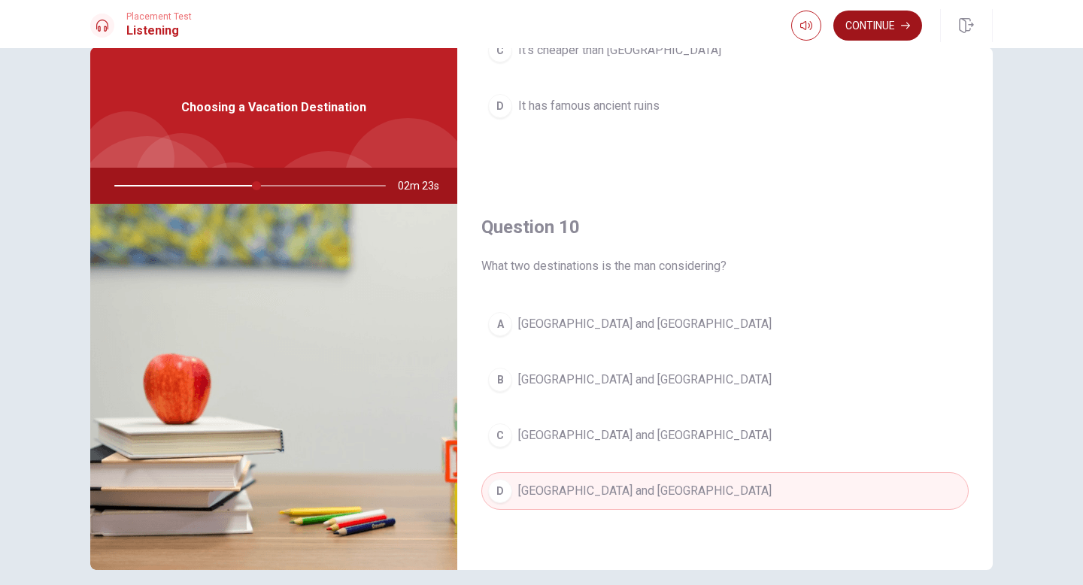
click at [865, 23] on button "Continue" at bounding box center [877, 26] width 89 height 30
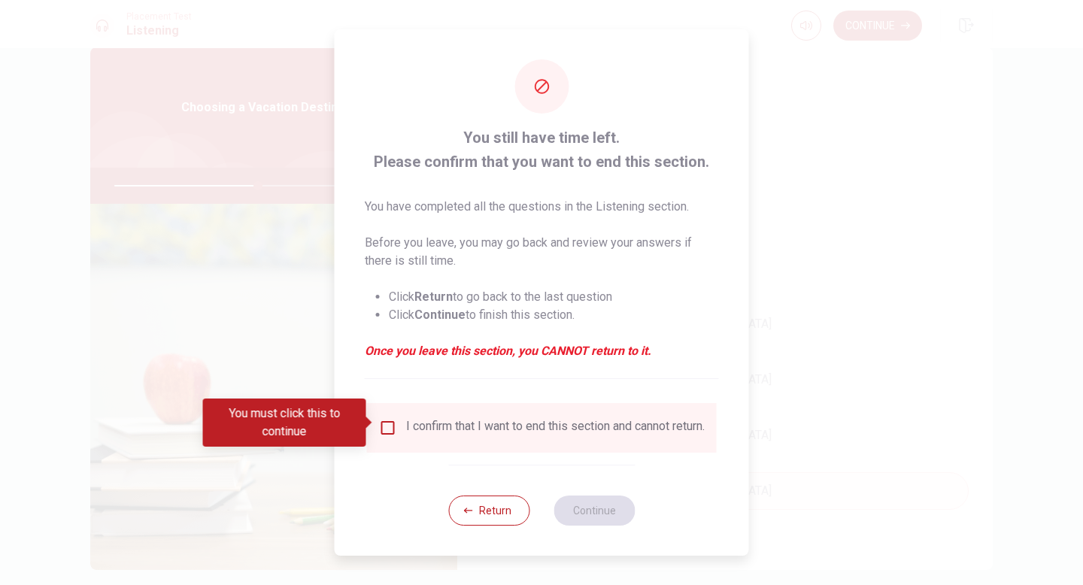
click at [385, 427] on input "You must click this to continue" at bounding box center [388, 428] width 18 height 18
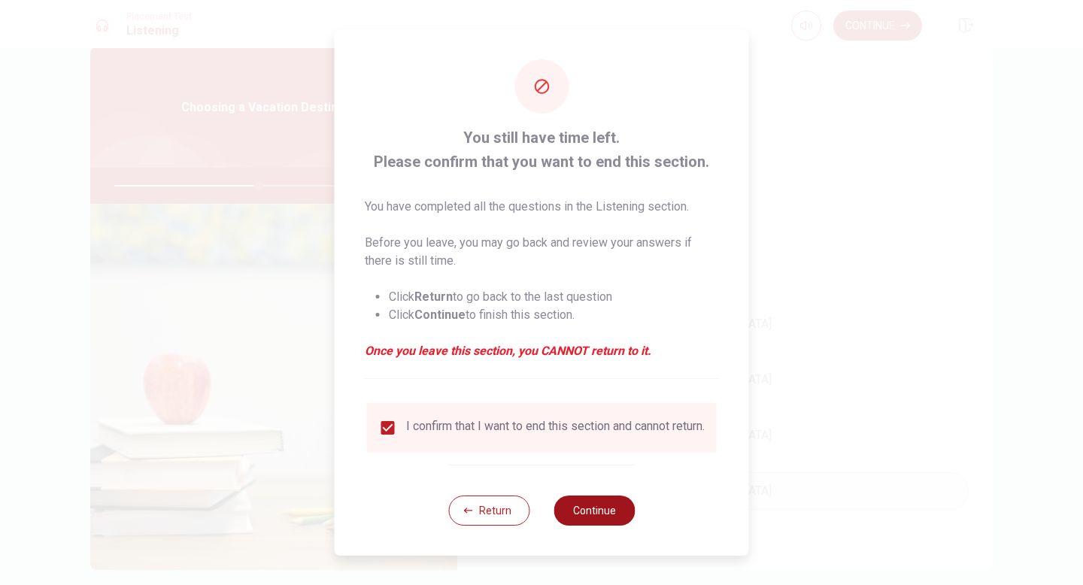
click at [610, 521] on button "Continue" at bounding box center [594, 511] width 81 height 30
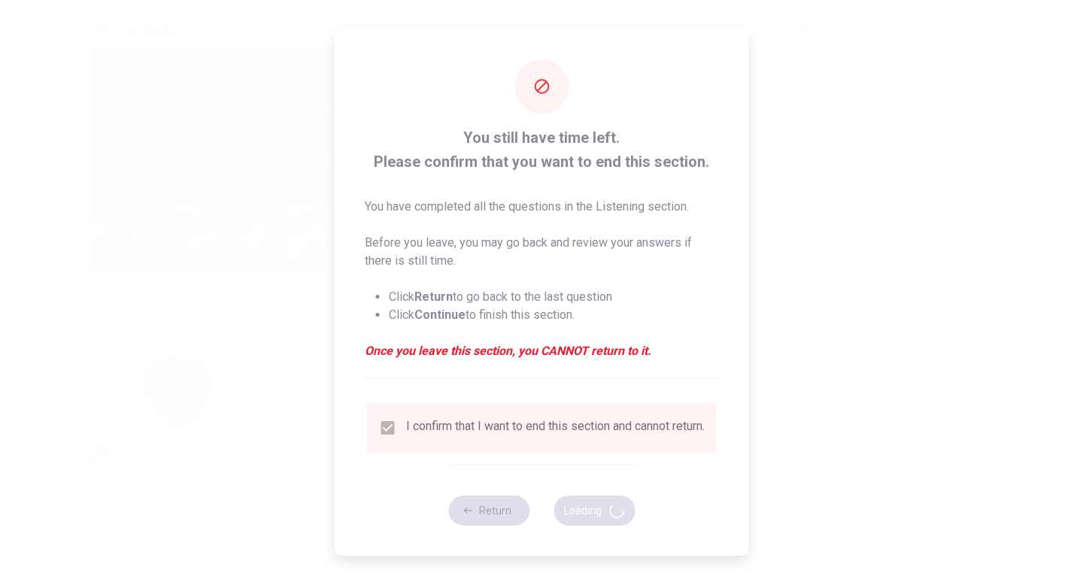
type input "54"
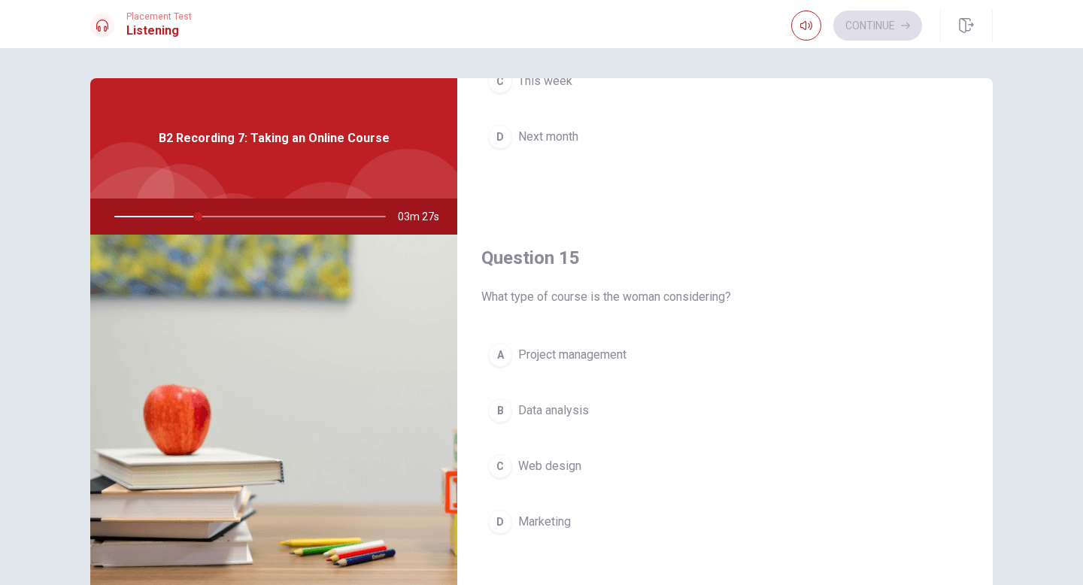
click at [577, 409] on span "Data analysis" at bounding box center [553, 411] width 71 height 18
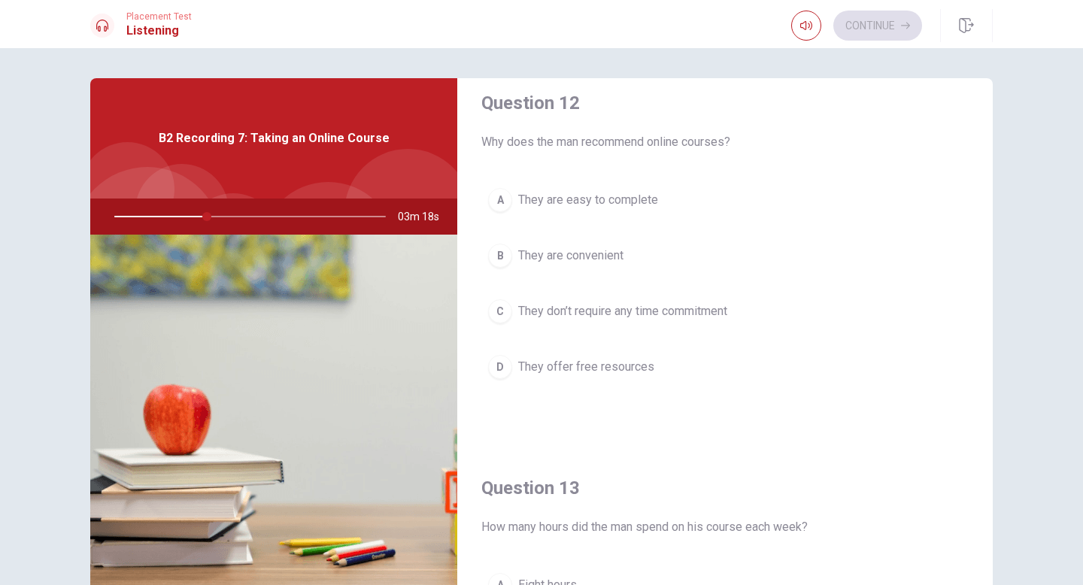
scroll to position [413, 0]
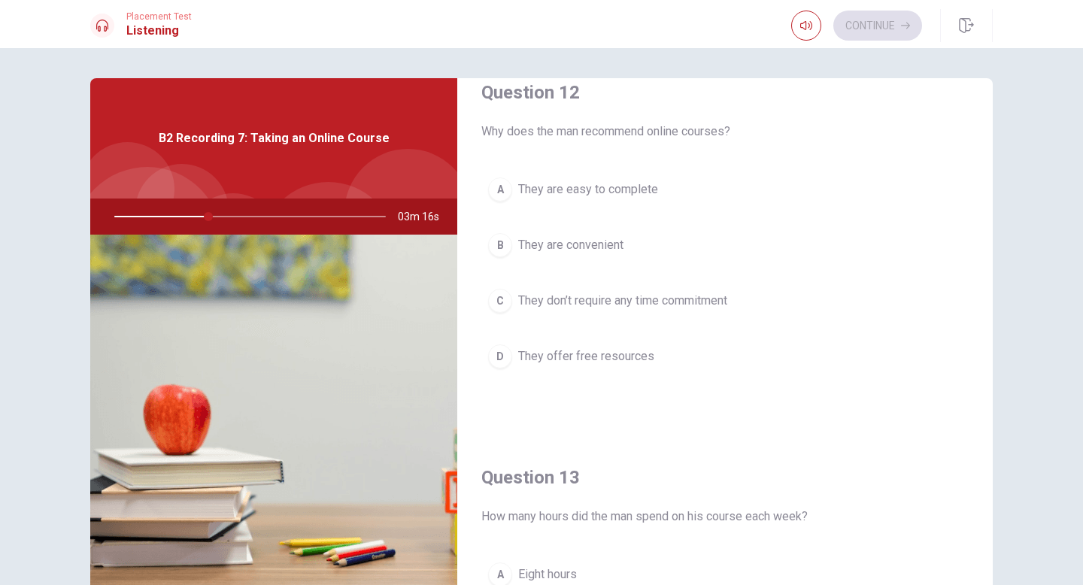
click at [617, 250] on span "They are convenient" at bounding box center [570, 245] width 105 height 18
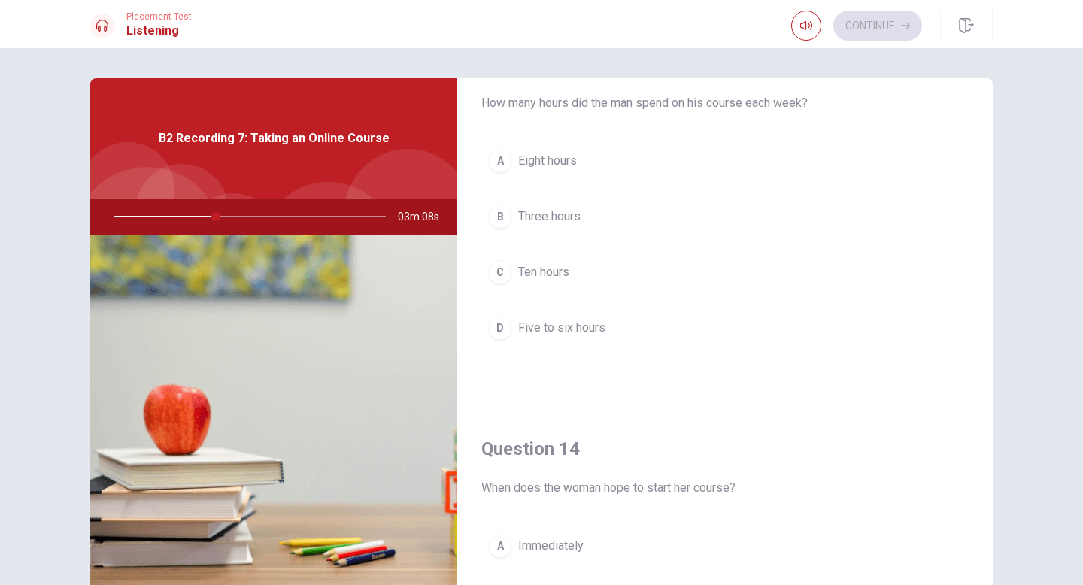
scroll to position [785, 0]
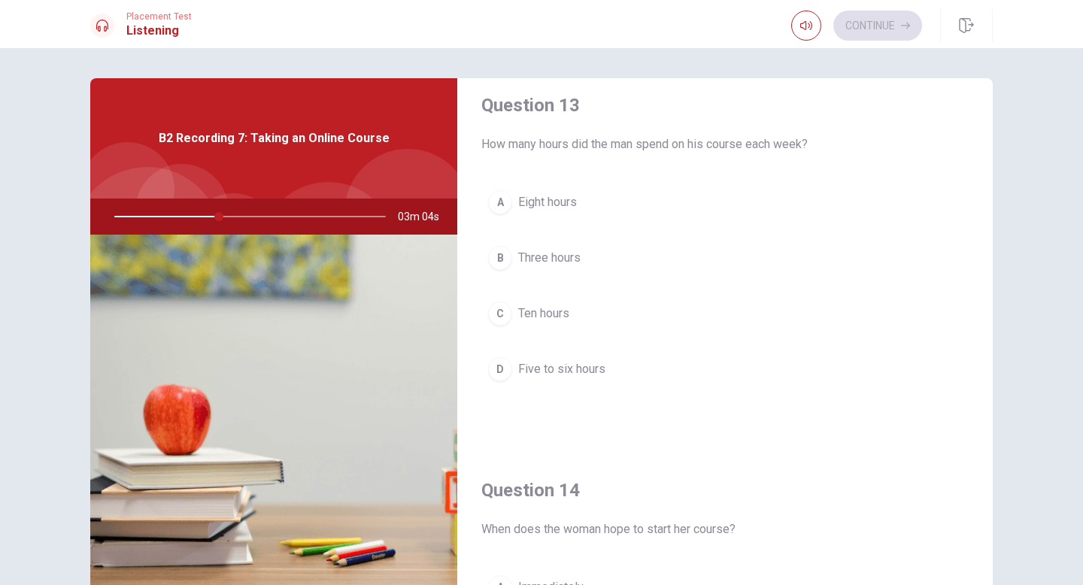
click at [542, 372] on span "Five to six hours" at bounding box center [561, 369] width 87 height 18
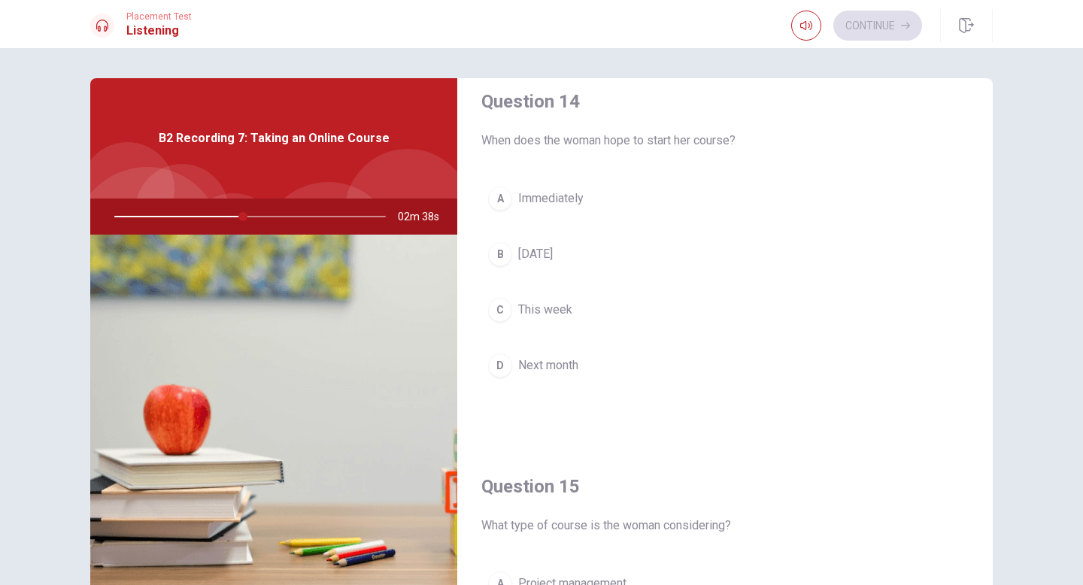
scroll to position [1183, 0]
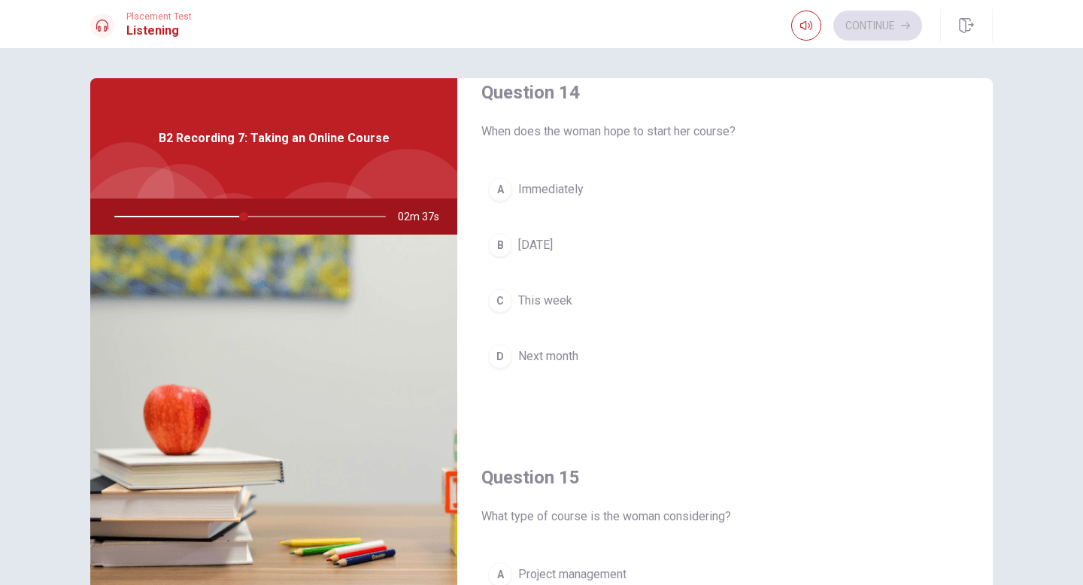
click at [575, 352] on span "Next month" at bounding box center [548, 357] width 60 height 18
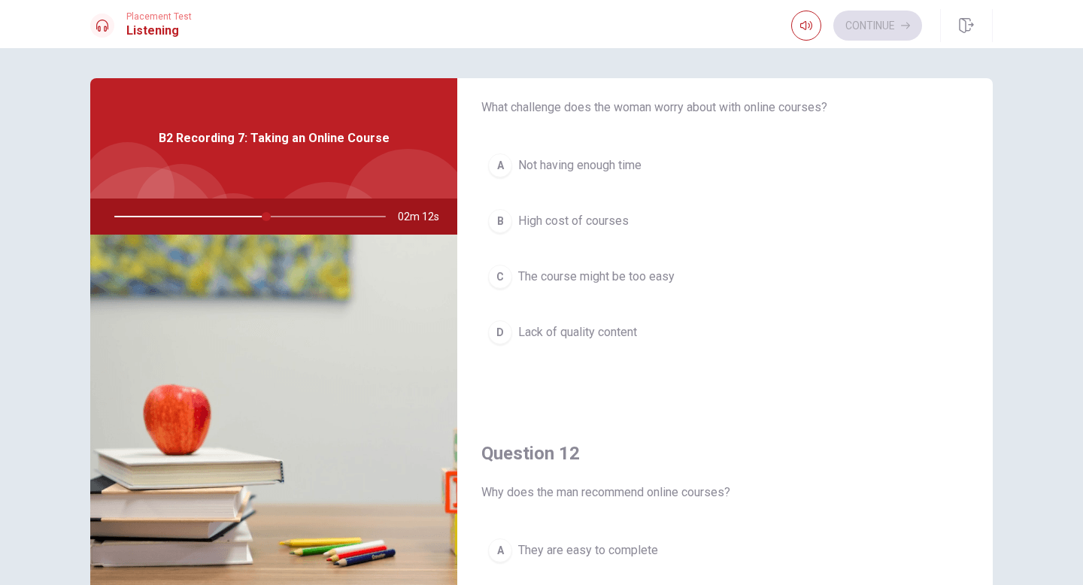
scroll to position [0, 0]
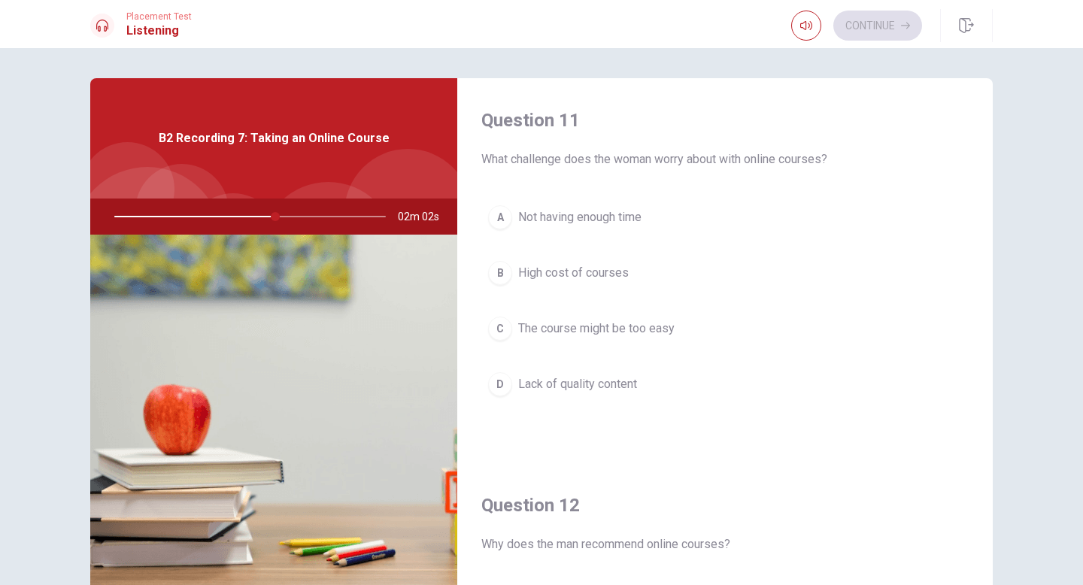
click at [609, 211] on span "Not having enough time" at bounding box center [579, 217] width 123 height 18
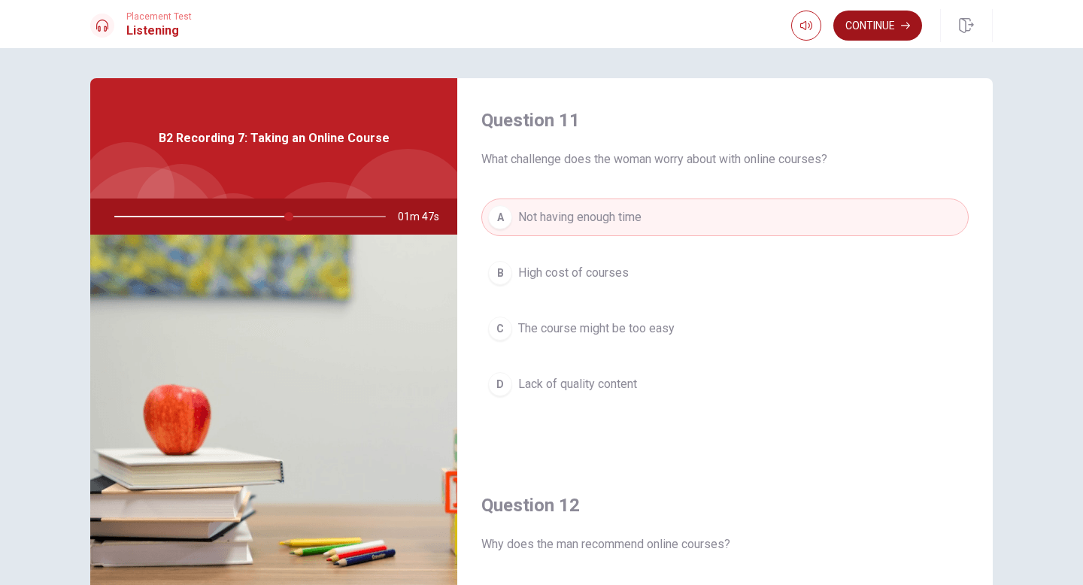
click at [869, 26] on button "Continue" at bounding box center [877, 26] width 89 height 30
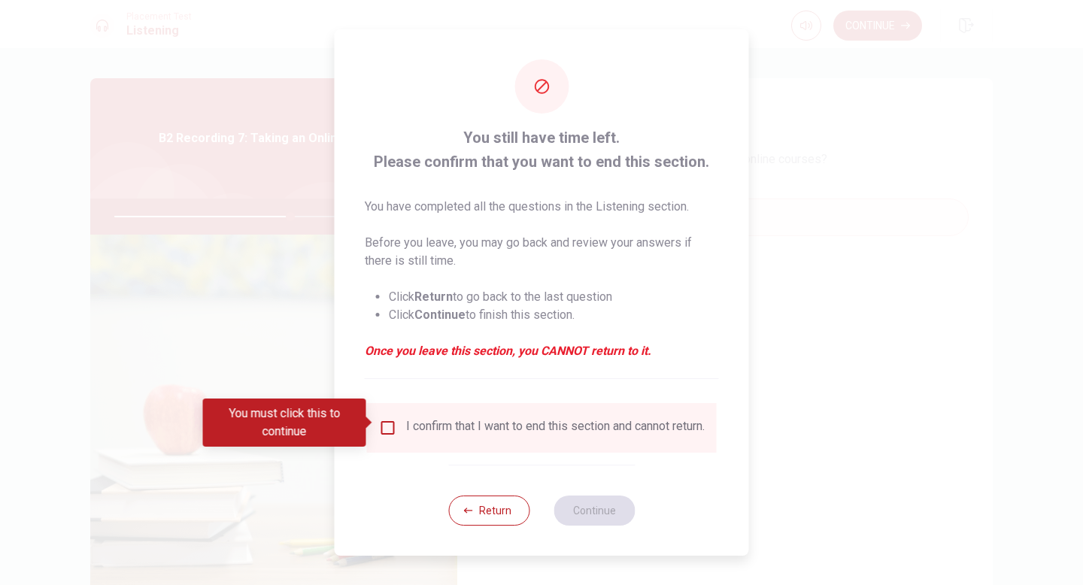
click at [387, 425] on input "You must click this to continue" at bounding box center [388, 428] width 18 height 18
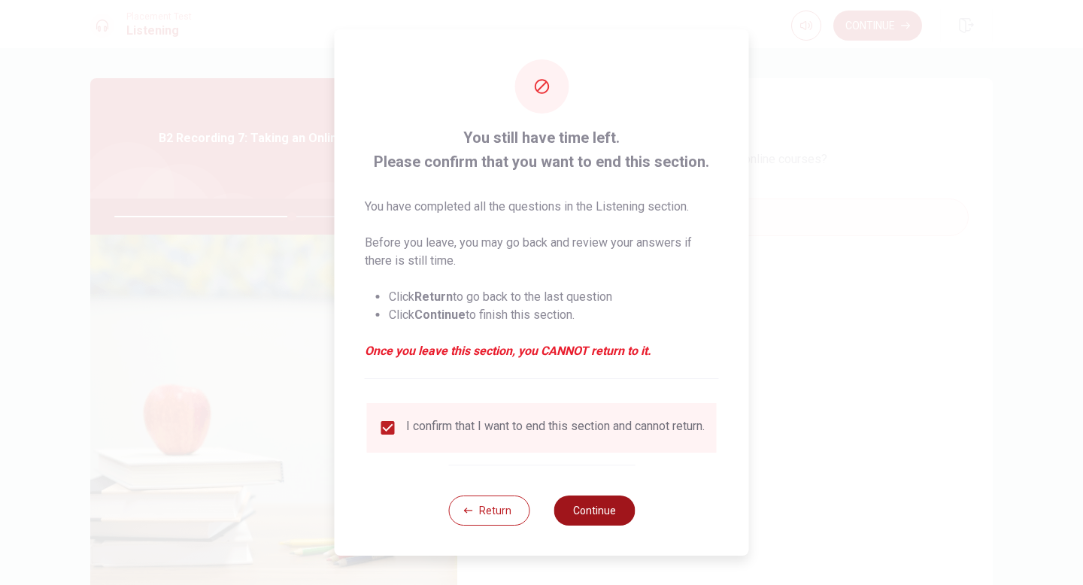
click at [608, 514] on button "Continue" at bounding box center [594, 511] width 81 height 30
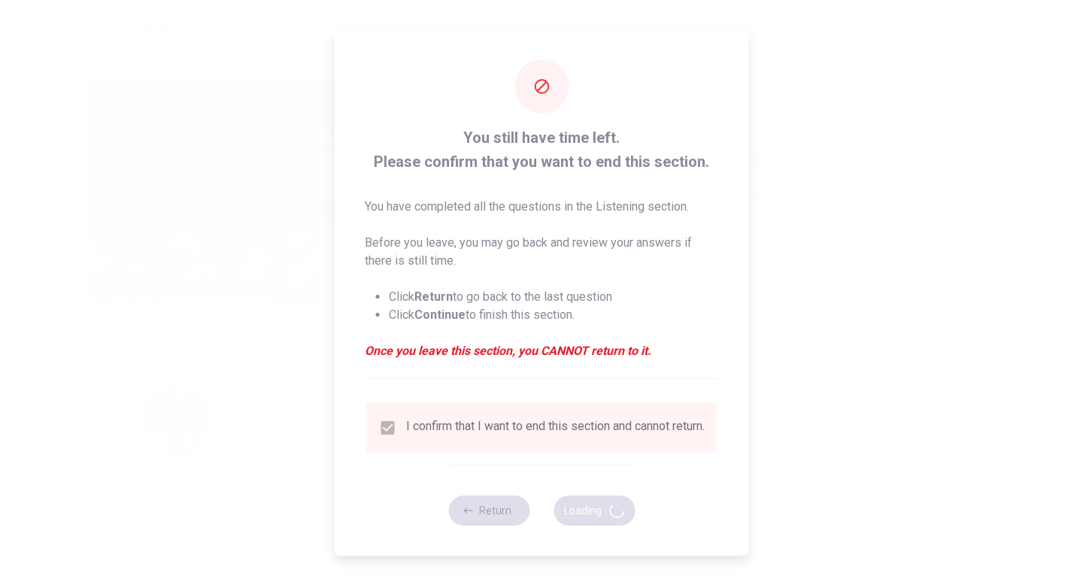
type input "66"
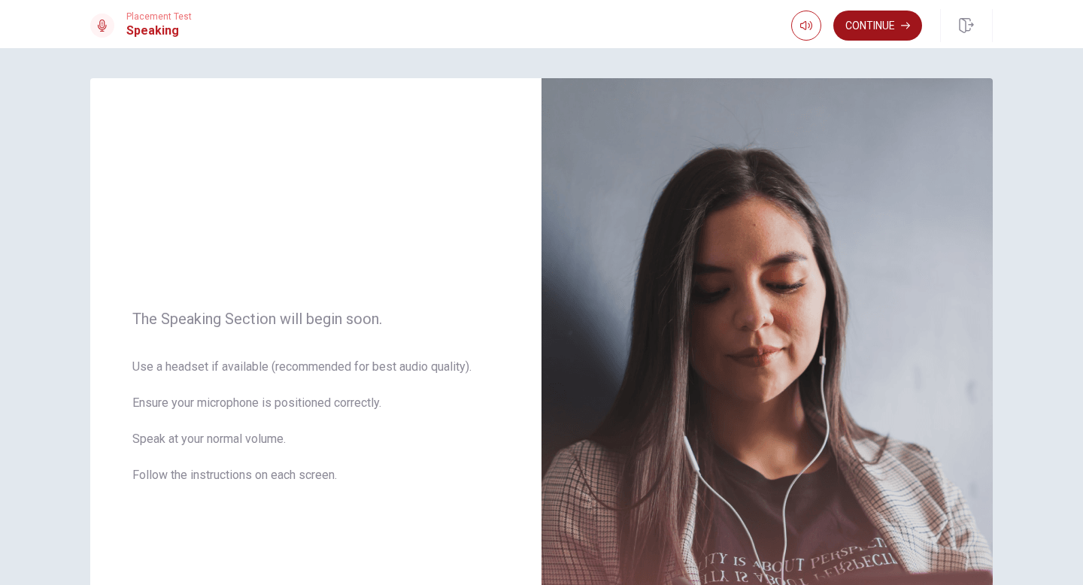
click at [899, 19] on button "Continue" at bounding box center [877, 26] width 89 height 30
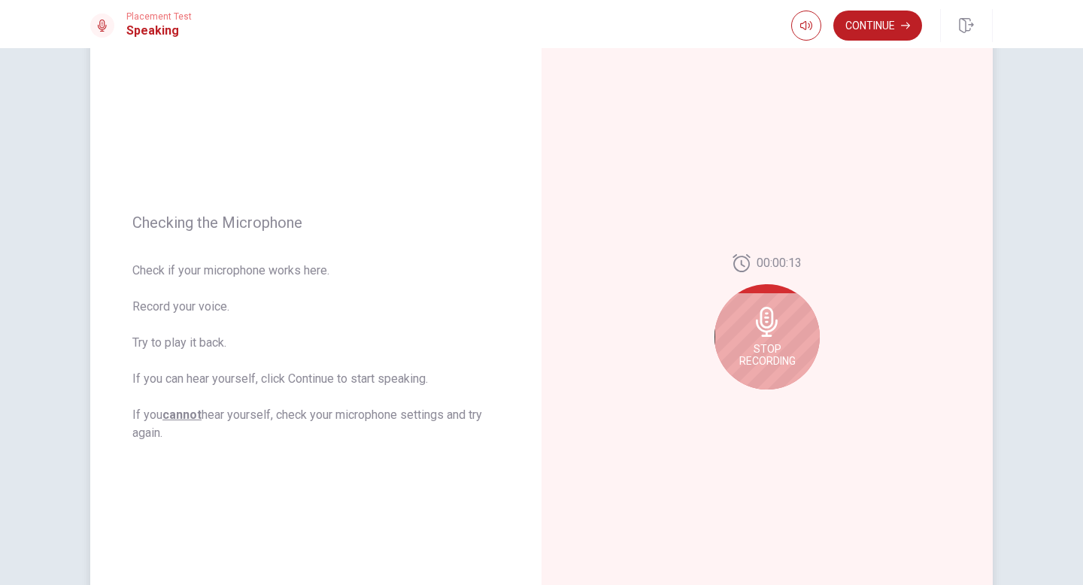
scroll to position [94, 0]
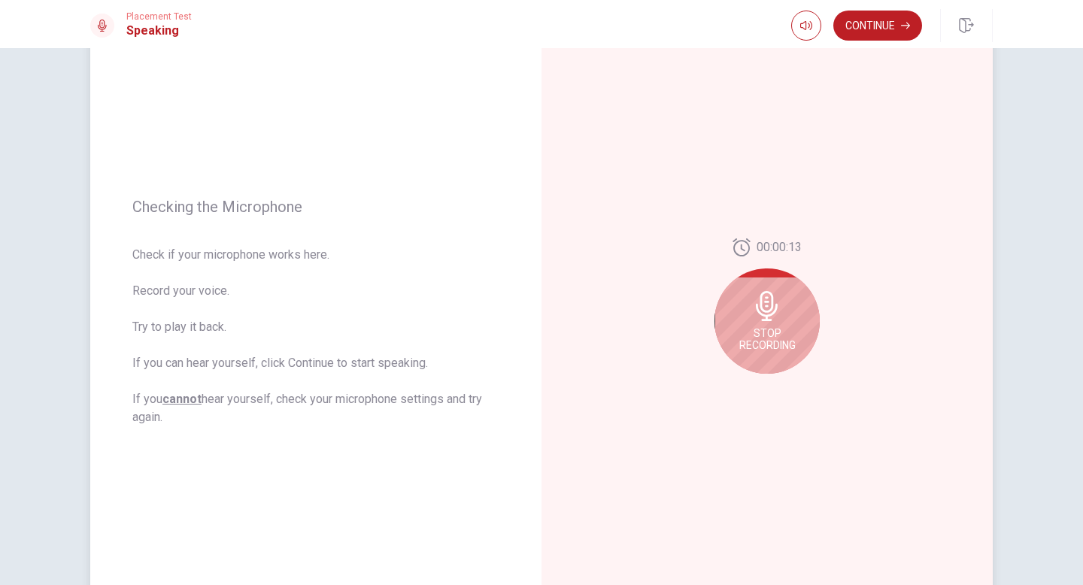
click at [742, 320] on div "Stop Recording" at bounding box center [767, 321] width 105 height 105
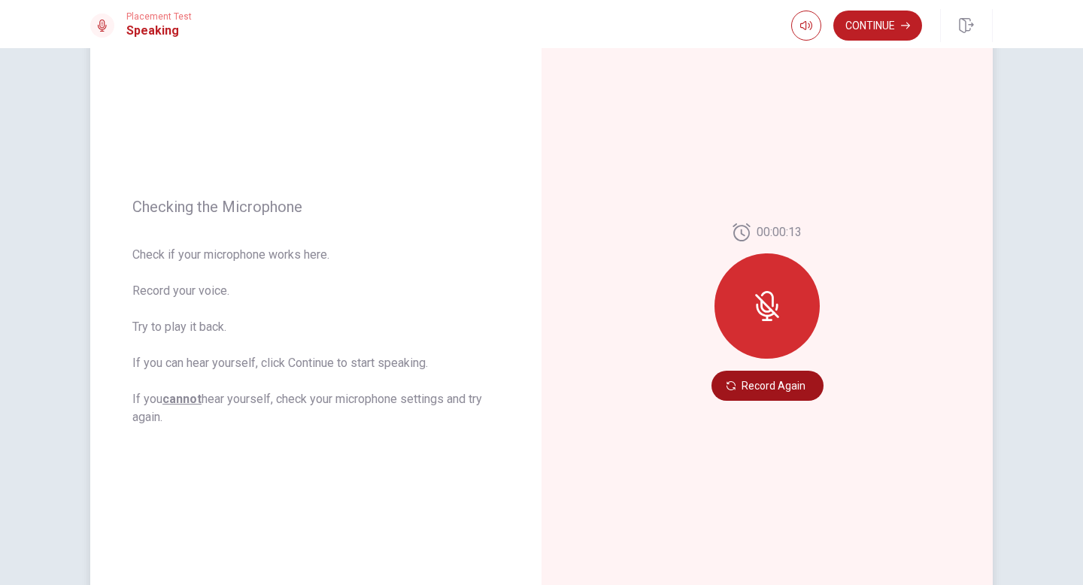
click at [781, 381] on button "Record Again" at bounding box center [768, 386] width 112 height 30
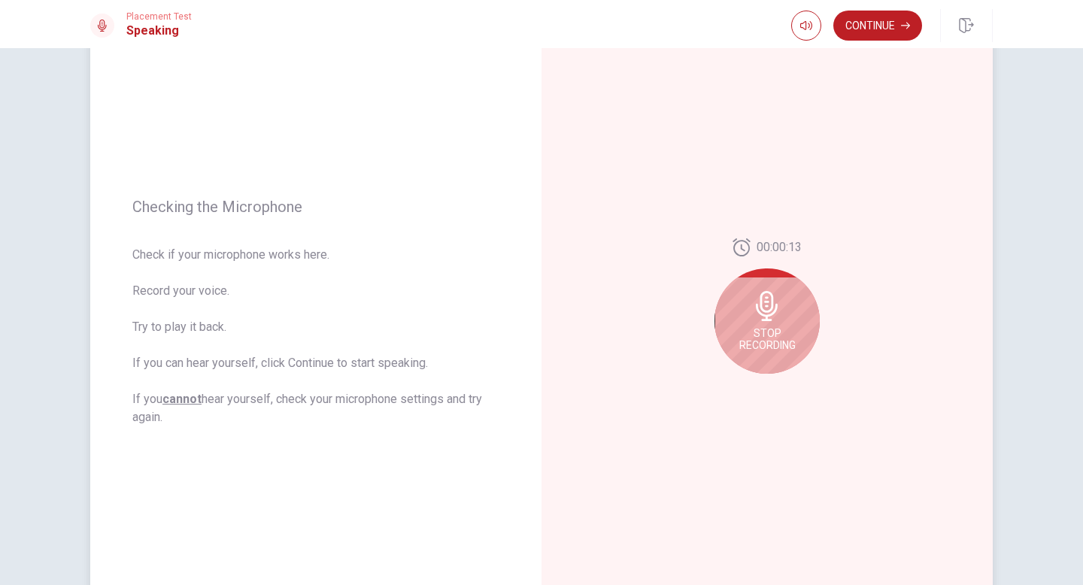
click at [778, 334] on span "Stop Recording" at bounding box center [767, 339] width 56 height 24
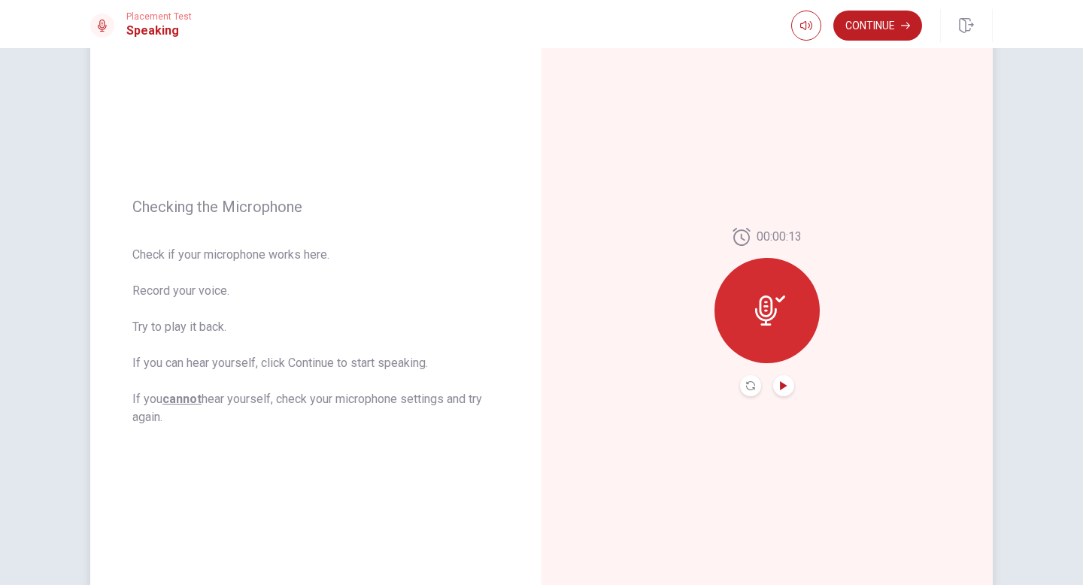
click at [782, 382] on icon "Play Audio" at bounding box center [783, 385] width 7 height 9
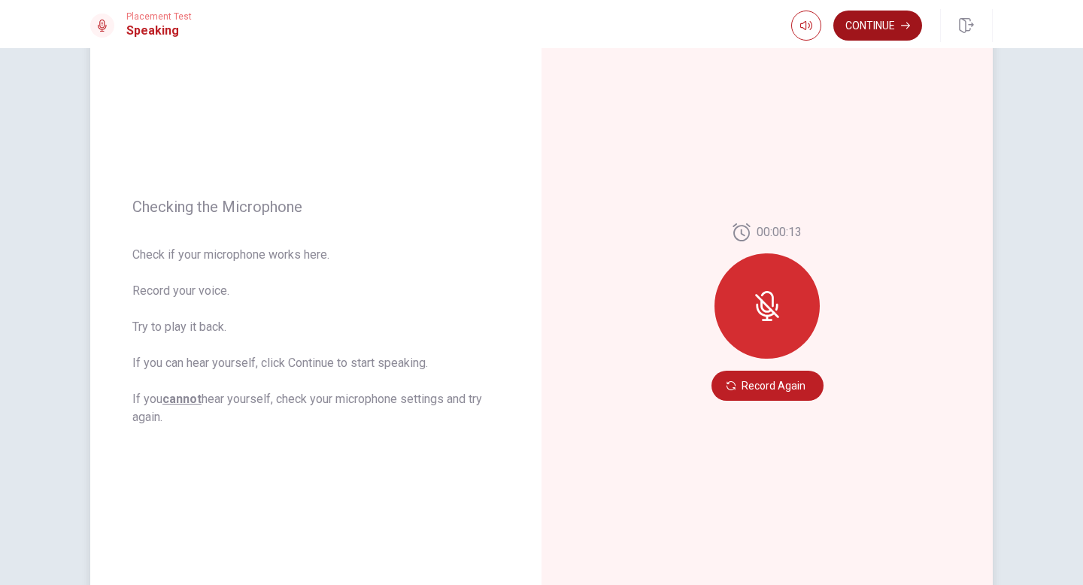
click at [897, 24] on button "Continue" at bounding box center [877, 26] width 89 height 30
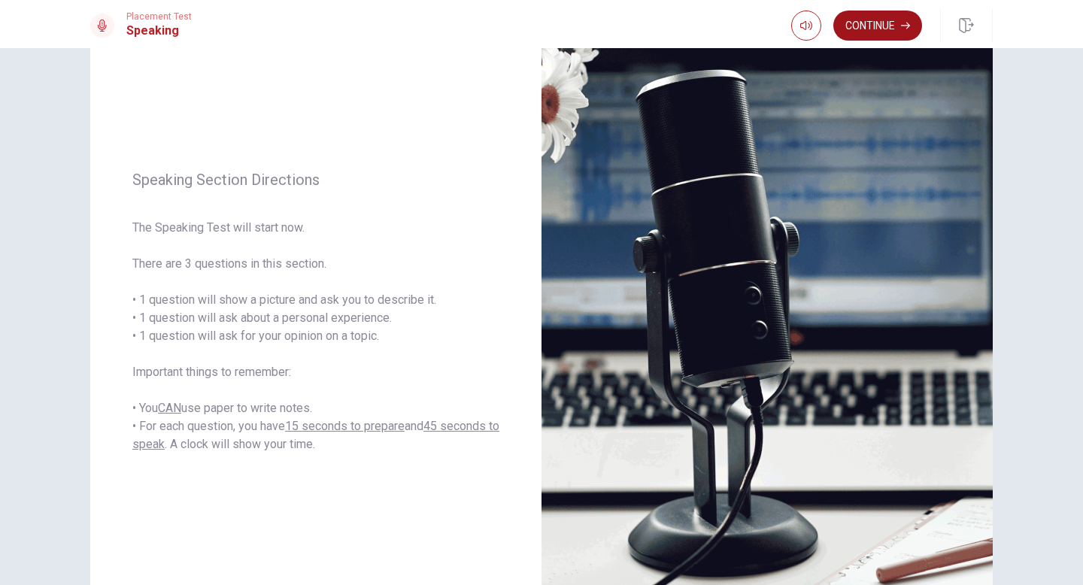
click at [888, 32] on button "Continue" at bounding box center [877, 26] width 89 height 30
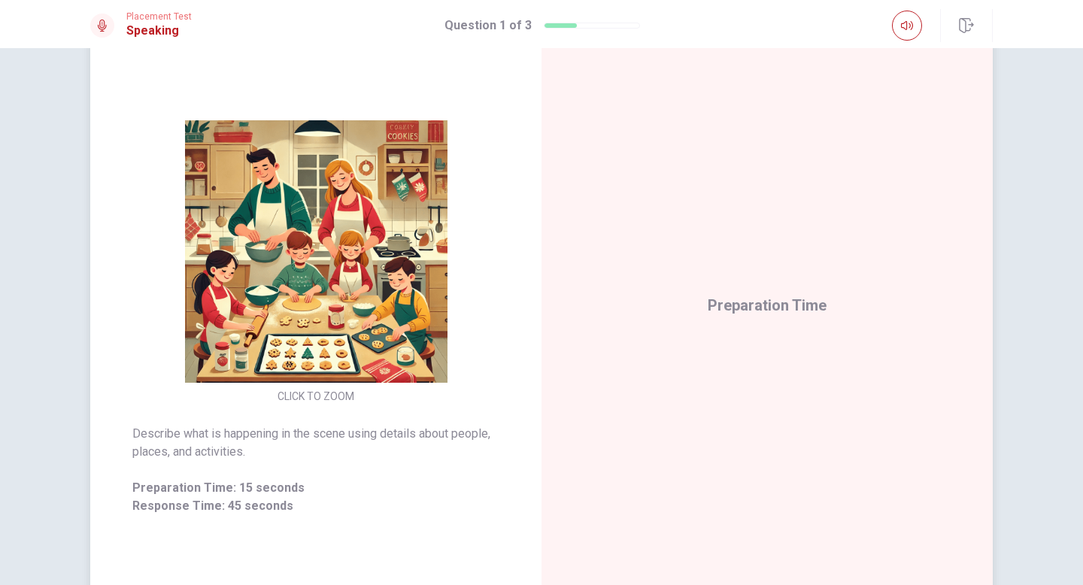
scroll to position [106, 0]
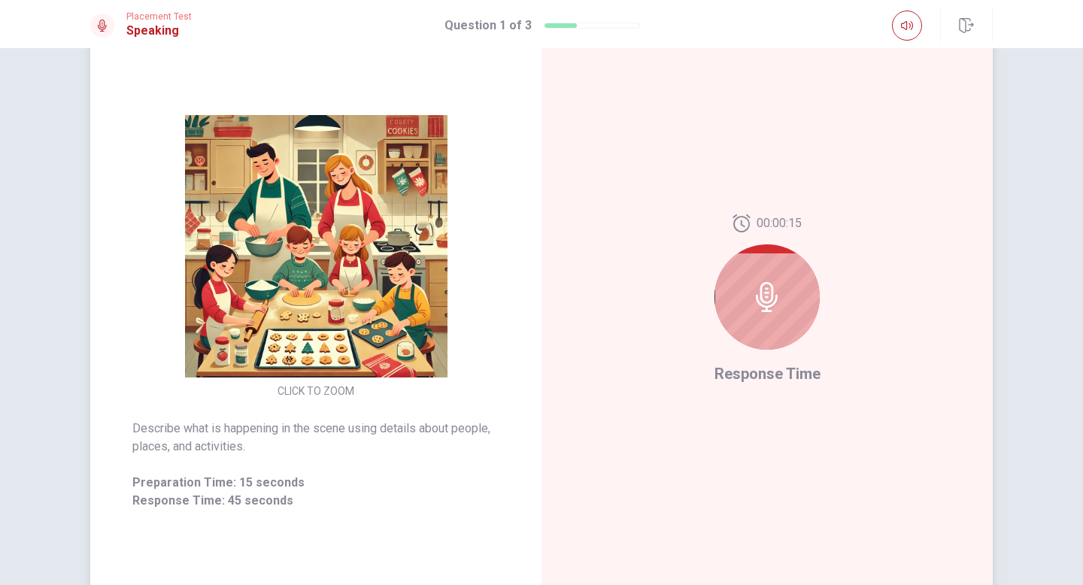
click at [753, 296] on icon at bounding box center [767, 297] width 30 height 30
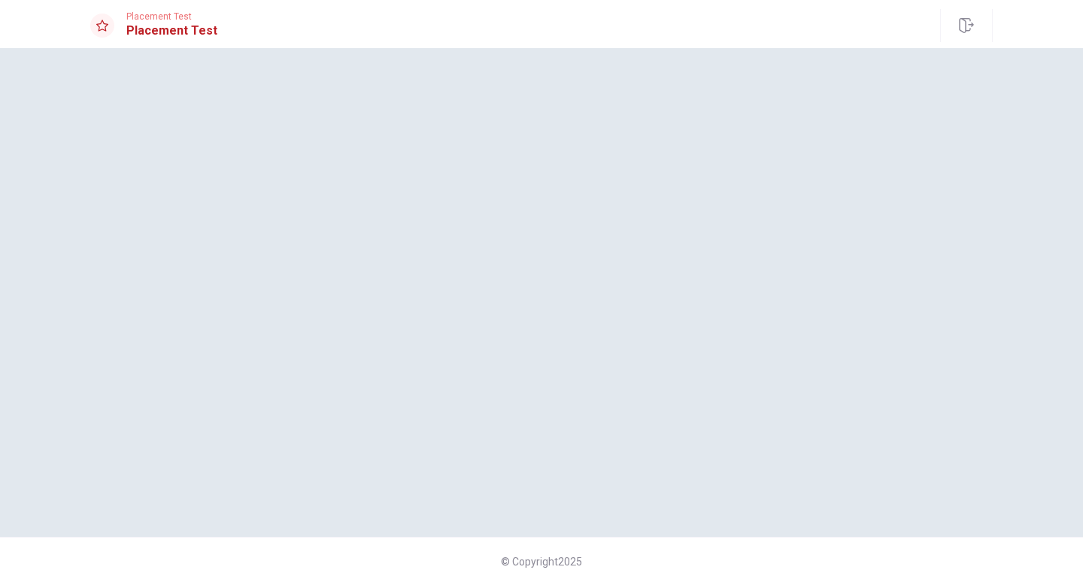
scroll to position [0, 0]
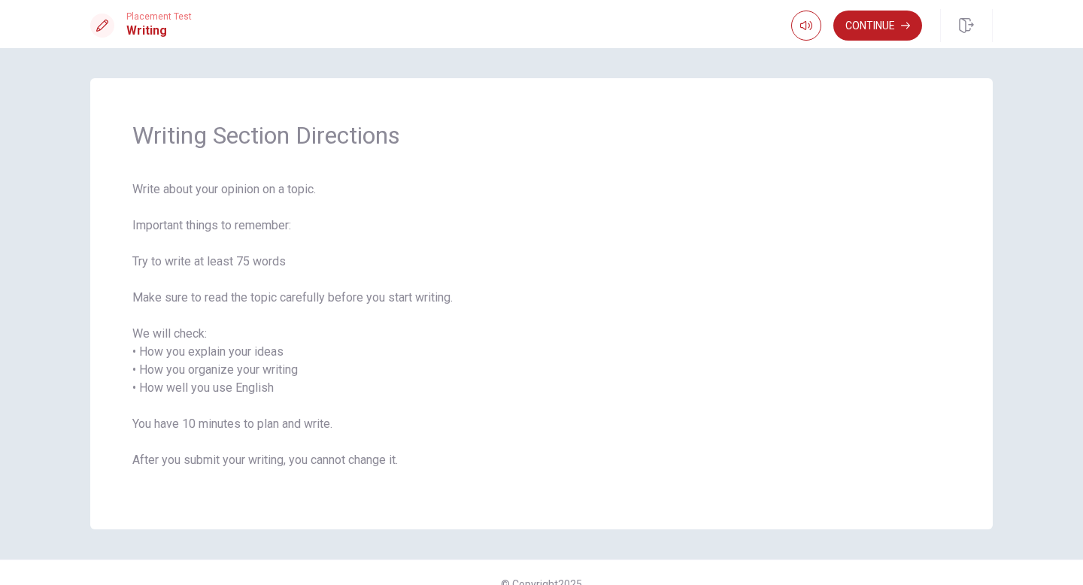
click at [277, 299] on span "Write about your opinion on a topic. Important things to remember: Try to write…" at bounding box center [541, 334] width 818 height 307
click at [855, 35] on button "Continue" at bounding box center [877, 26] width 89 height 30
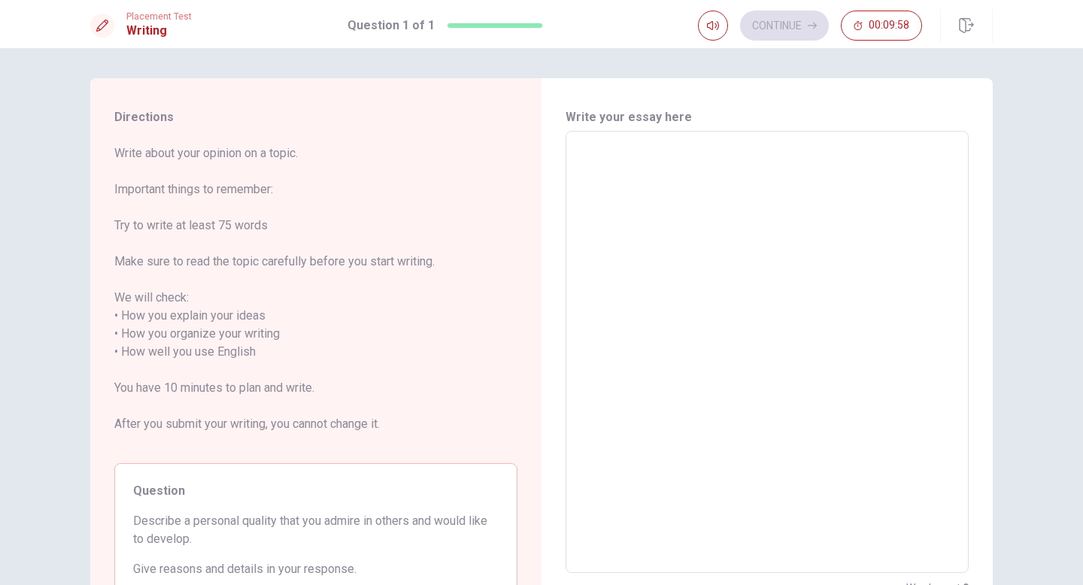
click at [636, 194] on textarea at bounding box center [767, 352] width 382 height 417
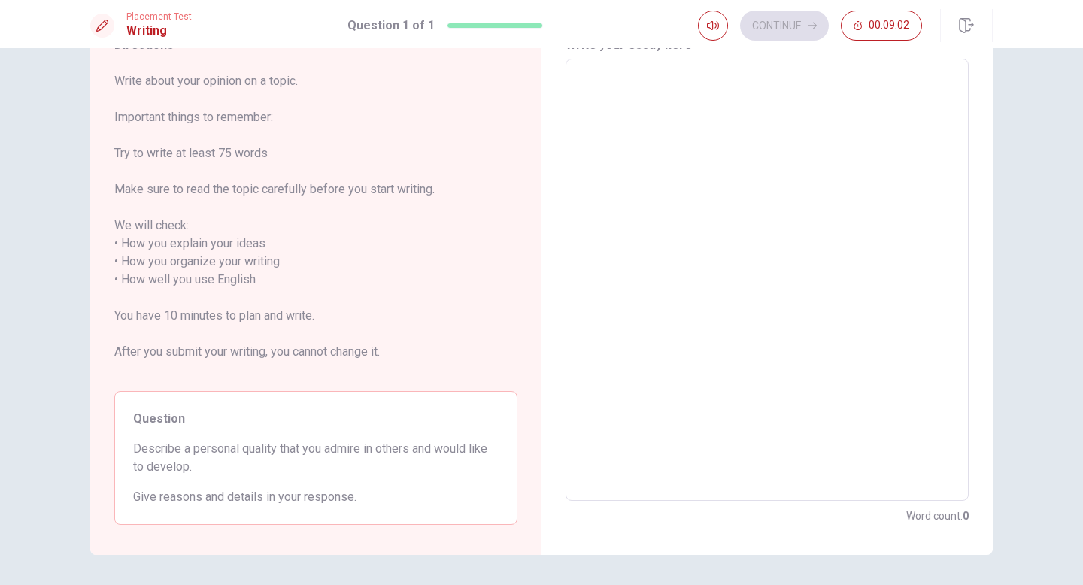
scroll to position [5, 0]
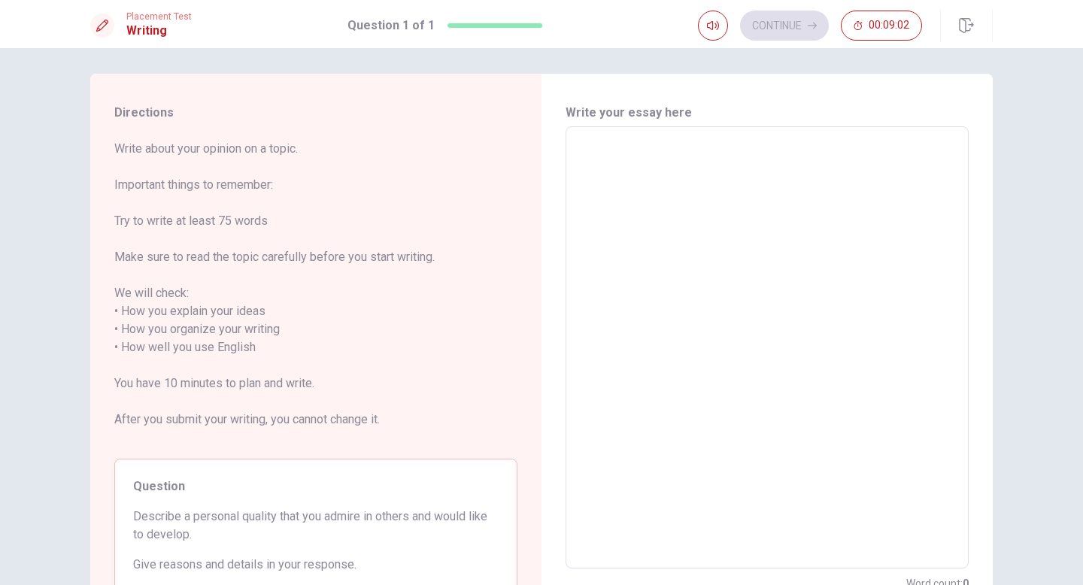
click at [624, 194] on textarea at bounding box center [767, 347] width 382 height 417
type textarea "i"
type textarea "x"
type textarea "i'"
type textarea "x"
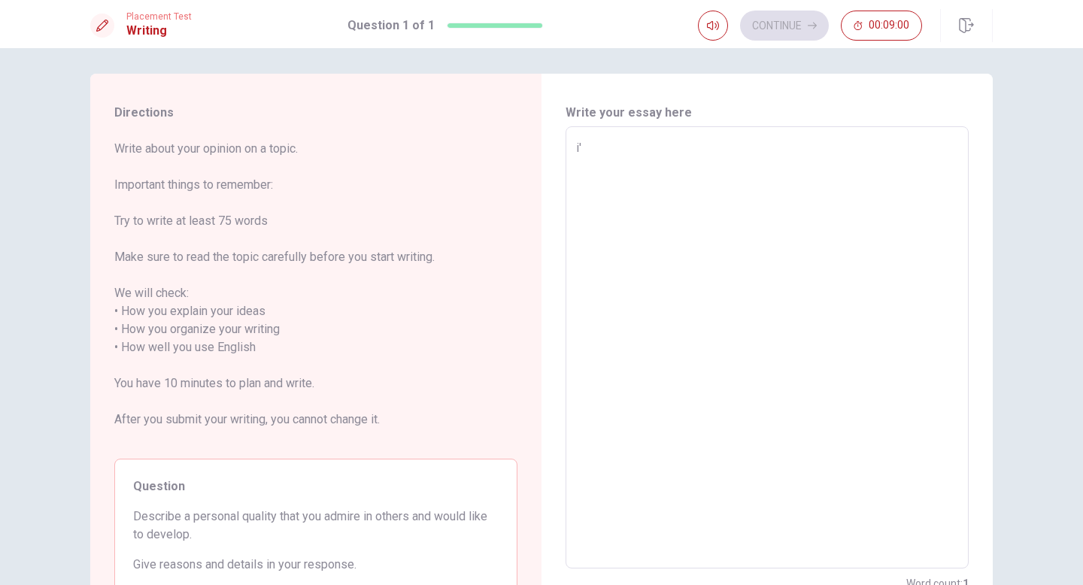
type textarea "i'."
type textarea "x"
type textarea "i'"
type textarea "x"
type textarea "i'm"
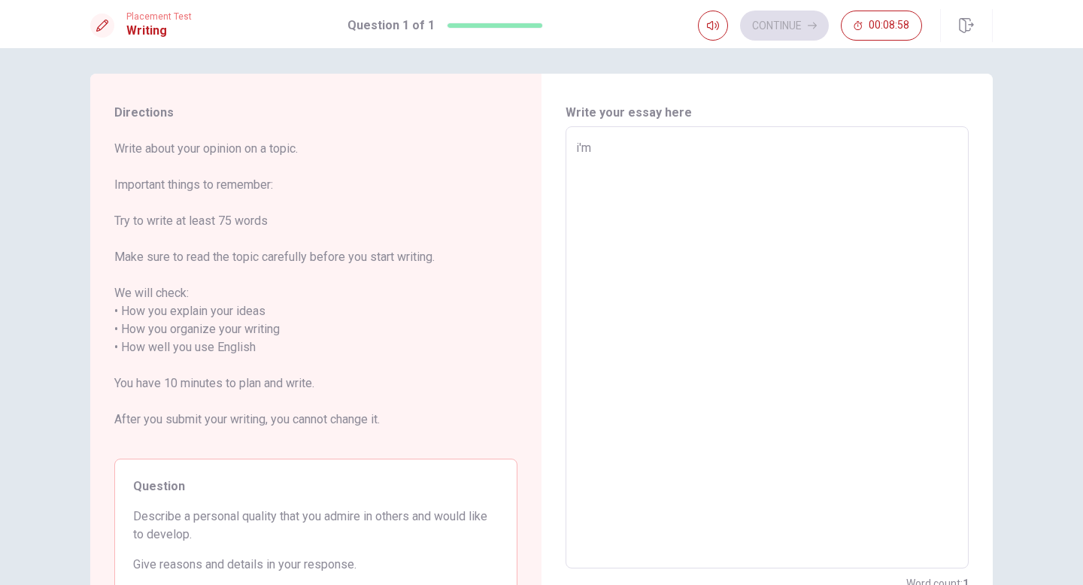
type textarea "x"
type textarea "i'm"
type textarea "x"
type textarea "i'm a"
type textarea "x"
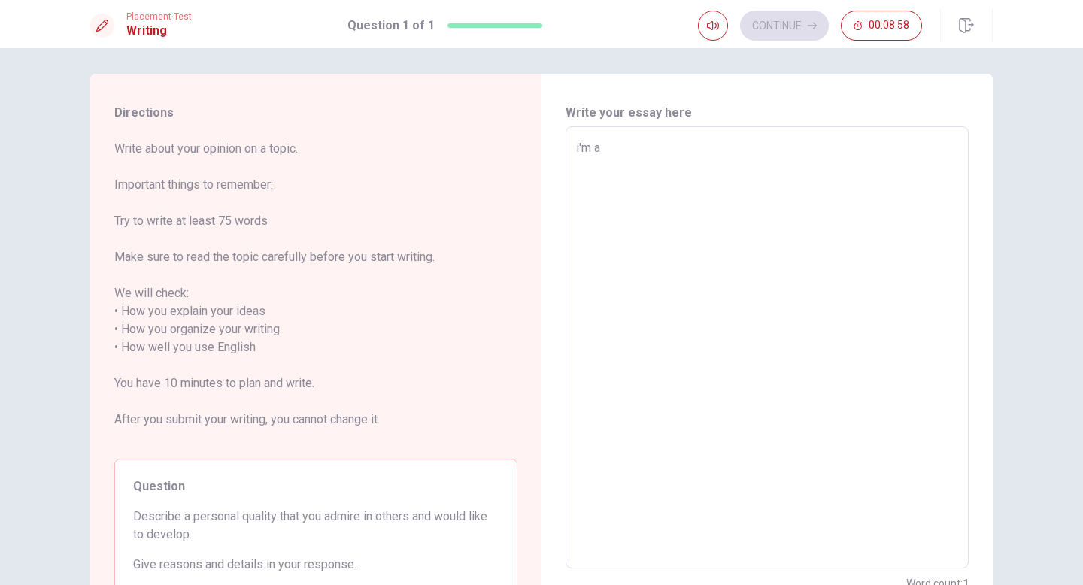
type textarea "i'm a"
type textarea "x"
type textarea "i'm a s"
type textarea "x"
type textarea "i'm a sh"
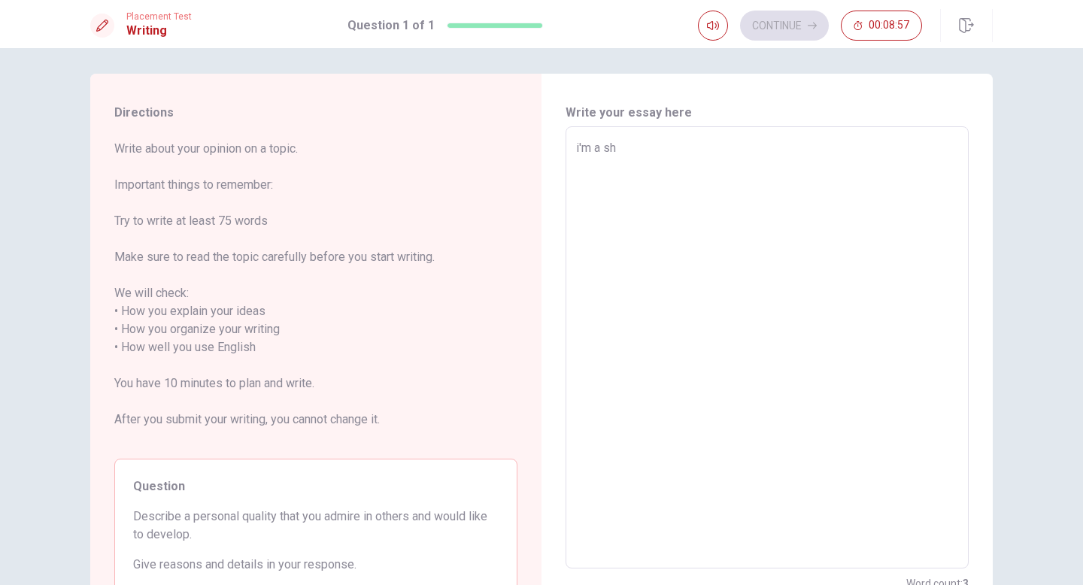
type textarea "x"
type textarea "i'm a shy"
type textarea "x"
type textarea "i'm a shy"
type textarea "x"
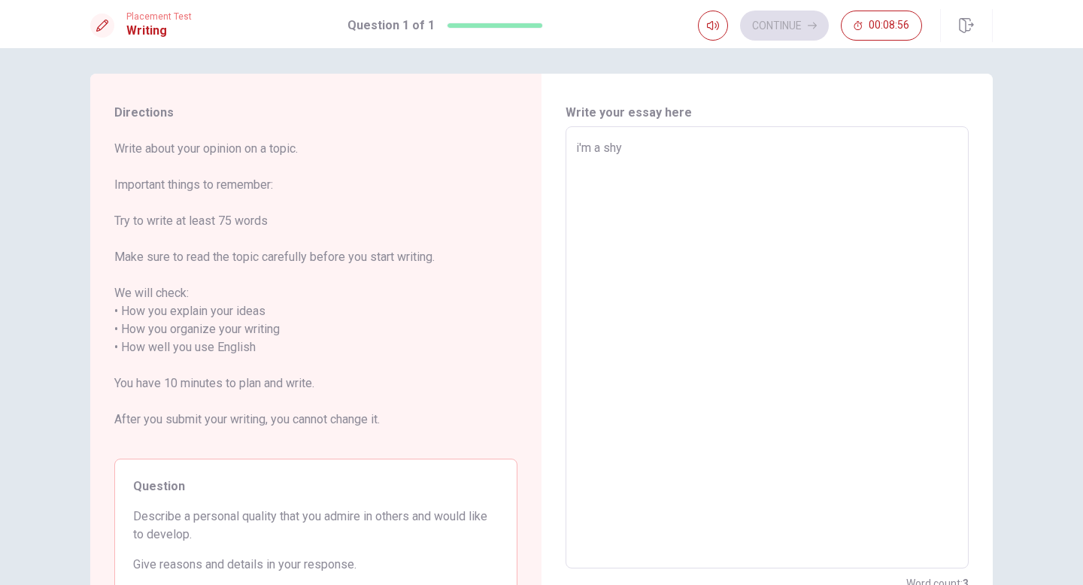
type textarea "i'm a shy p"
type textarea "x"
type textarea "i'm a shy pe"
type textarea "x"
type textarea "i'm a shy per"
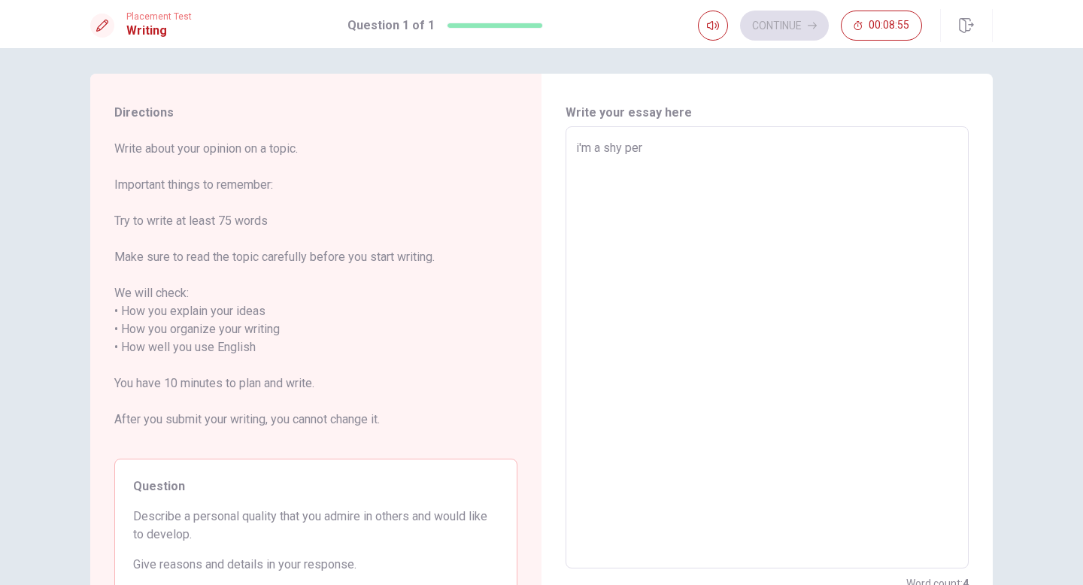
type textarea "x"
type textarea "i'm a shy pers"
type textarea "x"
type textarea "i'm a shy perso"
type textarea "x"
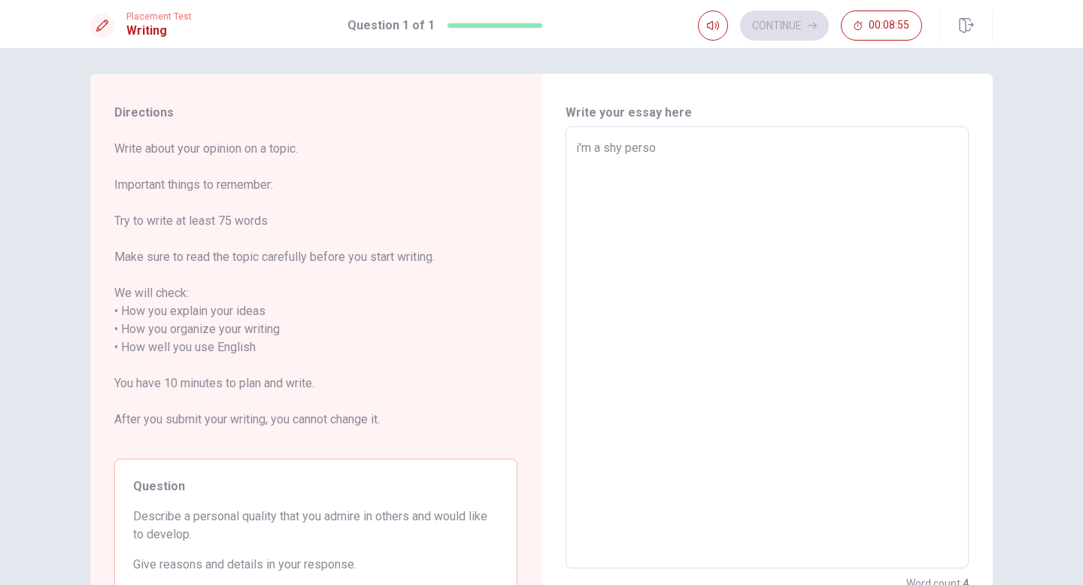
type textarea "i'm a shy person"
type textarea "x"
type textarea "i'm a shy person,"
type textarea "x"
type textarea "i'm a shy person,"
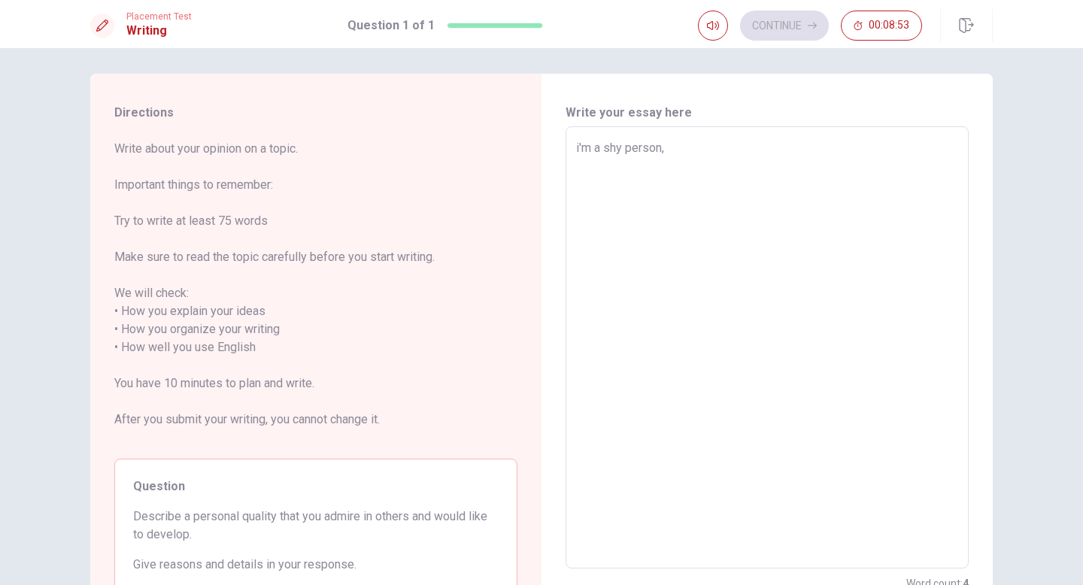
type textarea "x"
type textarea "i'm a shy person, u"
type textarea "x"
type textarea "i'm a shy person, [GEOGRAPHIC_DATA]"
type textarea "x"
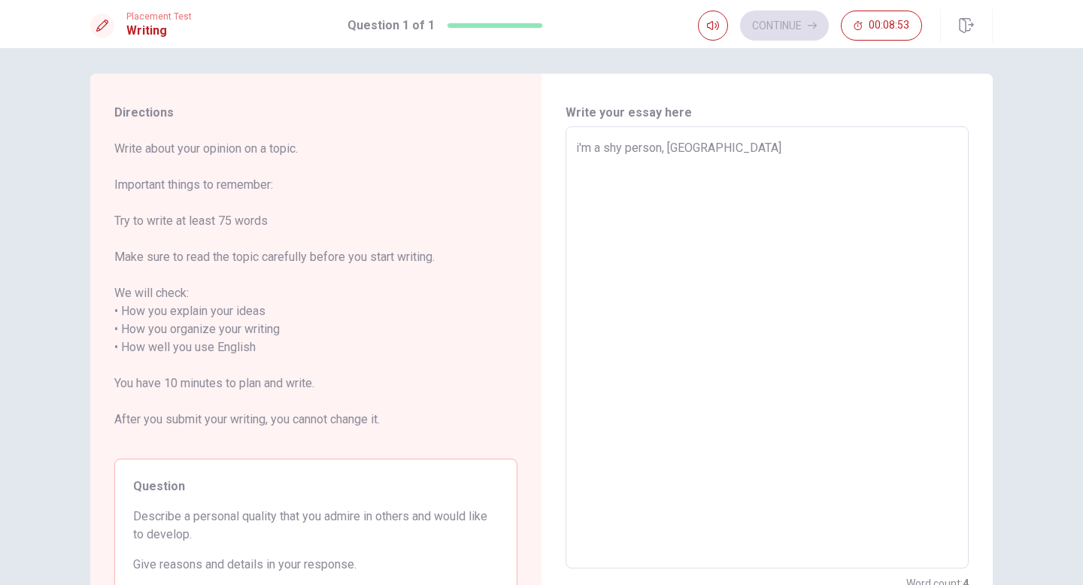
type textarea "i'm a shy person, usu"
type textarea "x"
type textarea "i'm a shy person, usua"
type textarea "x"
type textarea "i'm a shy person, usual"
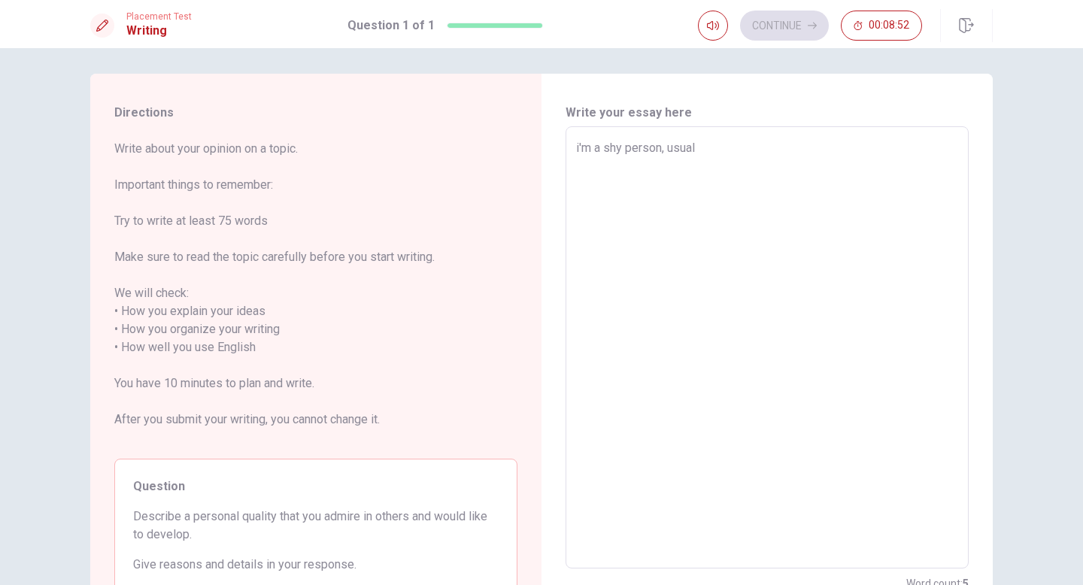
type textarea "x"
type textarea "i'm a shy person, usuall"
type textarea "x"
type textarea "i'm a shy person, usually"
type textarea "x"
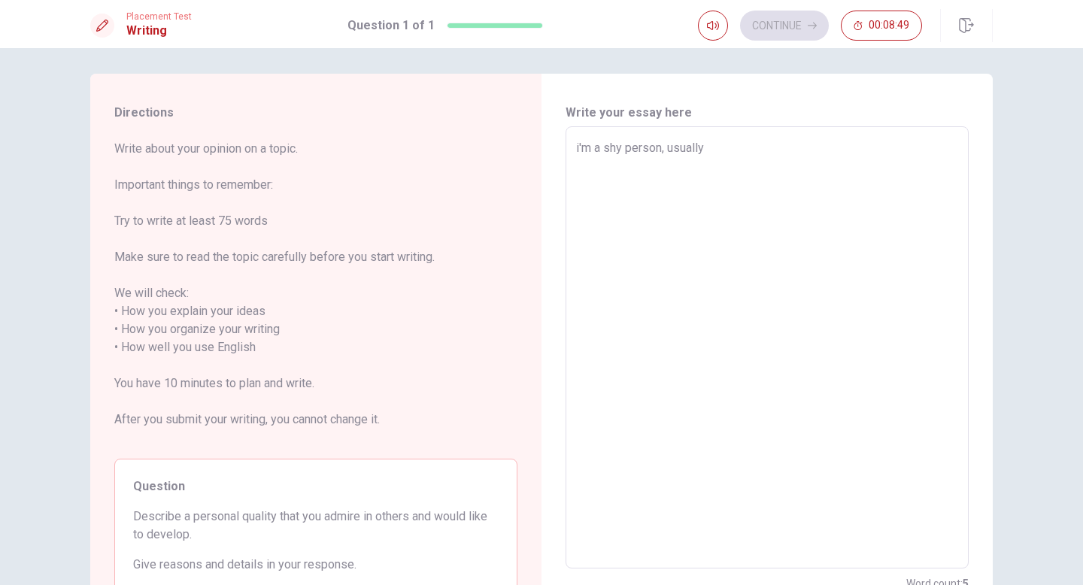
type textarea "i'm a shy person, usually."
type textarea "x"
type textarea "i'm a shy person, usually."
type textarea "x"
type textarea "i'm a shy person, usually. a"
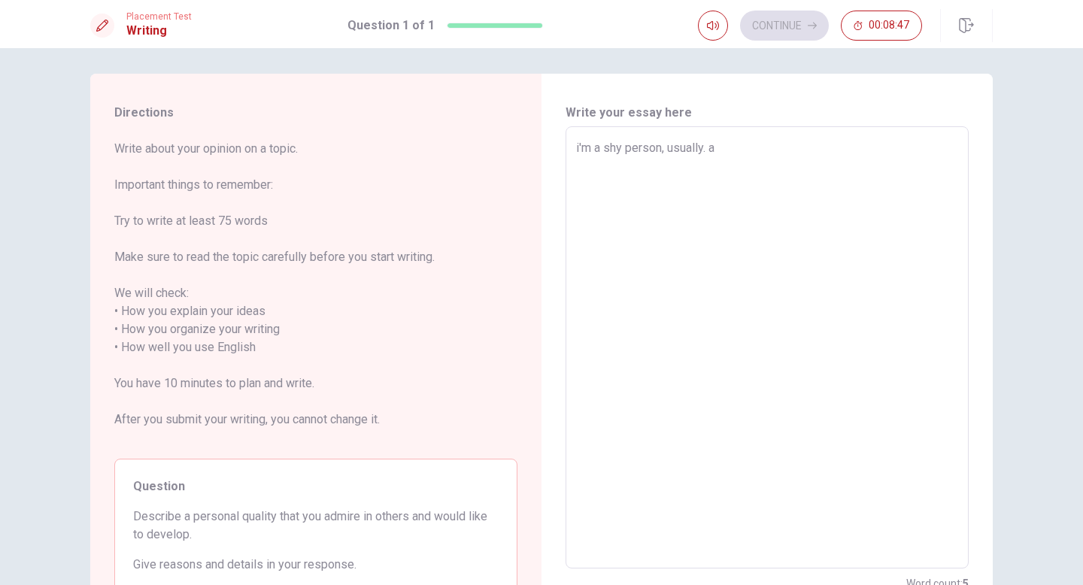
type textarea "x"
type textarea "i'm a shy person, usually. an"
type textarea "x"
type textarea "i'm a shy person, usually. and"
type textarea "x"
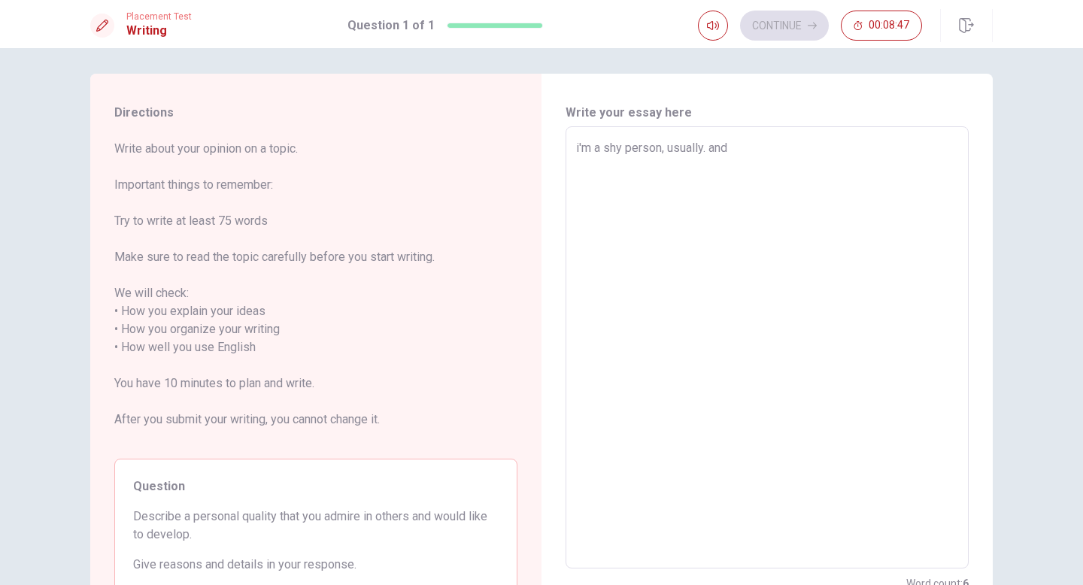
type textarea "i'm a shy person, usually. and"
type textarea "x"
type textarea "i'm a shy person, usually. and i"
type textarea "x"
type textarea "i'm a shy person, usually. and i"
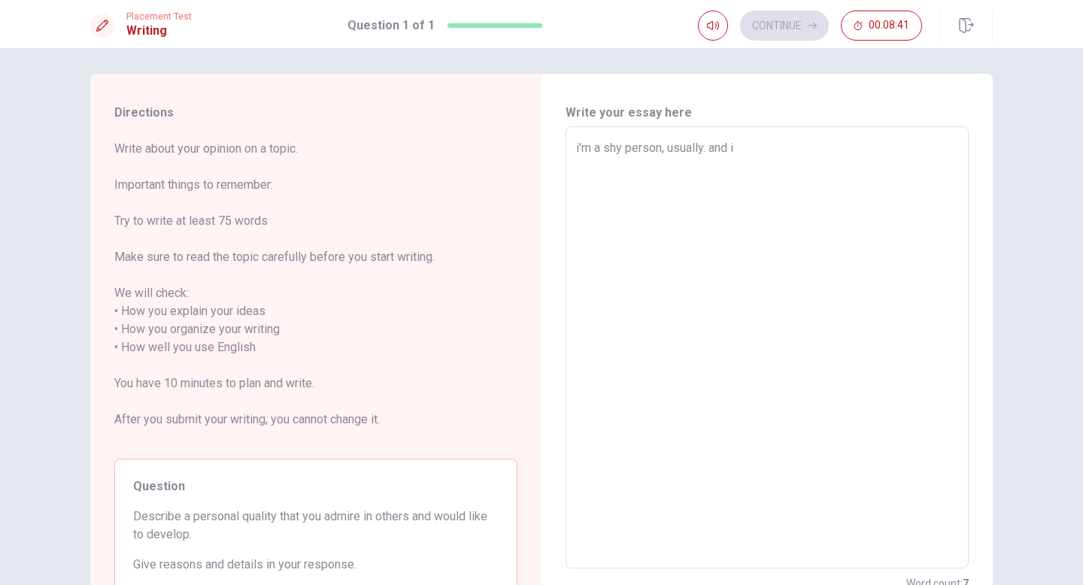
type textarea "x"
type textarea "i'm a shy person, usually. and i l"
type textarea "x"
type textarea "i'm a shy person, usually. and i li"
type textarea "x"
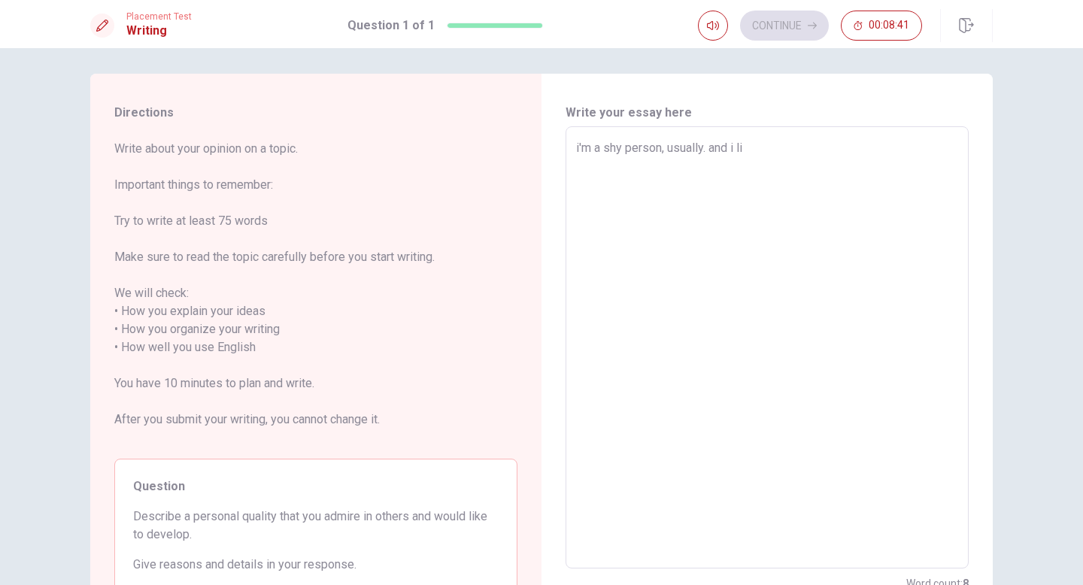
type textarea "i'm a shy person, usually. and i lik"
type textarea "x"
type textarea "i'm a shy person, usually. and i li"
type textarea "x"
type textarea "i'm a shy person, usually. and i l"
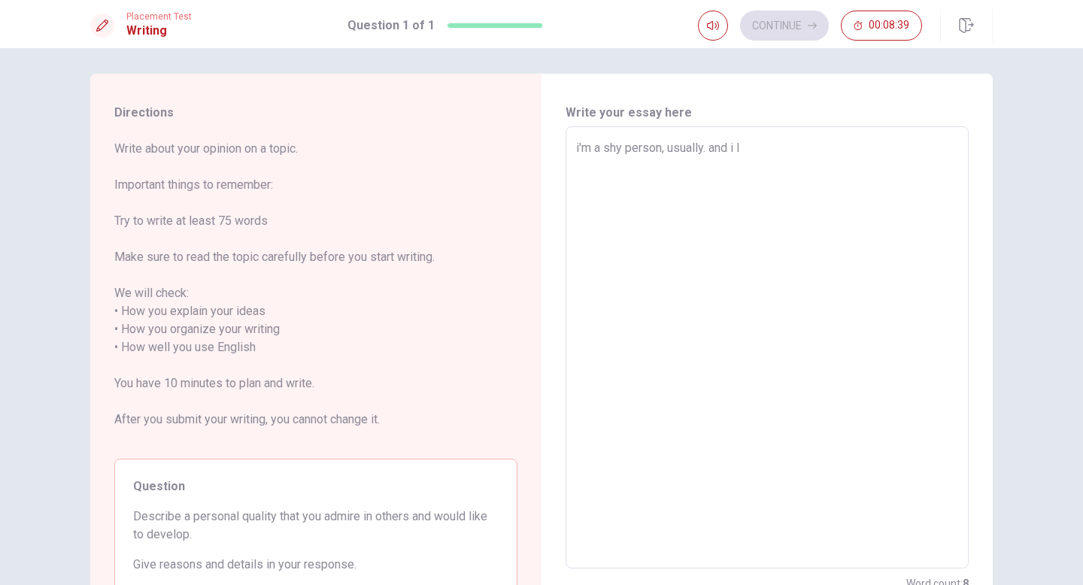
type textarea "x"
type textarea "i'm a shy person, usually. and i"
type textarea "x"
type textarea "i'm a shy person, usually. and i w"
type textarea "x"
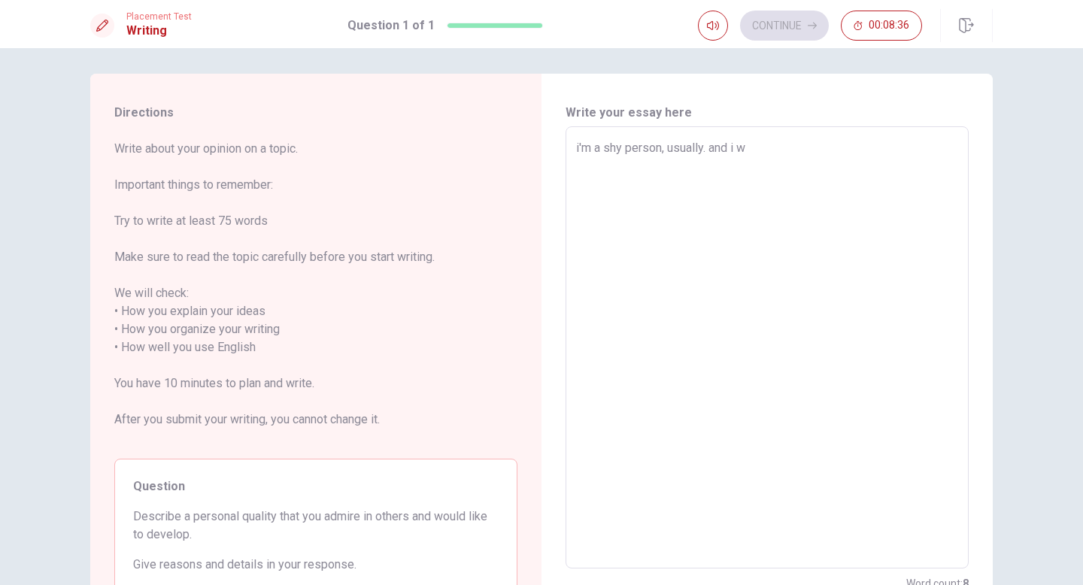
type textarea "i'm a shy person, usually. and i wi"
type textarea "x"
type textarea "i'm a shy person, usually. and i wis"
type textarea "x"
type textarea "i'm a shy person, usually. and i wish"
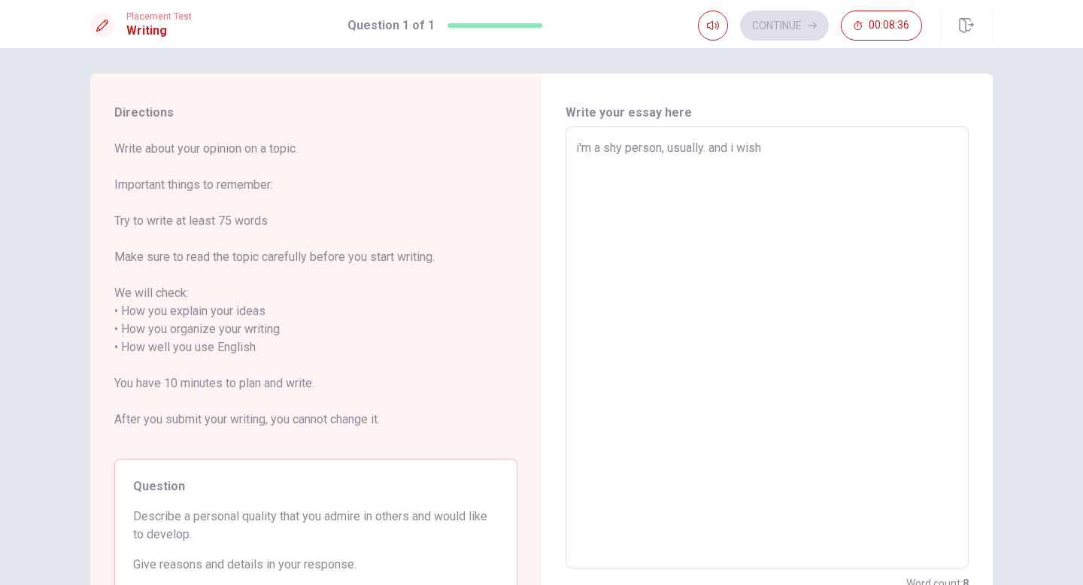
type textarea "x"
type textarea "i'm a shy person, usually. and i wish"
type textarea "x"
type textarea "i'm a shy person, usually. and i wish i"
type textarea "x"
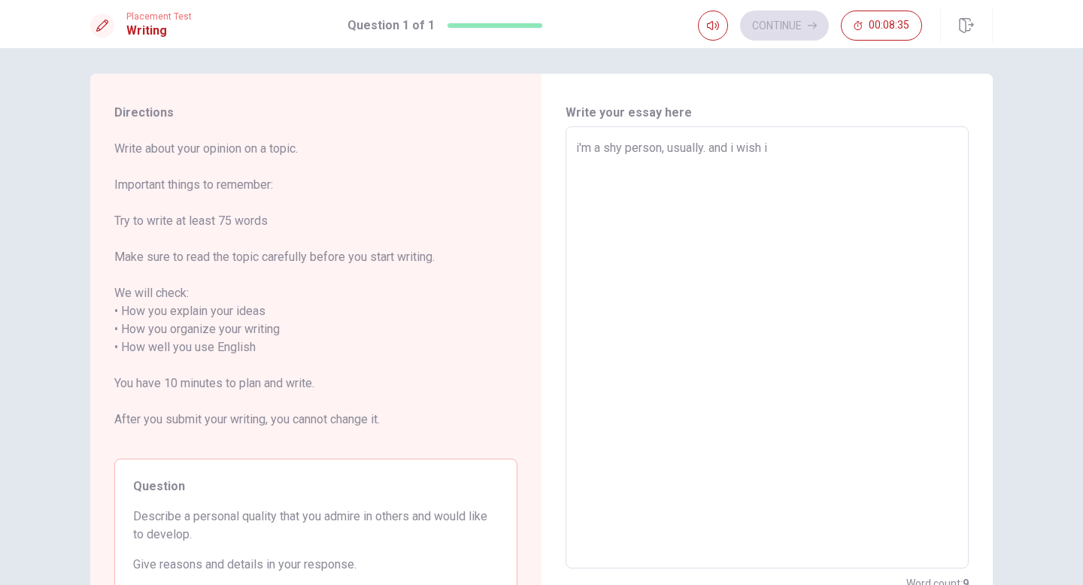
type textarea "i'm a shy person, usually. and i wish i"
type textarea "x"
type textarea "i'm a shy person, usually. and i wish i w"
type textarea "x"
type textarea "i'm a shy person, usually. and i wish i wa"
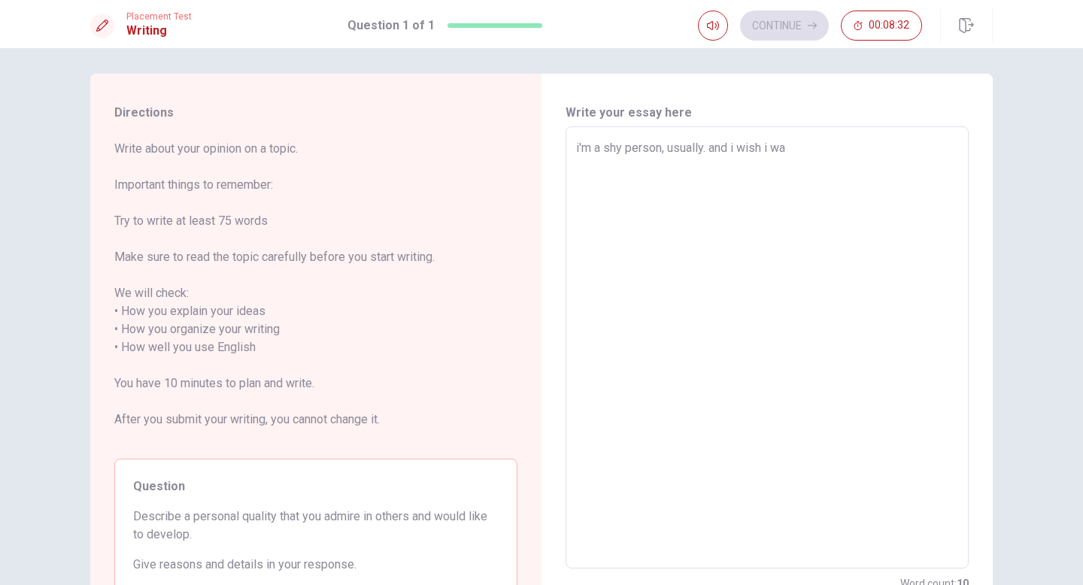
type textarea "x"
type textarea "i'm a shy person, usually. and i wish i w"
type textarea "x"
type textarea "i'm a shy person, usually. and i wish i"
type textarea "x"
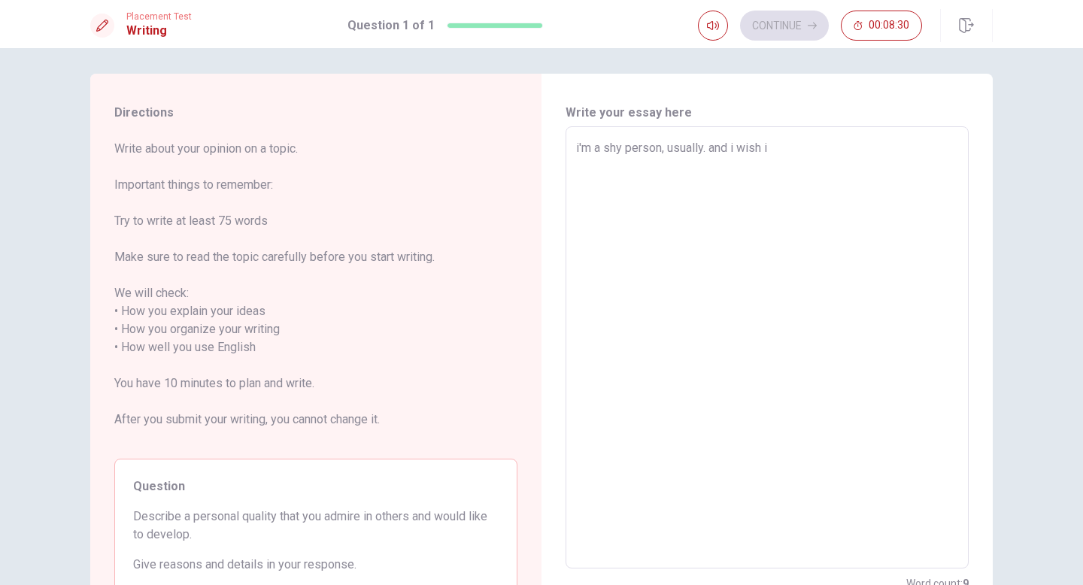
type textarea "i'm a shy person, usually. and i wish i d"
type textarea "x"
type textarea "i'm a shy person, usually. and i wish i do"
type textarea "x"
type textarea "i'm a shy person, usually. and i wish i don"
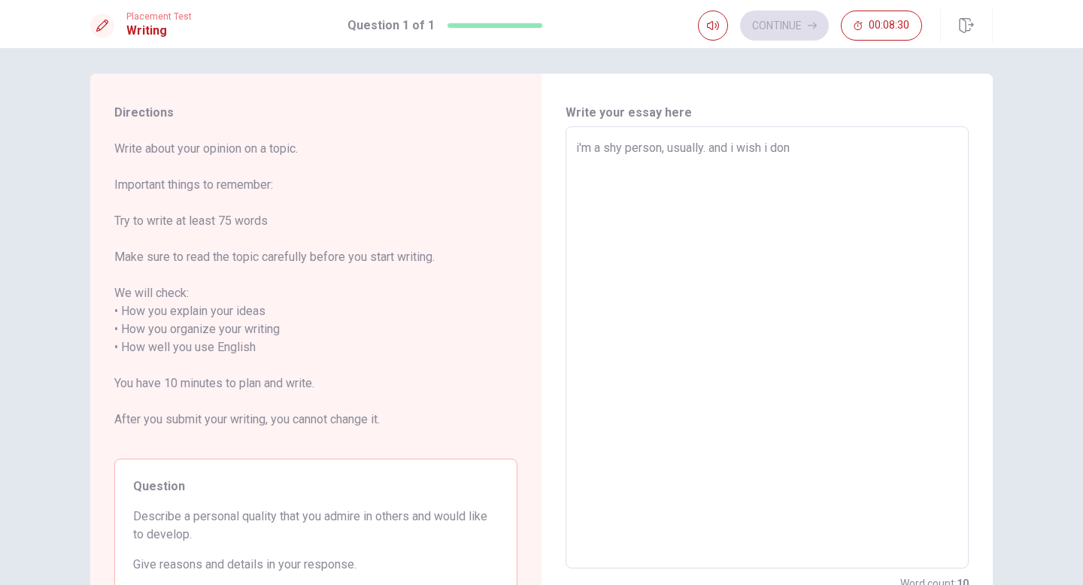
type textarea "x"
type textarea "i'm a shy person, usually. and i wish i dont"
type textarea "x"
type textarea "i'm a shy person, usually. and i wish i don"
type textarea "x"
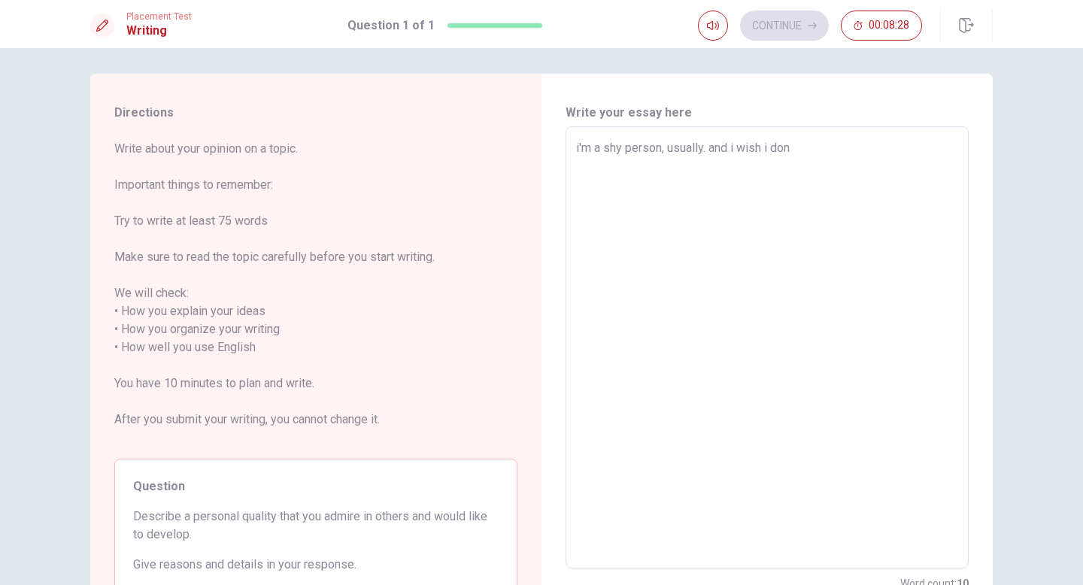
type textarea "i'm a shy person, usually. and i wish i don'"
type textarea "x"
type textarea "i'm a shy person, usually. and i wish i don't"
type textarea "x"
type textarea "i'm a shy person, usually. and i wish i don't"
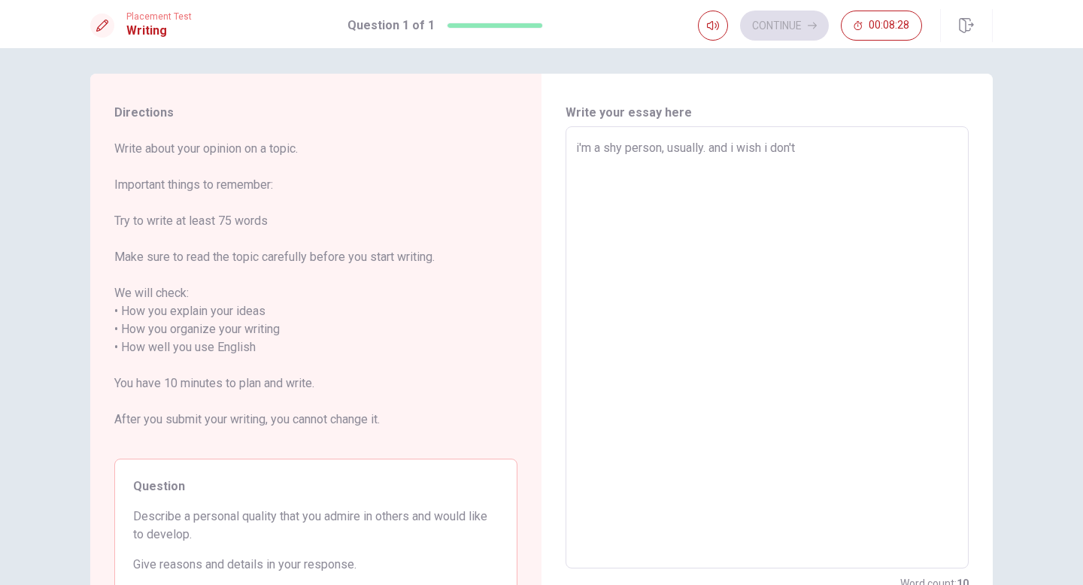
type textarea "x"
type textarea "i'm a shy person, usually. and i wish i don't s"
type textarea "x"
type textarea "i'm a shy person, usually. and i wish i don't sh"
type textarea "x"
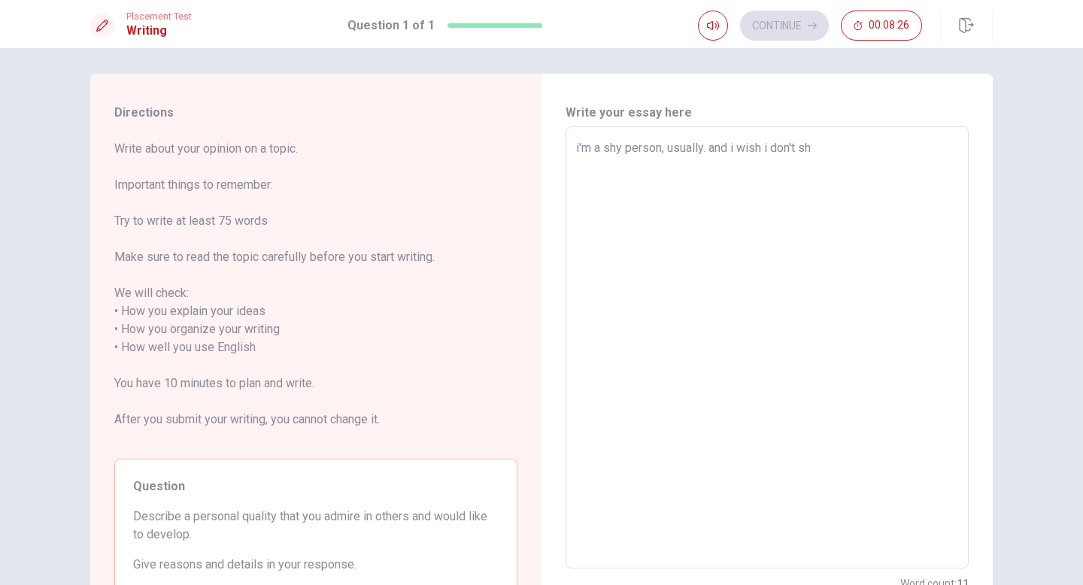
type textarea "i'm a shy person, usually. and i wish i don't shy"
type textarea "x"
type textarea "i'm a shy person, usually. and i wish i don't shy"
type textarea "x"
type textarea "i'm a shy person, usually. and i wish i don't shy p"
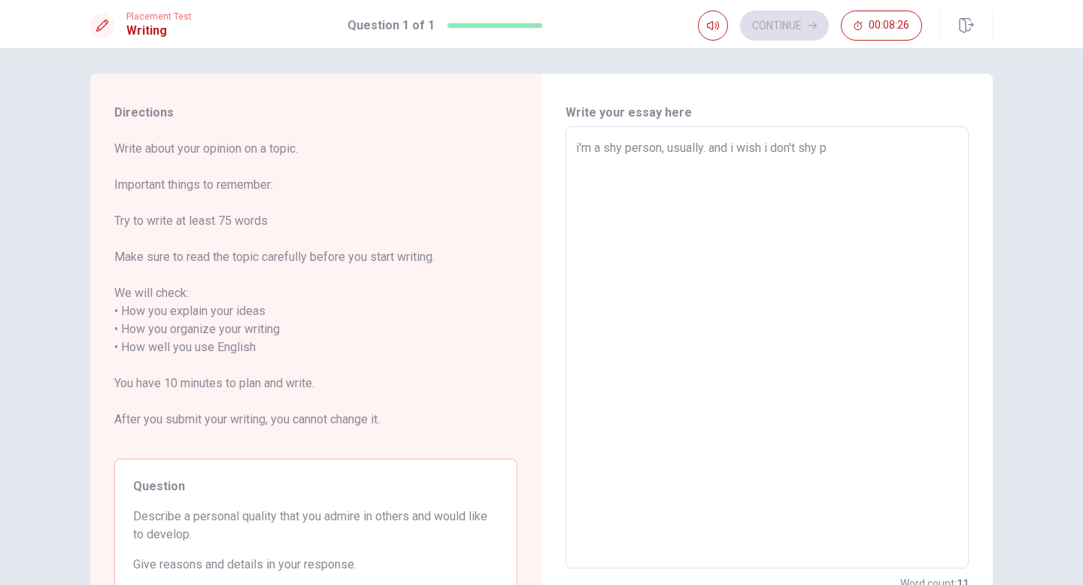
type textarea "x"
type textarea "i'm a shy person, usually. and i wish i don't shy pe"
type textarea "x"
type textarea "i'm a shy person, usually. and i wish i don't shy per"
type textarea "x"
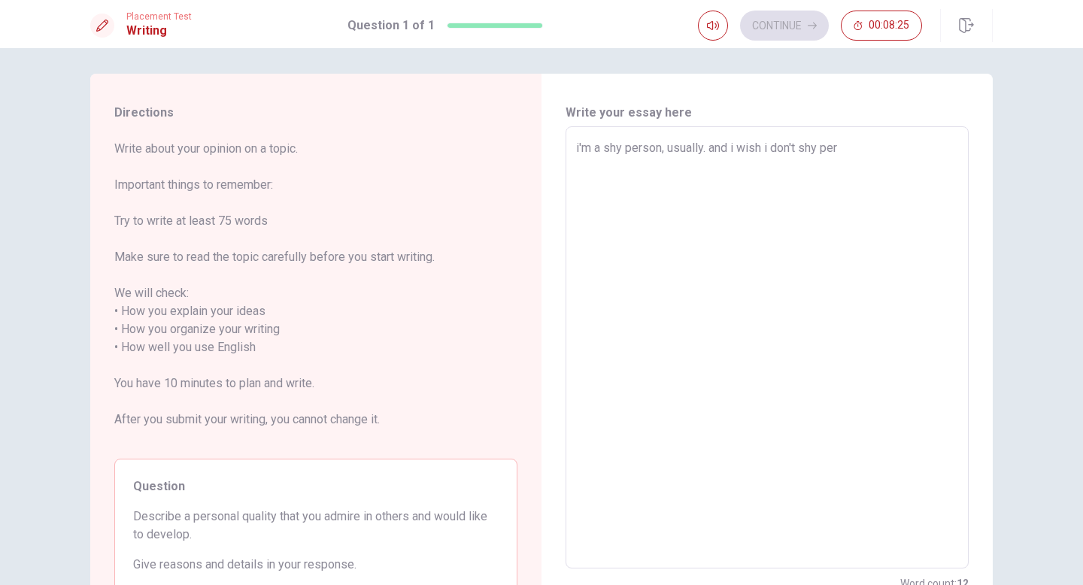
type textarea "i'm a shy person, usually. and i wish i don't shy pers"
type textarea "x"
type textarea "i'm a shy person, usually. and i wish i don't shy perso"
type textarea "x"
type textarea "i'm a shy person, usually. and i wish i don't shy person"
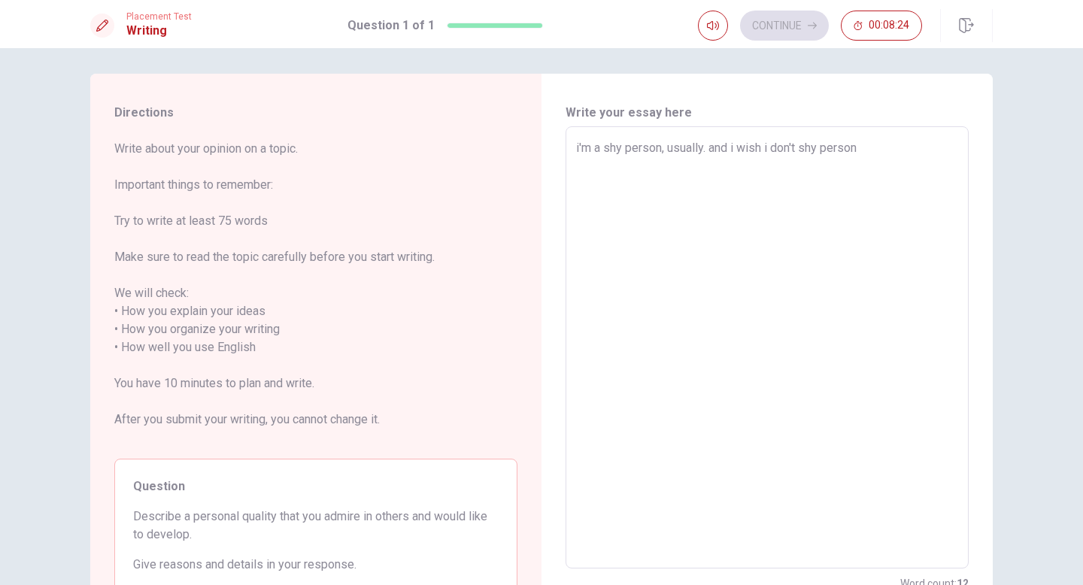
type textarea "x"
type textarea "i'm a shy person, usually. and i wish i don't shy person."
type textarea "x"
type textarea "i'm a shy person, usually. and i wish i don't shy person."
type textarea "x"
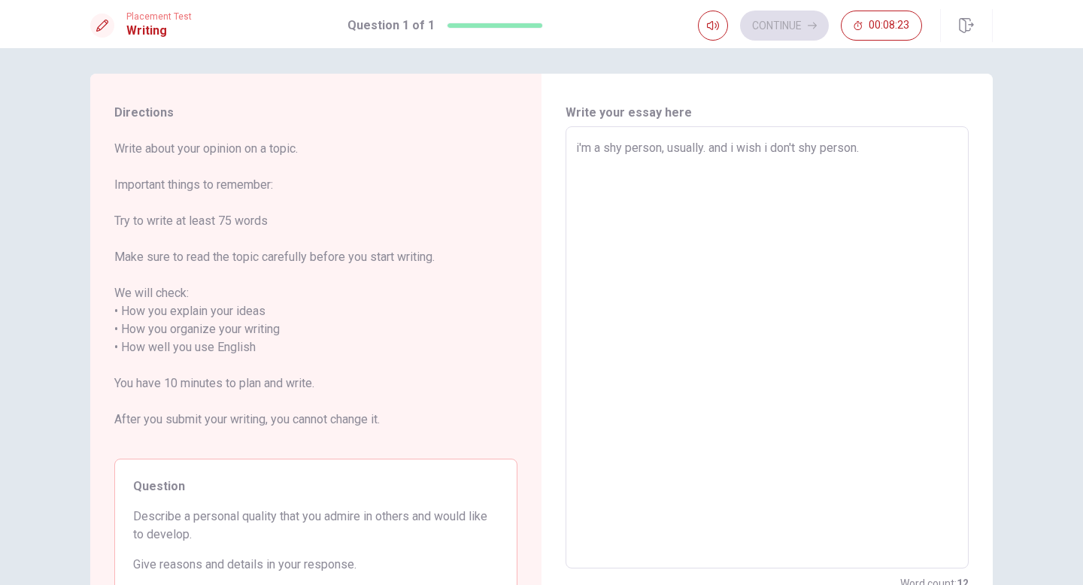
type textarea "i'm a shy person, usually. and i wish i don't shy person. b"
type textarea "x"
type textarea "i'm a shy person, usually. and i wish i don't shy person. be"
type textarea "x"
type textarea "i'm a shy person, usually. and i wish i don't shy person. bec"
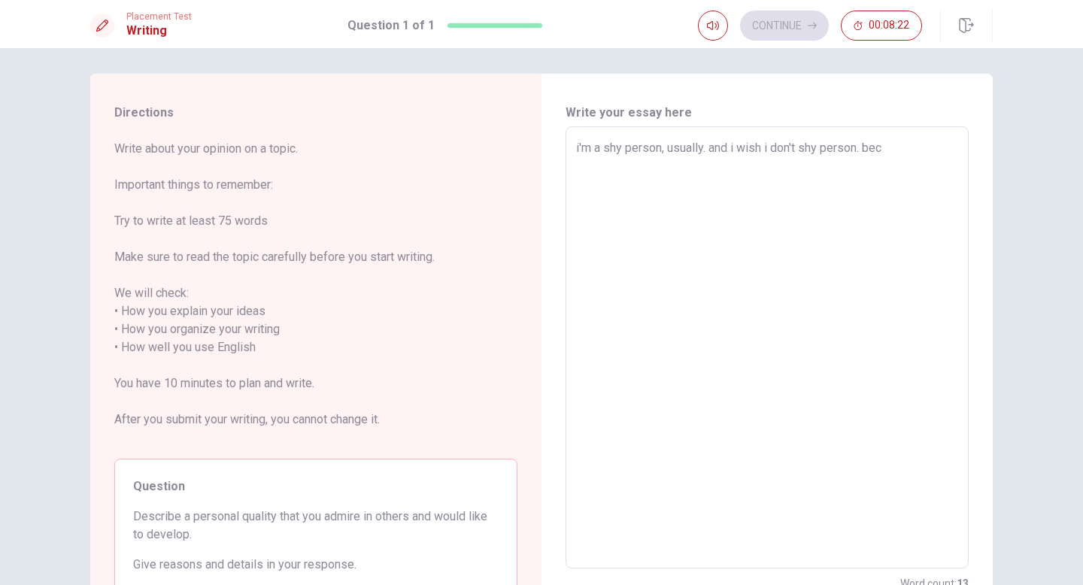
type textarea "x"
type textarea "i'm a shy person, usually. and i wish i don't shy person. beca"
type textarea "x"
type textarea "i'm a shy person, usually. and i wish i don't shy person. becau"
type textarea "x"
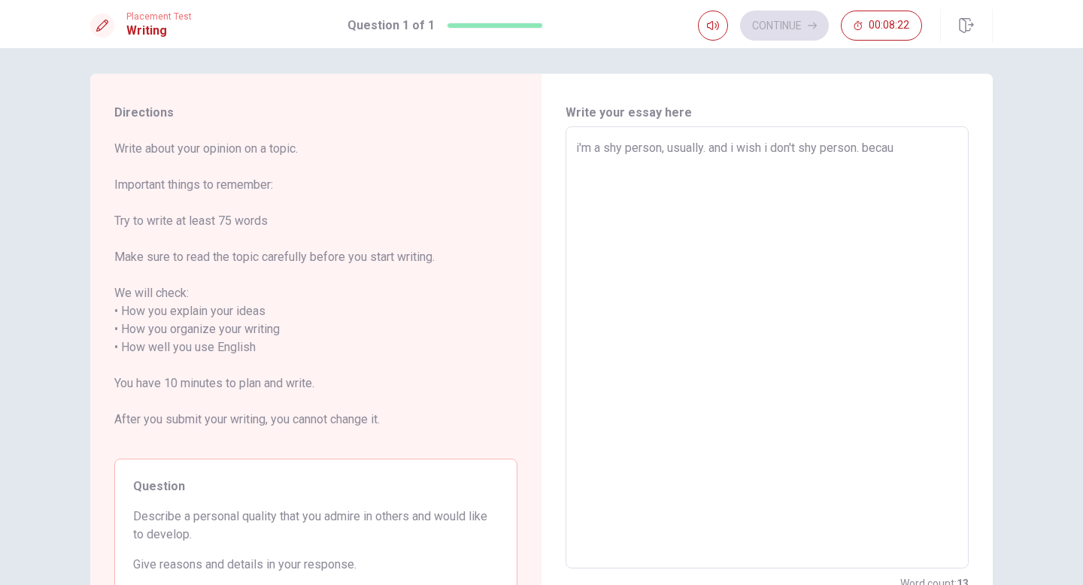
type textarea "i'm a shy person, usually. and i wish i don't shy person. becaus"
type textarea "x"
type textarea "i'm a shy person, usually. and i wish i don't shy person. because"
type textarea "x"
type textarea "i'm a shy person, usually. and i wish i don't shy person. because"
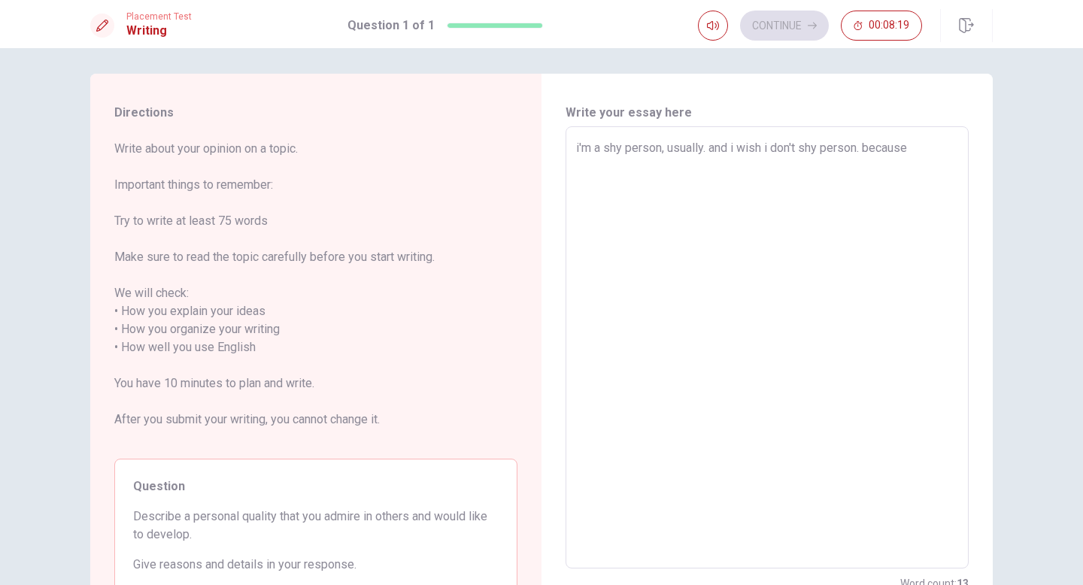
type textarea "x"
type textarea "i'm a shy person, usually. and i wish i don't shy person. because i"
type textarea "x"
type textarea "i'm a shy person, usually. and i wish i don't shy person. because i"
type textarea "x"
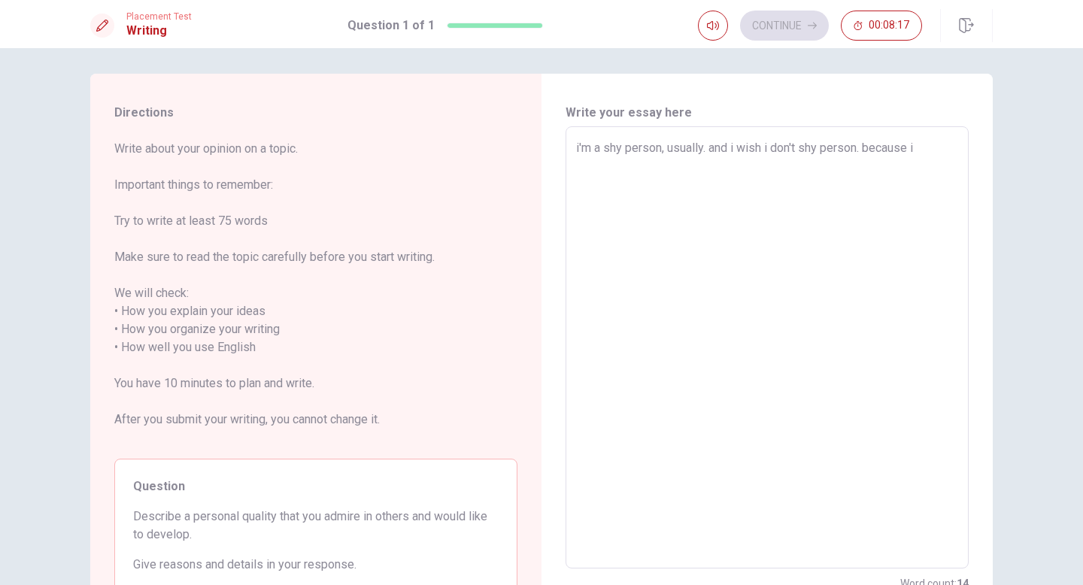
type textarea "i'm a shy person, usually. and i wish i don't shy person. because i u"
type textarea "x"
type textarea "i'm a shy person, usually. and i wish i don't shy person. because i [GEOGRAPHIC…"
type textarea "x"
type textarea "i'm a shy person, usually. and i wish i don't shy person. because i usu"
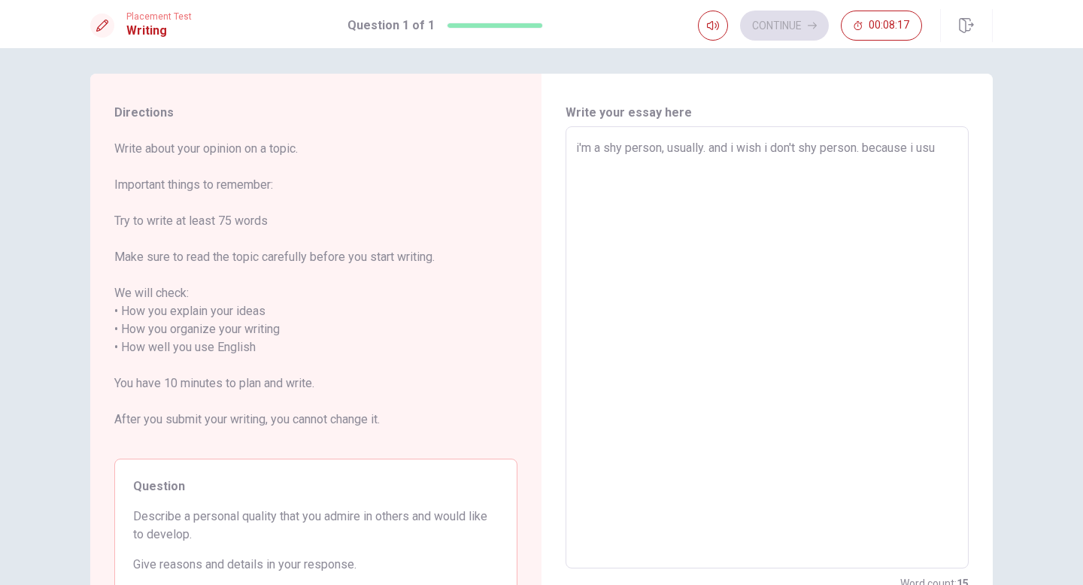
type textarea "x"
type textarea "i'm a shy person, usually. and i wish i don't shy person. because i usua"
type textarea "x"
type textarea "i'm a shy person, usually. and i wish i don't shy person. because i usual"
type textarea "x"
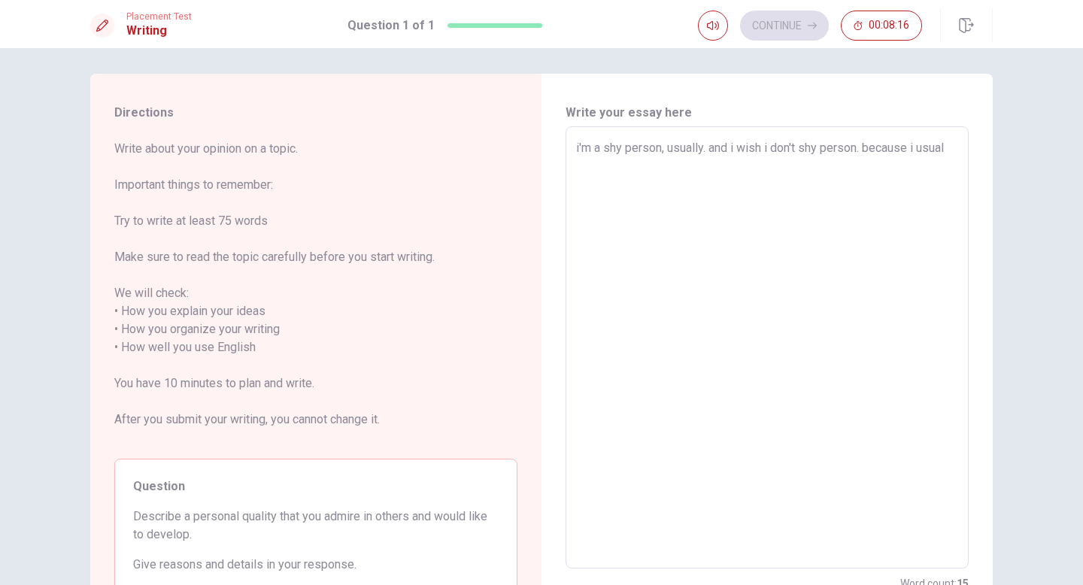
type textarea "i'm a shy person, usually. and i wish i don't shy person. because i usuall"
type textarea "x"
type textarea "i'm a shy person, usually. and i wish i don't shy person. because i usually"
type textarea "x"
type textarea "i'm a shy person, usually. and i wish i don't shy person. because i usually"
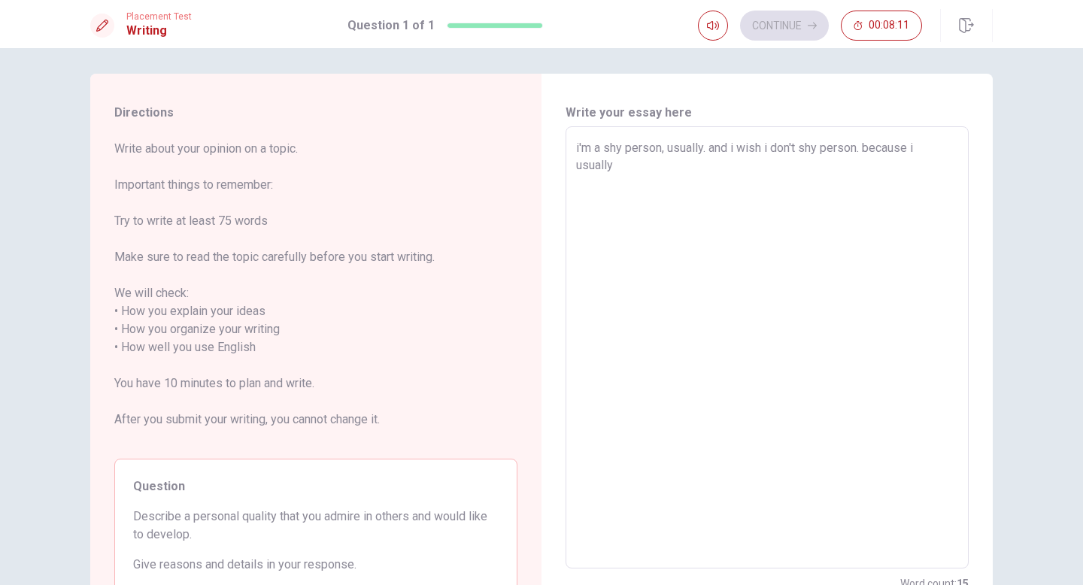
type textarea "x"
type textarea "i'm a shy person, usually. and i wish i don't shy person. because i usually d"
type textarea "x"
type textarea "i'm a shy person, usually. and i wish i don't shy person. because i usually do"
type textarea "x"
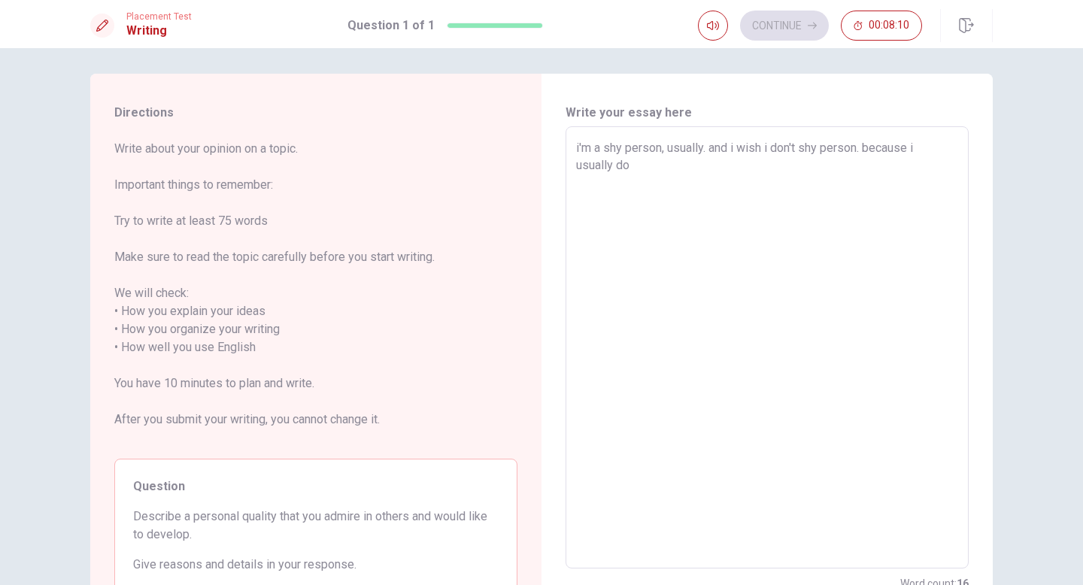
type textarea "i'm a shy person, usually. and i wish i don't shy person. because i usually don"
type textarea "x"
type textarea "i'm a shy person, usually. and i wish i don't shy person. because i usually don'"
type textarea "x"
type textarea "i'm a shy person, usually. and i wish i don't shy person. because i usually don…"
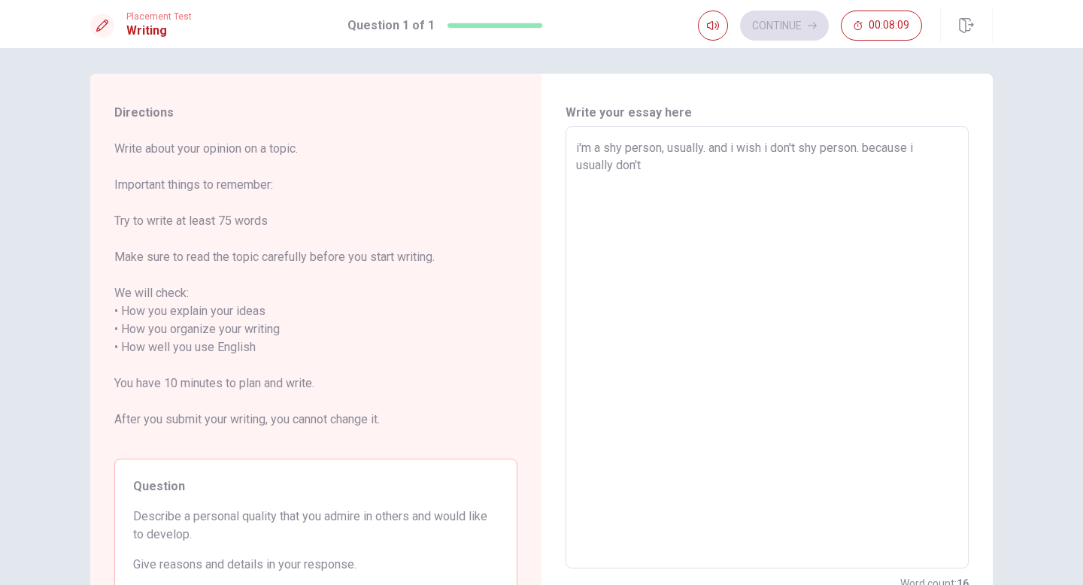
type textarea "x"
type textarea "i'm a shy person, usually. and i wish i don't shy person. because i usually don…"
type textarea "x"
type textarea "i'm a shy person, usually. and i wish i don't shy person. because i usually don…"
type textarea "x"
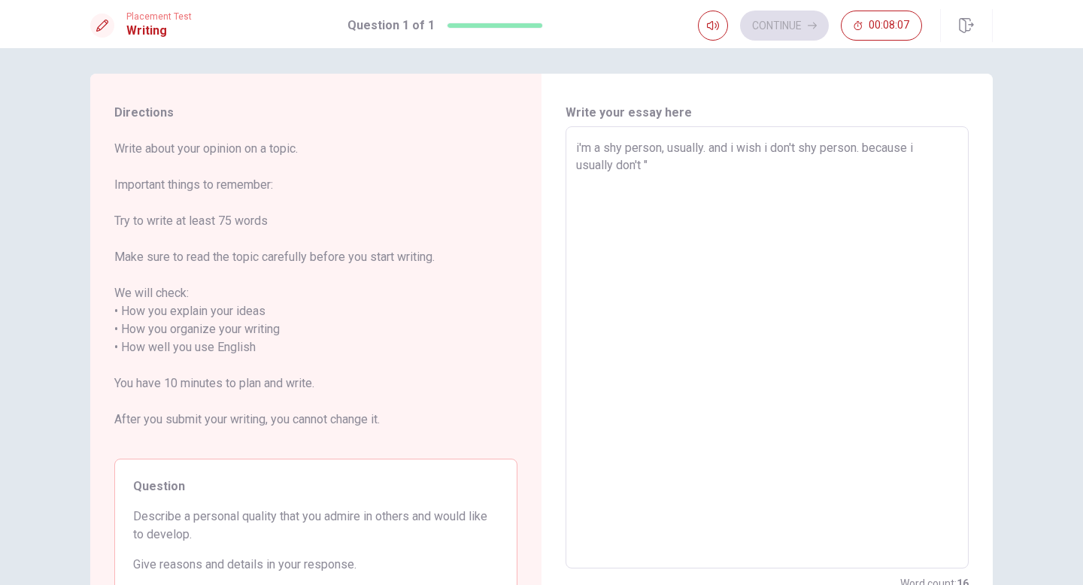
type textarea "i'm a shy person, usually. and i wish i don't shy person. because i usually don…"
type textarea "x"
click at [615, 168] on textarea "i'm a shy person, usually. and i wish i don't shy person. because i usually don…" at bounding box center [767, 347] width 382 height 417
click at [670, 171] on textarea "i'm a shy person, usually. and i wish i don't shy person. because i don't "no"" at bounding box center [767, 347] width 382 height 417
click at [573, 156] on div "i'm a shy person, usually. and i wish i don't shy person. because i don't "no" …" at bounding box center [767, 347] width 403 height 442
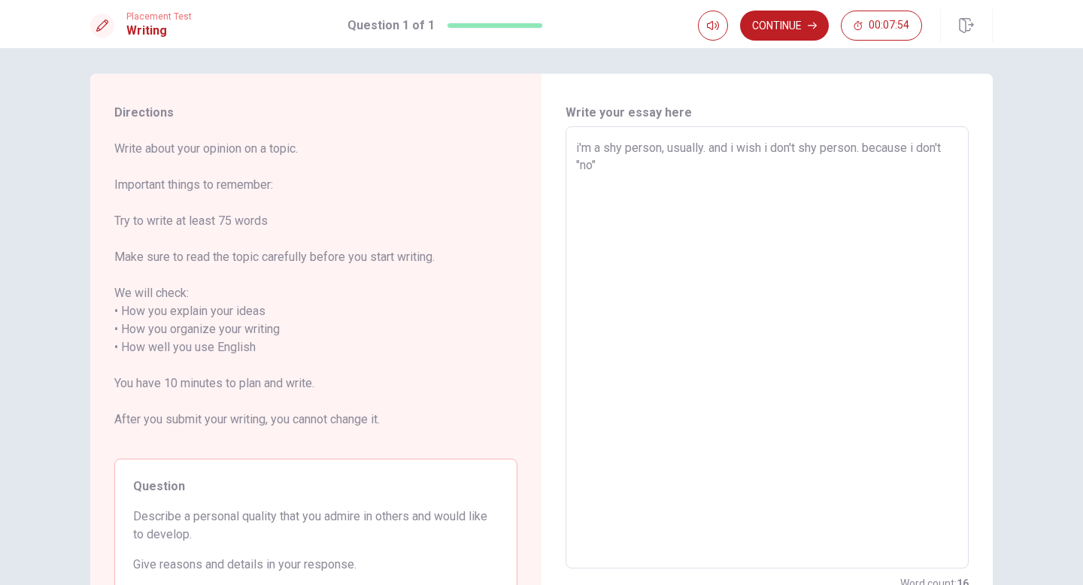
click at [572, 167] on div "i'm a shy person, usually. and i wish i don't shy person. because i don't "no" …" at bounding box center [767, 347] width 403 height 442
click at [962, 162] on div "i'm a shy person, usually. and i wish i don't shy person. because i don't "no" …" at bounding box center [767, 347] width 403 height 442
click at [961, 150] on div "i'm a shy person, usually. and i wish i don't shy person. because i don't "no" …" at bounding box center [767, 347] width 403 height 442
click at [867, 176] on textarea "i'm a shy person, usually. and i wish i don't shy person. because i don't say "…" at bounding box center [767, 347] width 382 height 417
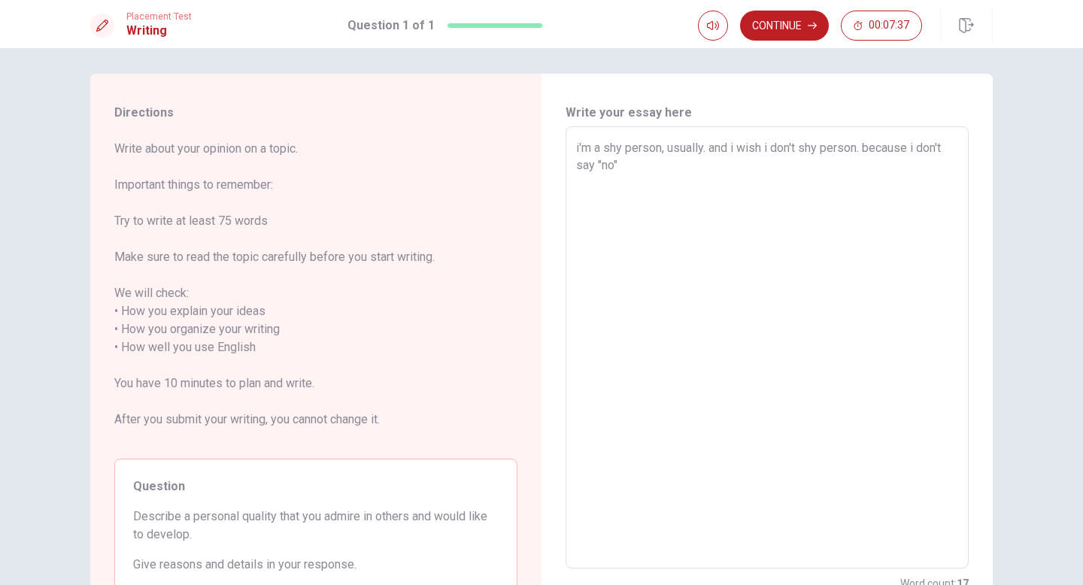
click at [915, 147] on textarea "i'm a shy person, usually. and i wish i don't shy person. because i don't say "…" at bounding box center [767, 347] width 382 height 417
click at [657, 168] on textarea "i'm a shy person, usually. and i wish i don't shy person. because i don't say "…" at bounding box center [767, 347] width 382 height 417
click at [824, 166] on textarea "i'm a shy person, usually. and i wish i don't shy person. because i don't say "…" at bounding box center [767, 347] width 382 height 417
click at [842, 168] on textarea "i'm a shy person, usually. and i wish i don't shy person. because i don't say "…" at bounding box center [767, 347] width 382 height 417
click at [951, 175] on textarea "i'm a shy person, usually. and i wish i don't shy person. because i don't say "…" at bounding box center [767, 347] width 382 height 417
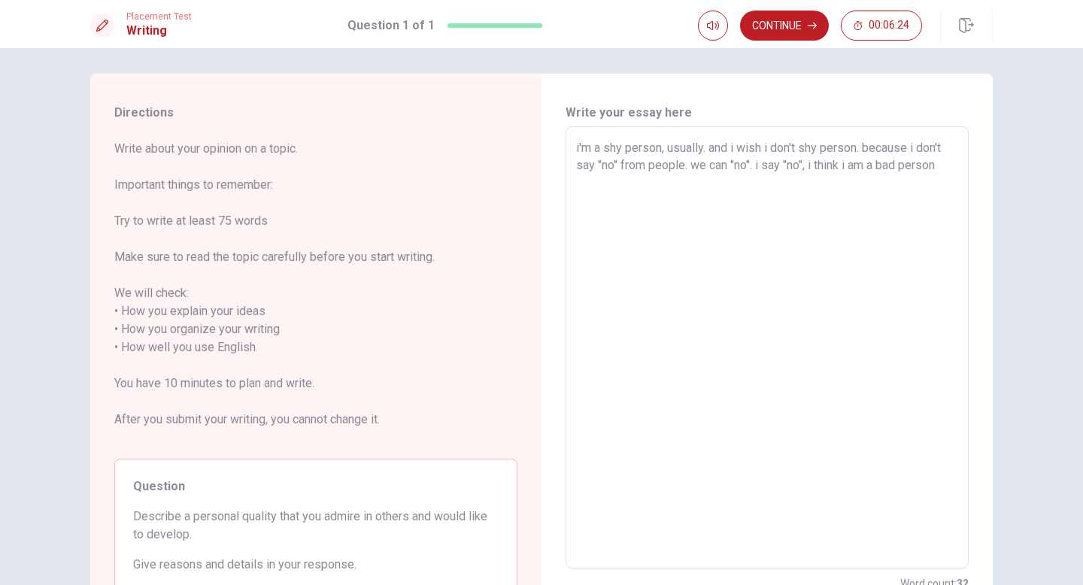
click at [700, 166] on textarea "i'm a shy person, usually. and i wish i don't shy person. because i don't say "…" at bounding box center [767, 347] width 382 height 417
click at [873, 147] on textarea "i'm a shy person, usually. and i wish i don't shy person. because i don't say "…" at bounding box center [767, 347] width 382 height 417
click at [717, 147] on textarea "i'm a shy person, usually. and i wish i don't shy person. Because i don't say "…" at bounding box center [767, 347] width 382 height 417
click at [578, 147] on textarea "i'm a shy person, usually. And i wish i don't shy person. Because i don't say "…" at bounding box center [767, 347] width 382 height 417
click at [763, 164] on textarea "I'm a shy person, usually. And i wish i don't shy person. Because i don't say "…" at bounding box center [767, 347] width 382 height 417
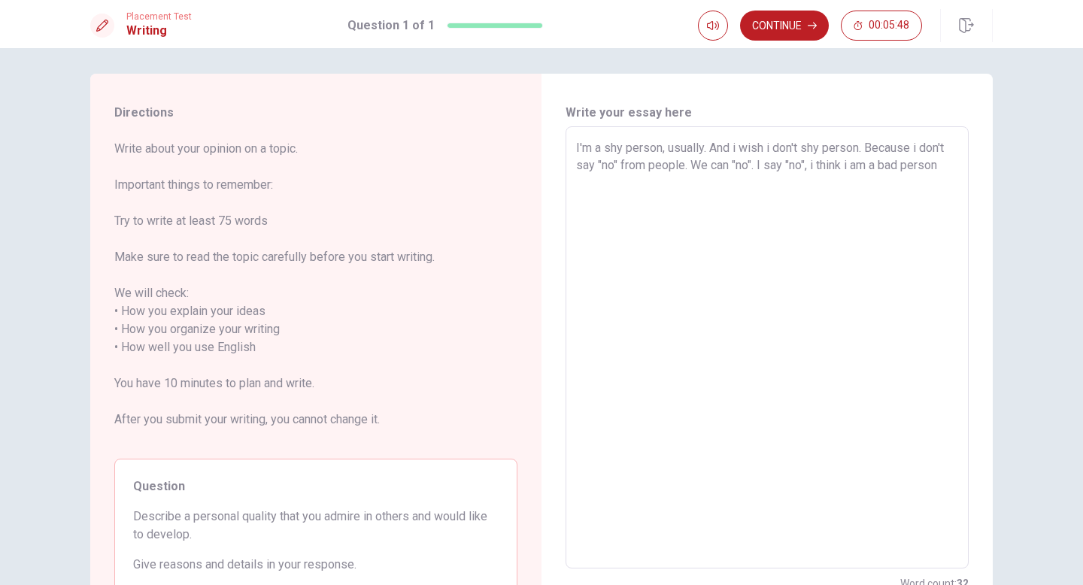
drag, startPoint x: 815, startPoint y: 165, endPoint x: 954, endPoint y: 156, distance: 139.4
click at [954, 156] on textarea "I'm a shy person, usually. And i wish i don't shy person. Because i don't say "…" at bounding box center [767, 347] width 382 height 417
click at [952, 165] on textarea "I'm a shy person, usually. And i wish i don't shy person. Because i don't say "…" at bounding box center [767, 347] width 382 height 417
click at [709, 164] on textarea "I'm a shy person, usually. And i wish i don't shy person. Because i don't say "…" at bounding box center [767, 347] width 382 height 417
click at [951, 167] on textarea "I'm a shy person, usually. And i wish i don't shy person. Because i don't say "…" at bounding box center [767, 347] width 382 height 417
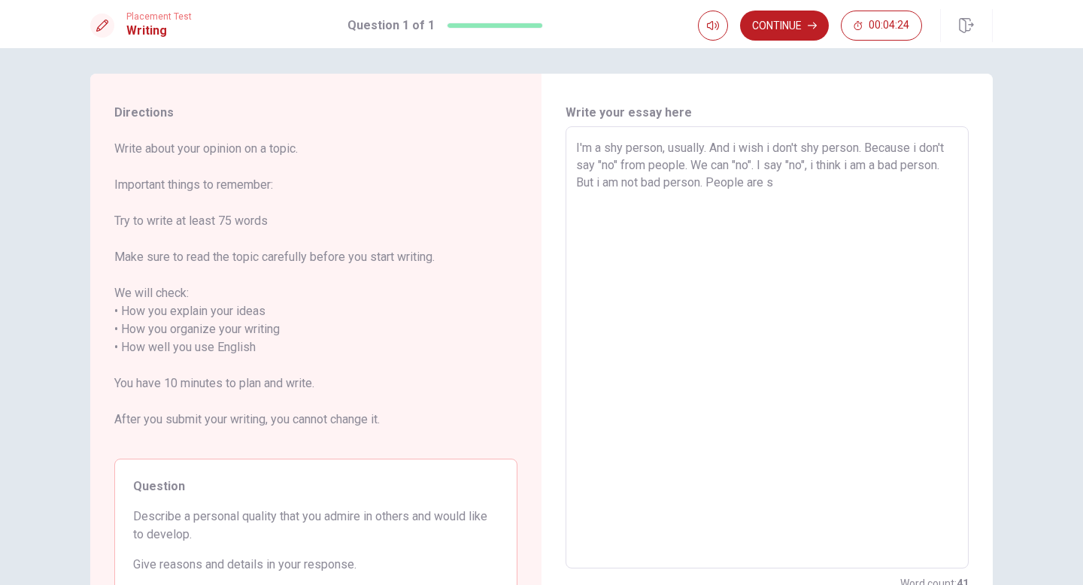
click at [806, 186] on textarea "I'm a shy person, usually. And i wish i don't shy person. Because i don't say "…" at bounding box center [767, 347] width 382 height 417
click at [942, 150] on textarea "I'm a shy person, usually. And i wish i don't shy person. Because i don't say "…" at bounding box center [767, 347] width 382 height 417
click at [919, 150] on textarea "I'm a shy person, usually. And i wish i don't shy person. Because i can't say "…" at bounding box center [767, 347] width 382 height 417
click at [721, 193] on textarea "I'm a shy person, usually. And i wish i don't shy person. Because I can't say "…" at bounding box center [767, 347] width 382 height 417
click at [672, 202] on textarea "I'm a shy person, usually. And i wish i don't shy person. Because I can't say "…" at bounding box center [767, 347] width 382 height 417
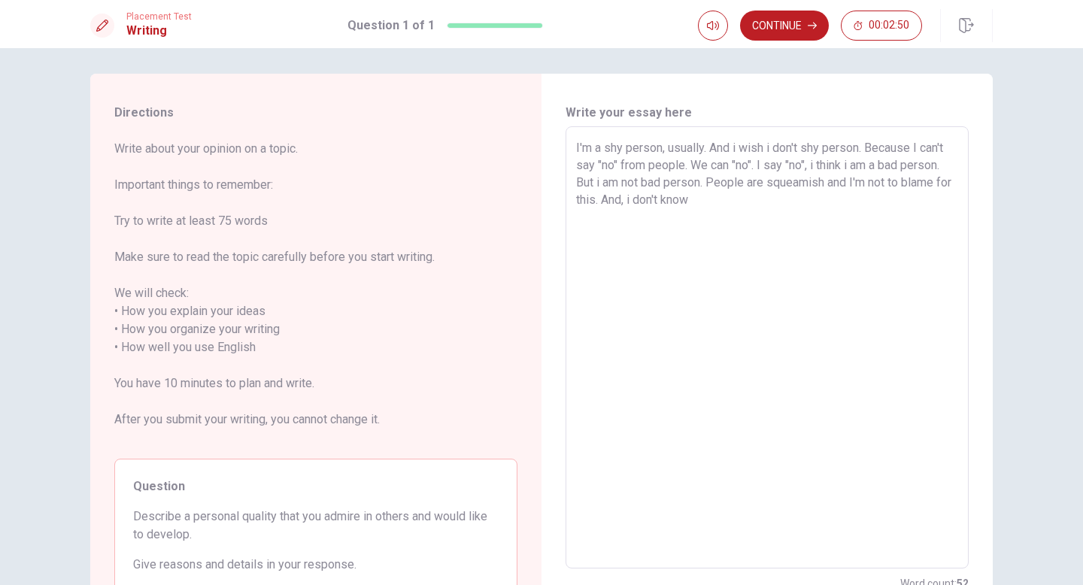
click at [756, 202] on textarea "I'm a shy person, usually. And i wish i don't shy person. Because I can't say "…" at bounding box center [767, 347] width 382 height 417
click at [705, 147] on textarea "I'm a shy person, usually. And i wish i don't shy person. Because I can't say "…" at bounding box center [767, 347] width 382 height 417
click at [772, 148] on textarea "I'm a shy person, usually. And i wish i don't shy person. Because I can't say "…" at bounding box center [767, 347] width 382 height 417
click at [739, 150] on textarea "I'm a shy person, usually. And i wish I don't shy person. Because I can't say "…" at bounding box center [767, 347] width 382 height 417
click at [773, 149] on textarea "I'm a shy person, usually. And i wish I don't shy person. Because I can't say "…" at bounding box center [767, 347] width 382 height 417
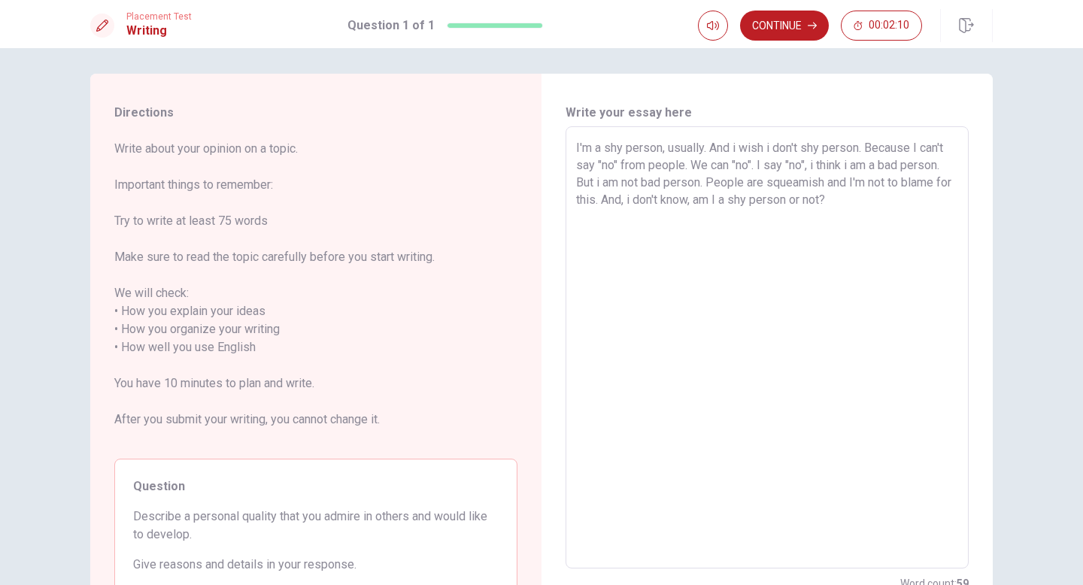
click at [921, 146] on textarea "I'm a shy person, usually. And i wish i don't shy person. Because I can't say "…" at bounding box center [767, 347] width 382 height 417
click at [860, 169] on textarea "I'm a shy person, usually. And i wish i don't shy person. Because i can't say "…" at bounding box center [767, 347] width 382 height 417
click at [875, 208] on textarea "I'm a shy person, usually. And i wish i don't shy person. Because i can't say "…" at bounding box center [767, 347] width 382 height 417
click at [645, 206] on textarea "I'm a shy person, usually. And i wish i don't shy person. Because i can't say "…" at bounding box center [767, 347] width 382 height 417
click at [882, 210] on textarea "I'm a shy person, usually. And i wish i don't shy person. Because i can't say "…" at bounding box center [767, 347] width 382 height 417
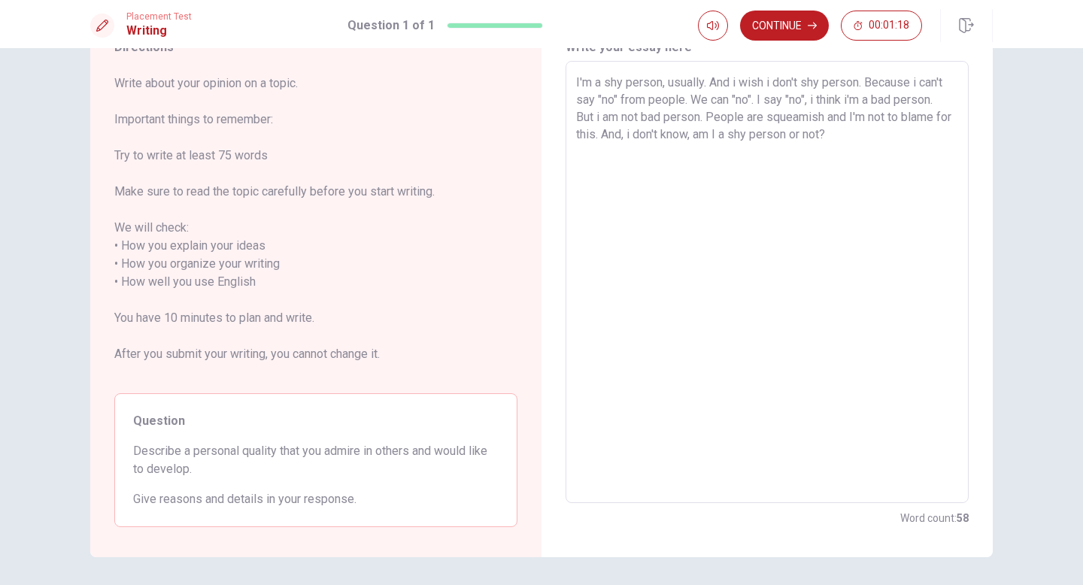
scroll to position [0, 0]
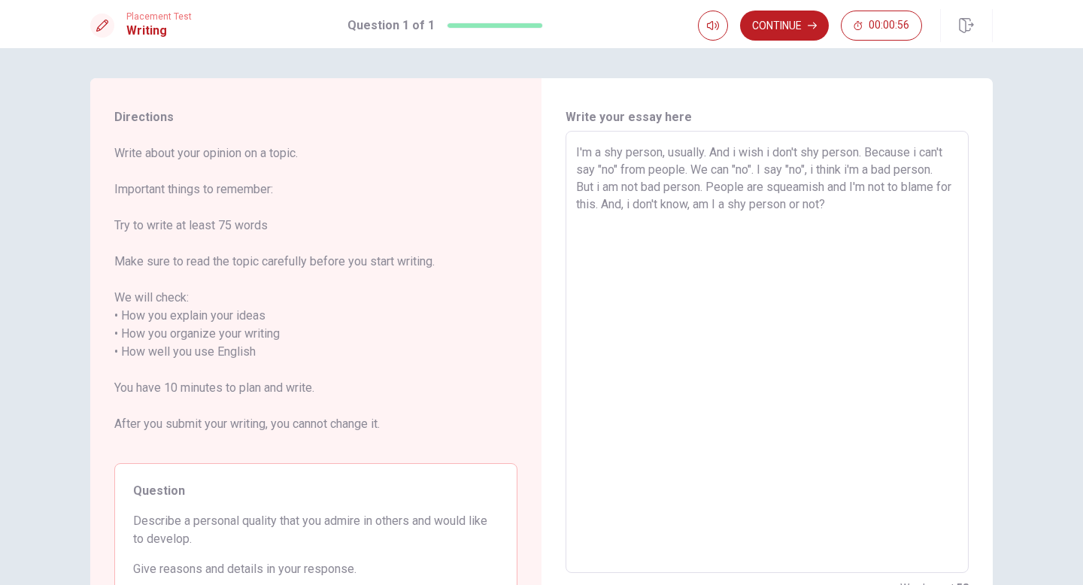
click at [705, 171] on textarea "I'm a shy person, usually. And i wish i don't shy person. Because i can't say "…" at bounding box center [767, 352] width 382 height 417
click at [765, 171] on textarea "I'm a shy person, usually. And i wish i don't shy person. Because i can't say "…" at bounding box center [767, 352] width 382 height 417
click at [643, 190] on textarea "I'm a shy person, usually. And i wish i don't shy person. Because i can't say "…" at bounding box center [767, 352] width 382 height 417
click at [894, 210] on textarea "I'm a shy person, usually. And i wish i don't shy person. Because i can't say "…" at bounding box center [767, 352] width 382 height 417
click at [764, 15] on button "Continue" at bounding box center [784, 26] width 89 height 30
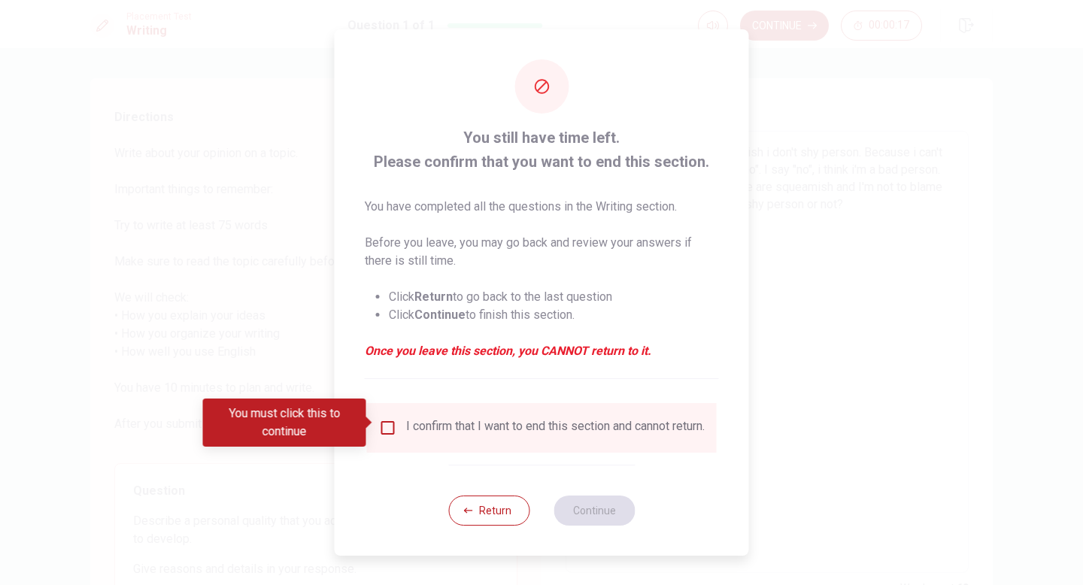
click at [442, 426] on div "I confirm that I want to end this section and cannot return." at bounding box center [555, 428] width 299 height 18
click at [380, 420] on input "You must click this to continue" at bounding box center [388, 428] width 18 height 18
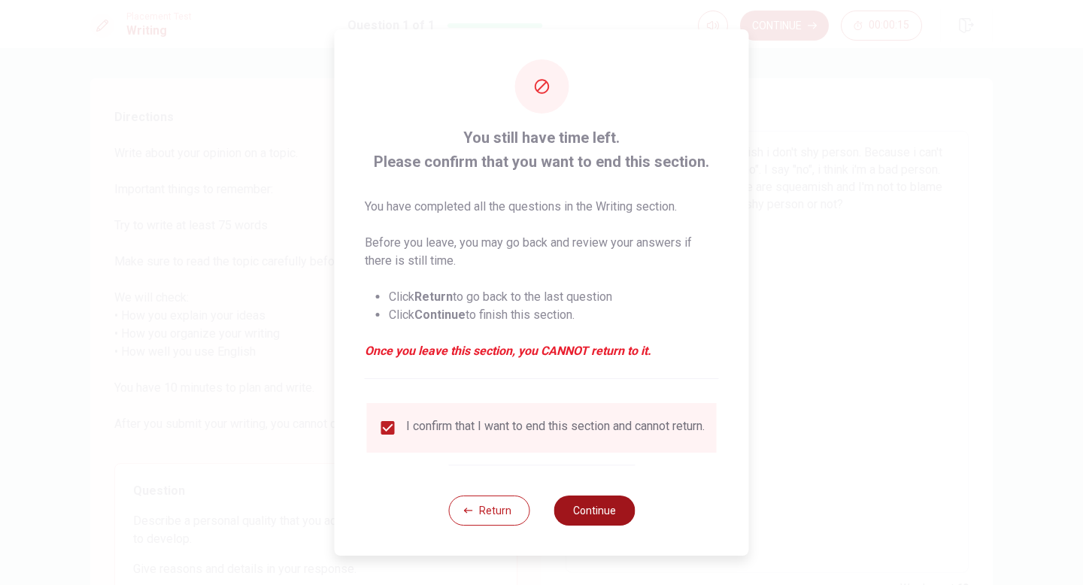
click at [588, 514] on button "Continue" at bounding box center [594, 511] width 81 height 30
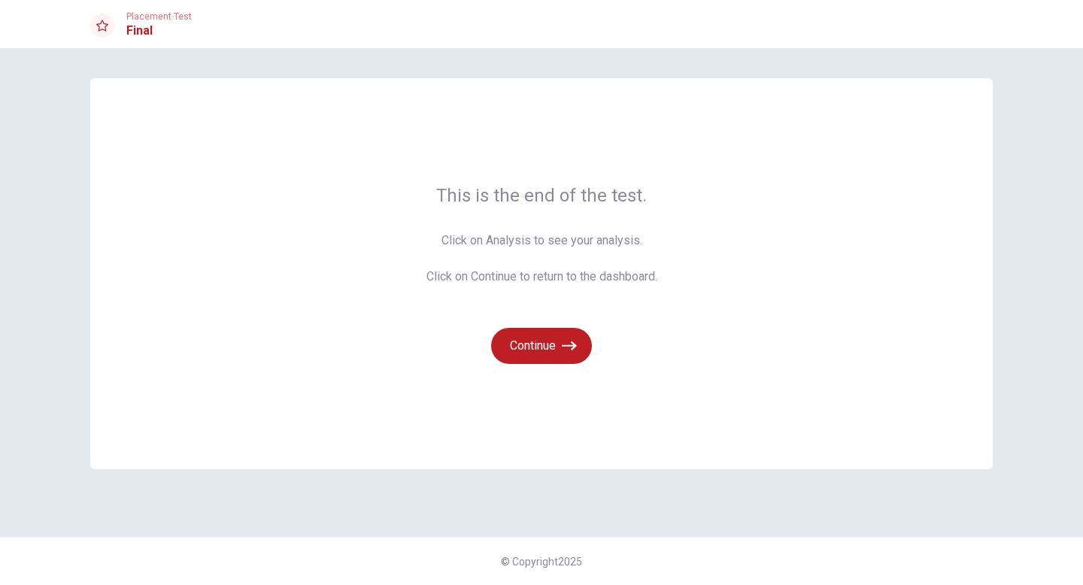
click at [532, 237] on span "Click on Analysis to see your analysis. Click on Continue to return to the dash…" at bounding box center [541, 259] width 231 height 54
click at [544, 354] on button "Continue" at bounding box center [541, 346] width 101 height 36
